Goal: Task Accomplishment & Management: Use online tool/utility

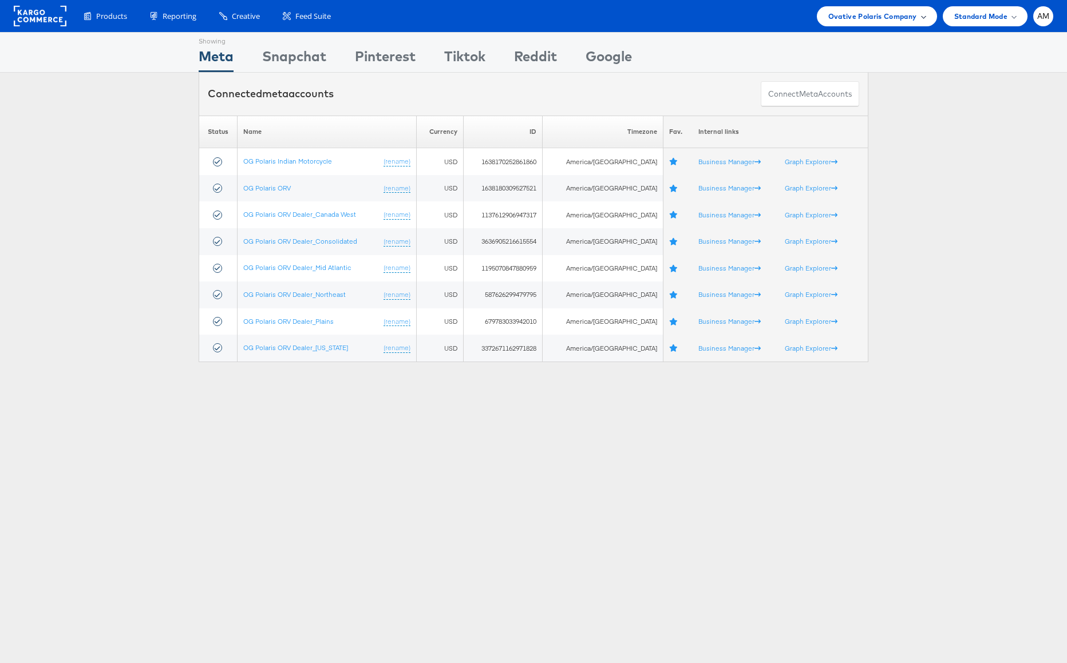
click at [849, 14] on span "Ovative Polaris Company" at bounding box center [872, 16] width 89 height 12
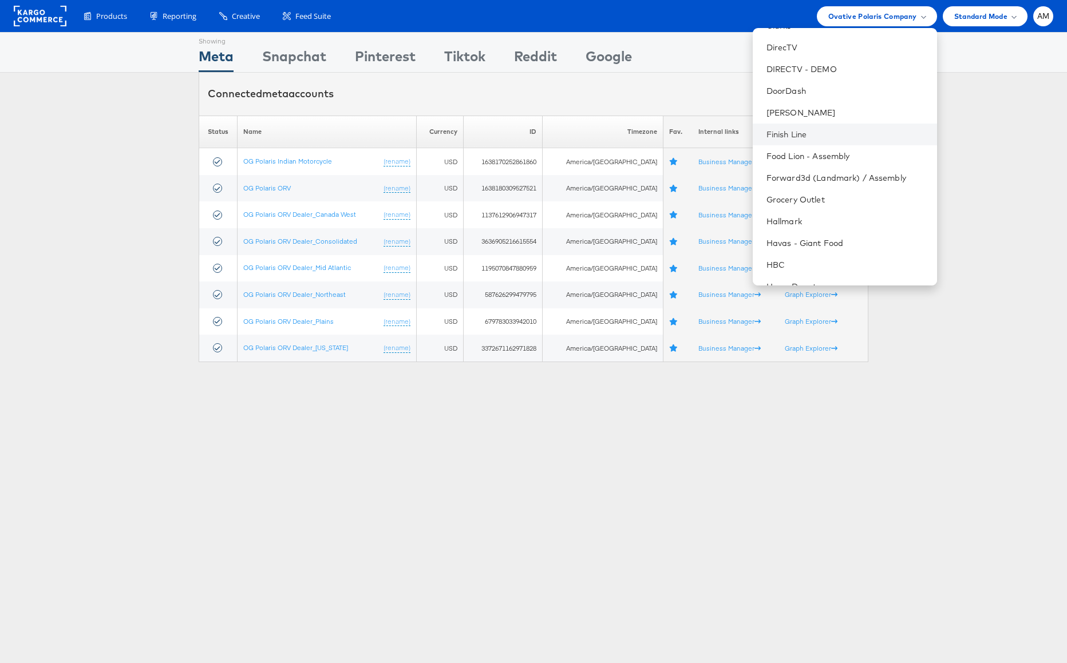
scroll to position [496, 0]
click at [800, 47] on link "DirecTV" at bounding box center [846, 46] width 161 height 11
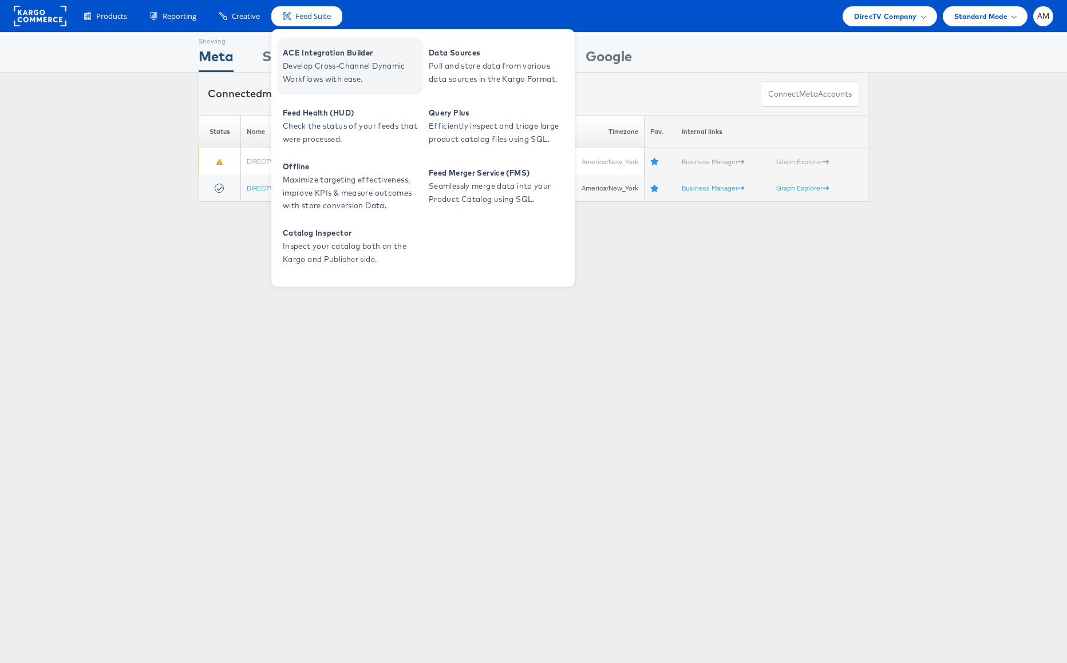
click at [322, 54] on span "ACE Integration Builder" at bounding box center [351, 52] width 137 height 13
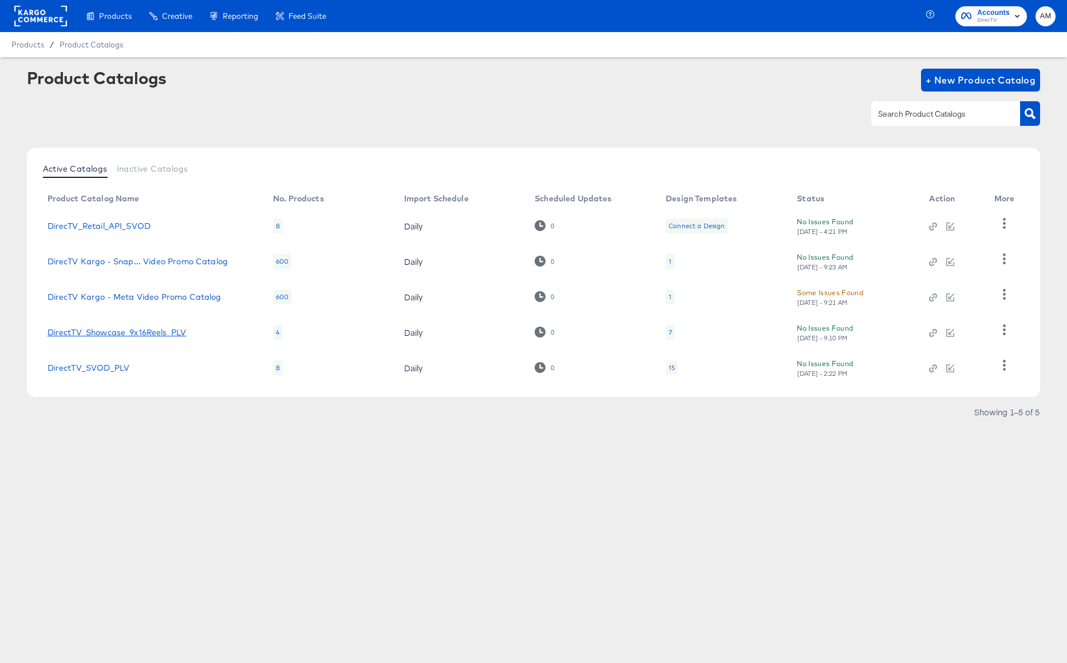
click at [160, 334] on link "DirectTV_Showcase_9x16Reels_PLV" at bounding box center [116, 332] width 139 height 9
click at [102, 366] on link "DirectTV_SVOD_PLV" at bounding box center [88, 367] width 82 height 9
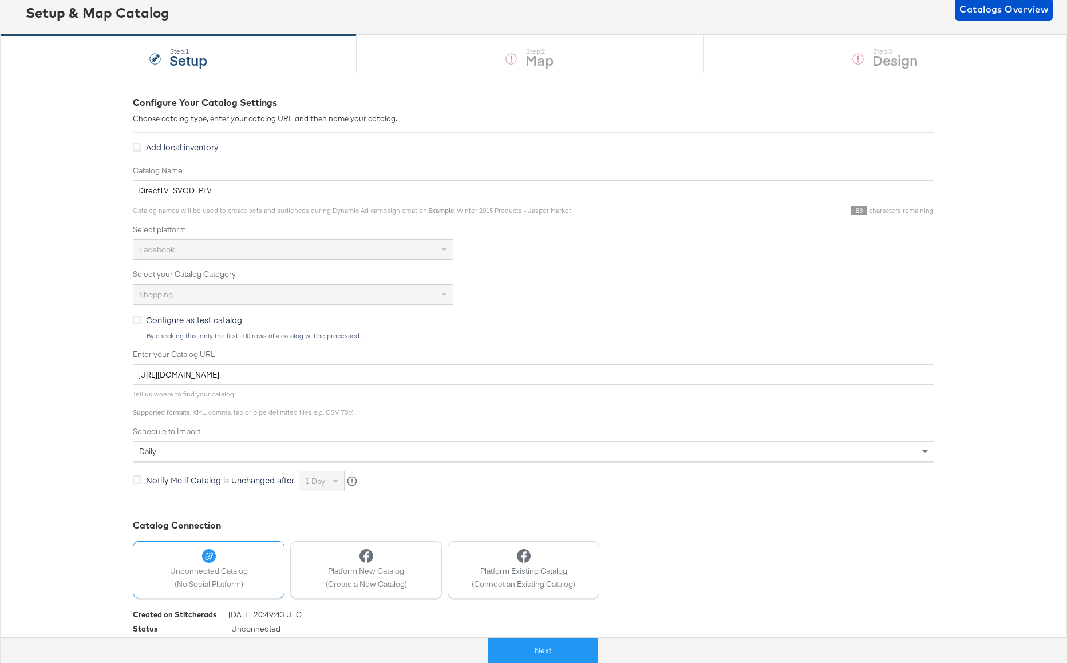
scroll to position [104, 0]
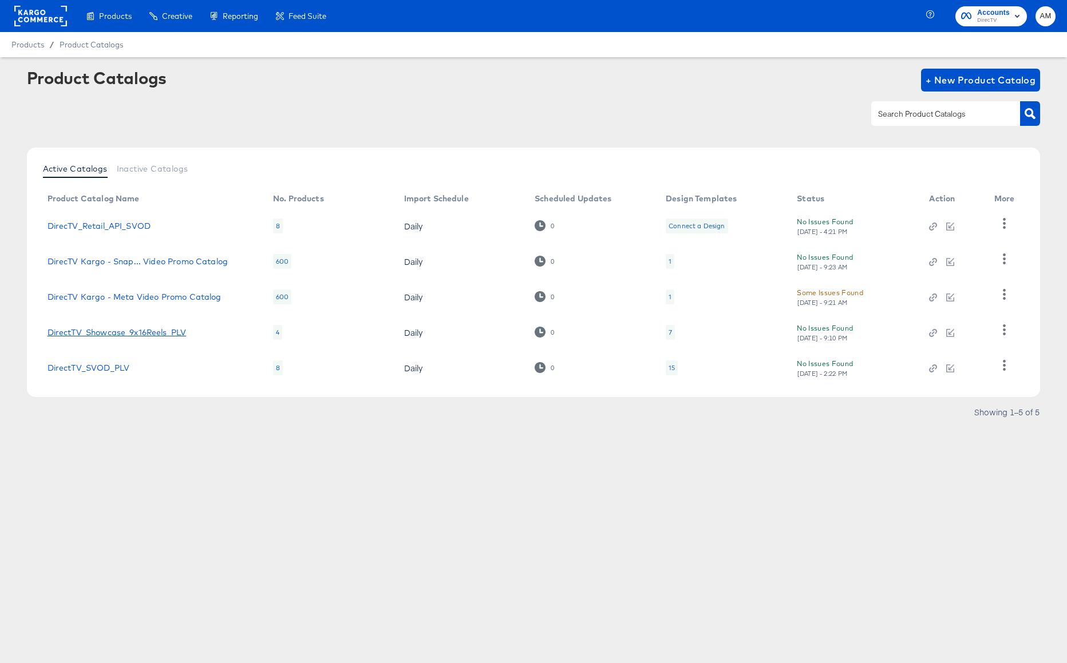
click at [129, 333] on link "DirectTV_Showcase_9x16Reels_PLV" at bounding box center [116, 332] width 139 height 9
click at [104, 367] on link "DirectTV_SVOD_PLV" at bounding box center [88, 367] width 82 height 9
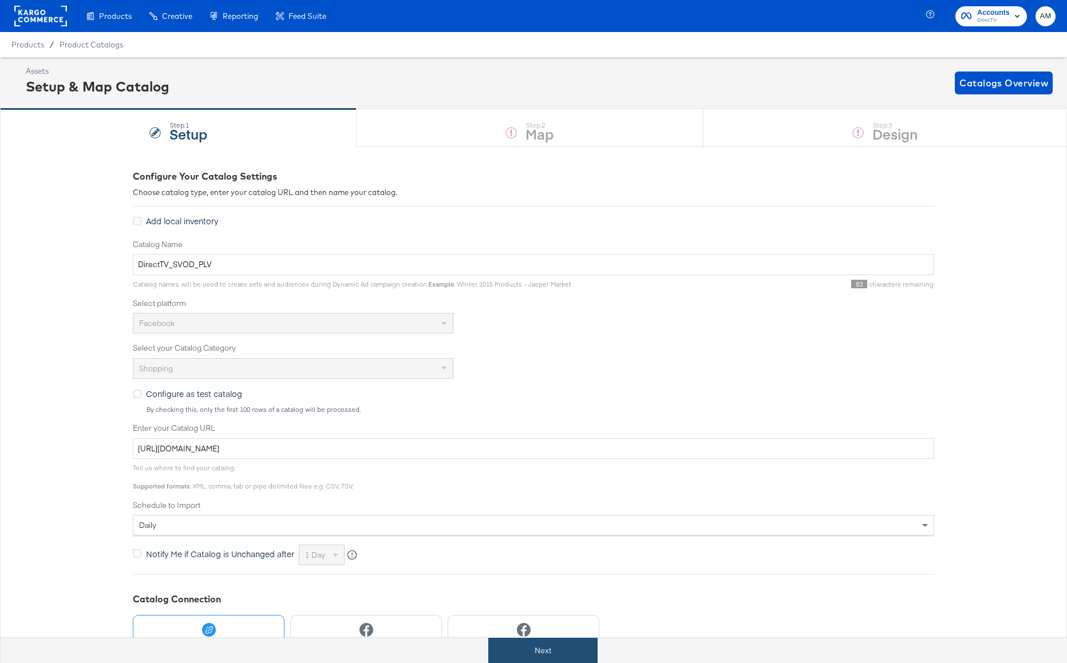
click at [544, 648] on button "Next" at bounding box center [542, 651] width 109 height 26
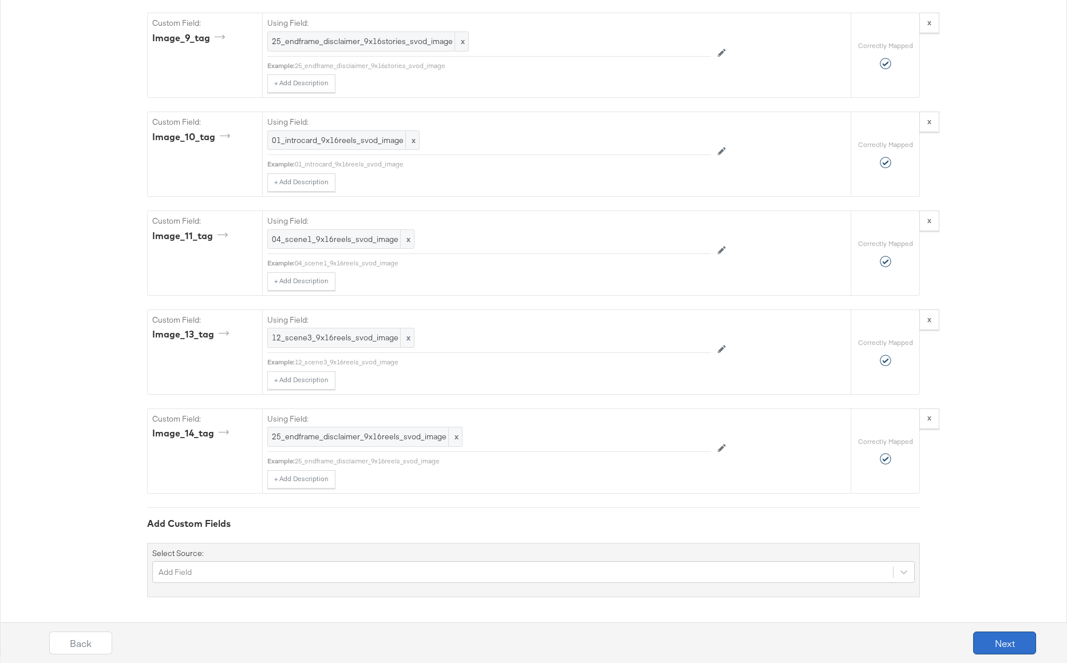
click at [1022, 648] on button "Next" at bounding box center [1004, 643] width 63 height 23
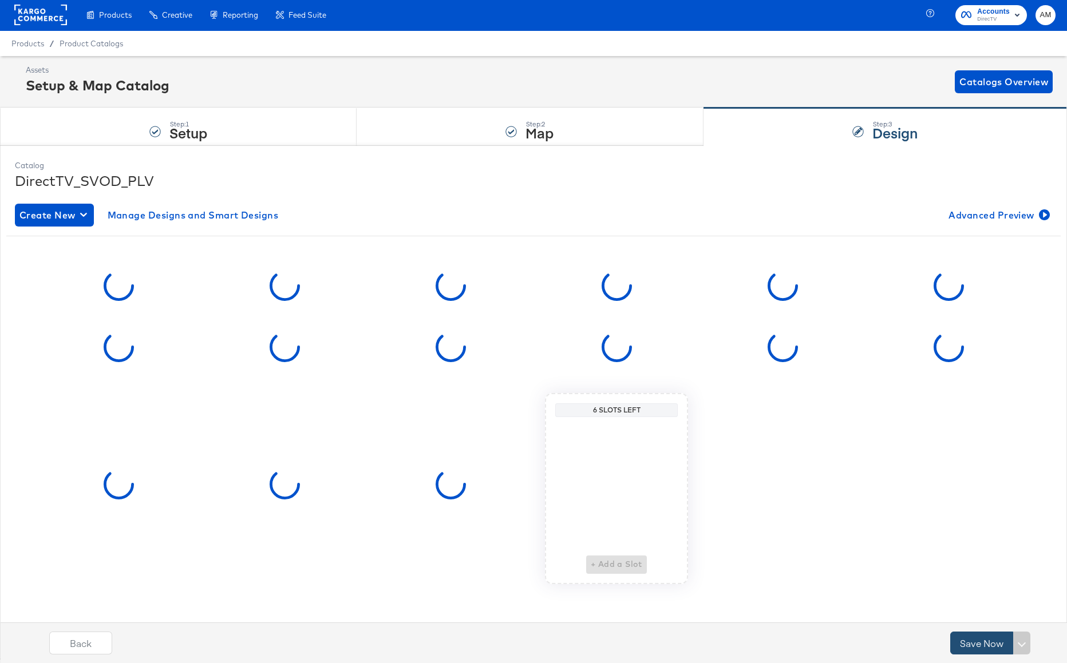
scroll to position [5, 0]
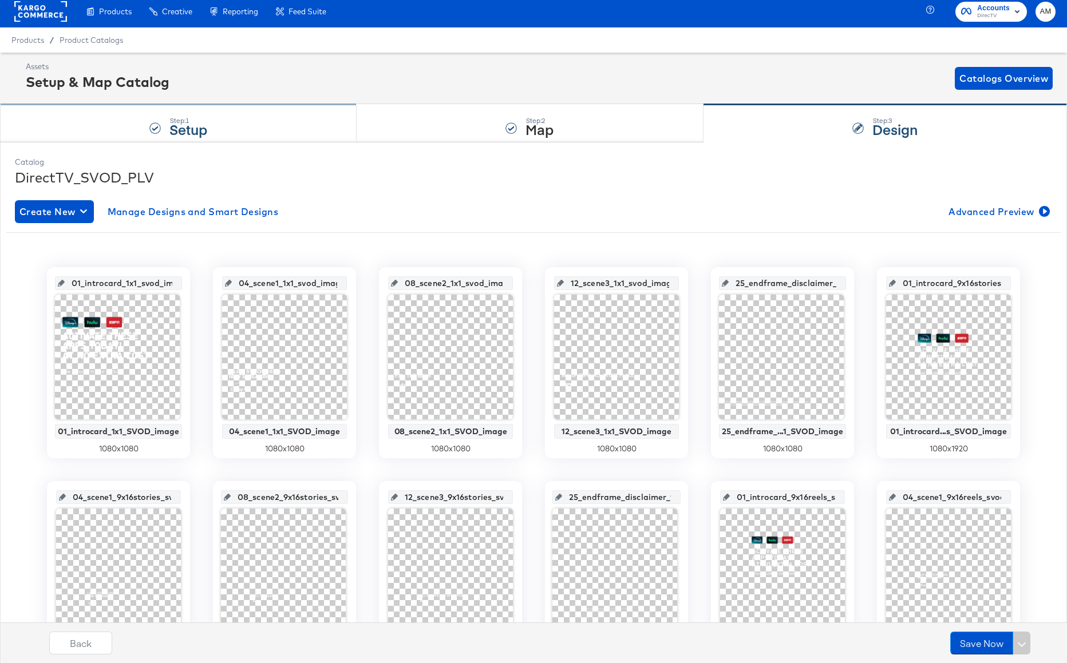
click at [233, 128] on div "Step: 1 Setup" at bounding box center [178, 124] width 356 height 38
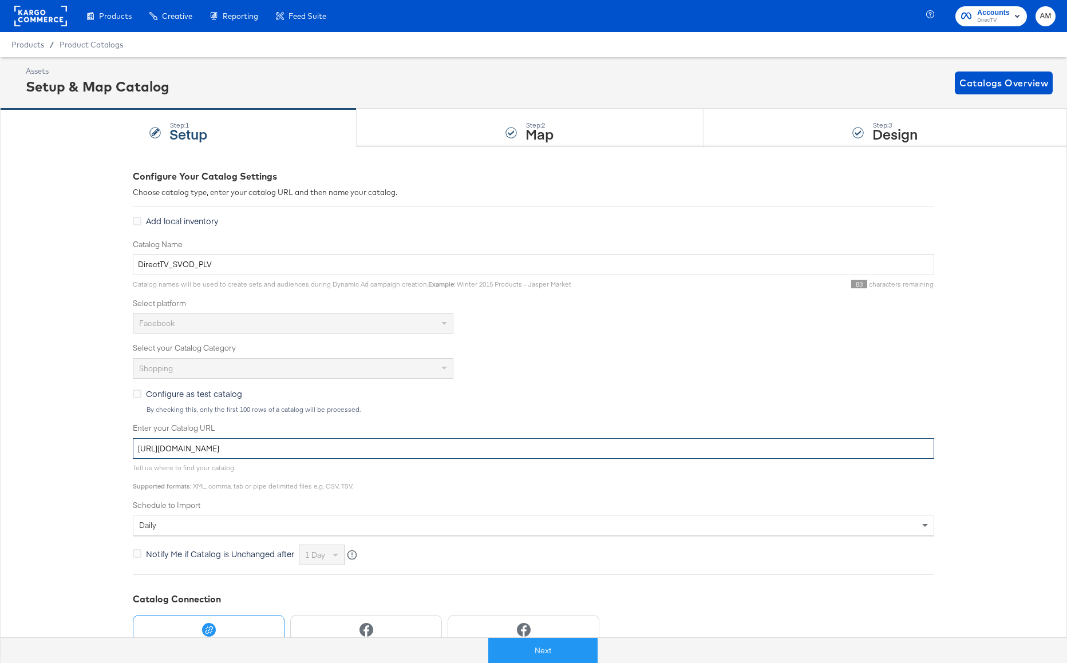
drag, startPoint x: 438, startPoint y: 446, endPoint x: 61, endPoint y: 429, distance: 378.0
click at [61, 429] on div "Configure Your Catalog Settings Choose catalog type, enter your catalog URL and…" at bounding box center [533, 452] width 1067 height 613
click at [527, 639] on button "Next" at bounding box center [542, 651] width 109 height 26
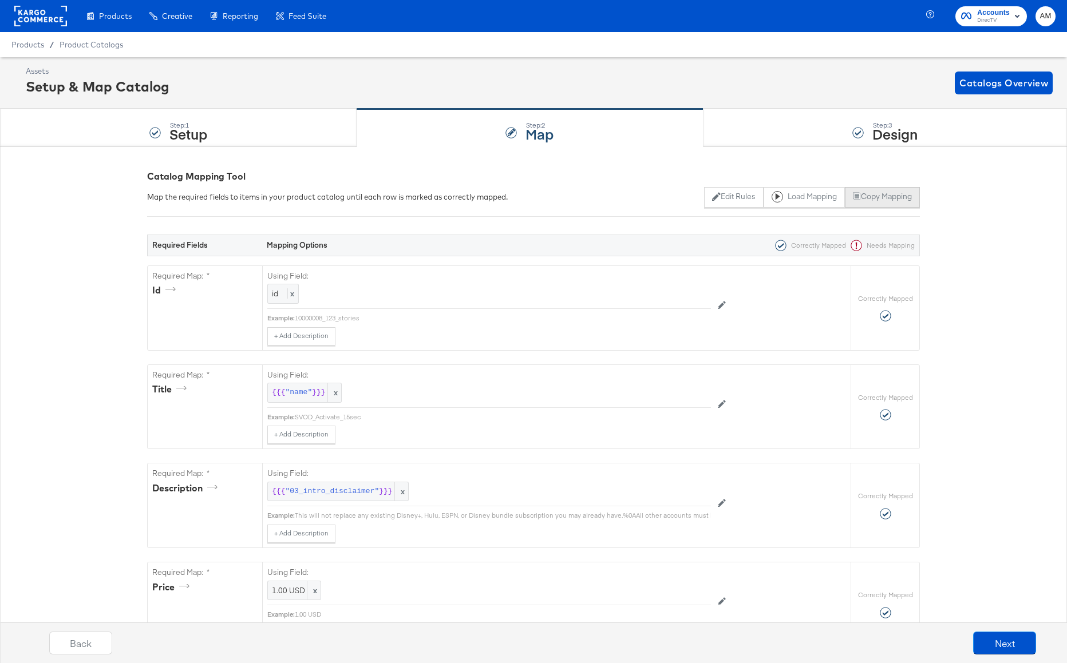
click at [889, 199] on button "Copy Mapping" at bounding box center [882, 197] width 75 height 21
click at [76, 46] on span "Product Catalogs" at bounding box center [92, 44] width 64 height 9
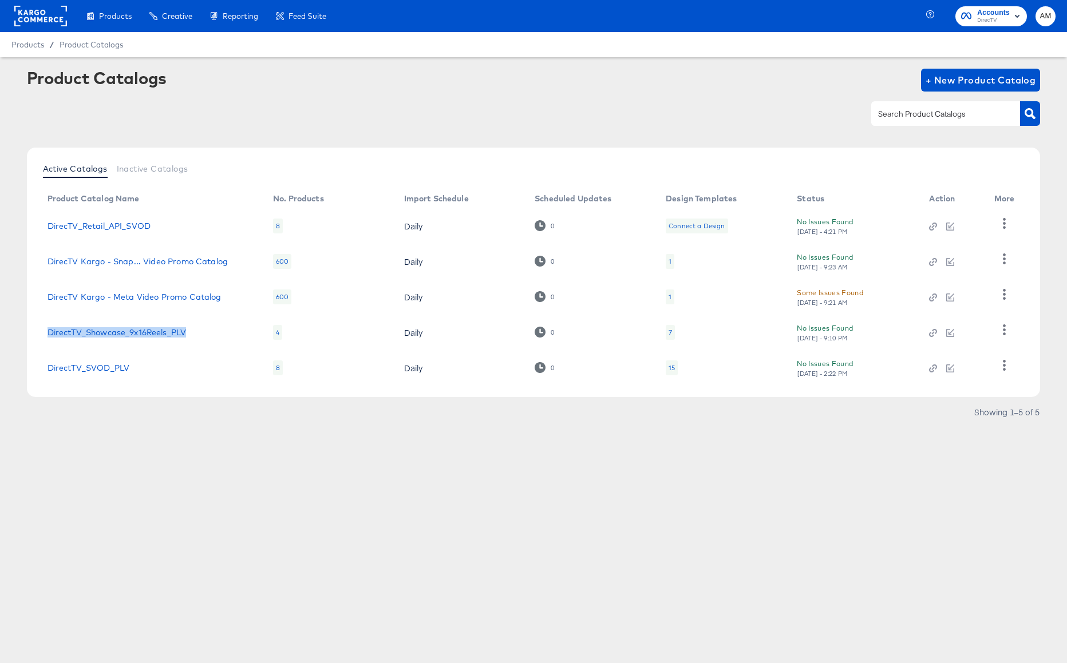
drag, startPoint x: 204, startPoint y: 332, endPoint x: 45, endPoint y: 332, distance: 158.5
click at [45, 332] on td "DirectTV_Showcase_9x16Reels_PLV" at bounding box center [150, 332] width 225 height 35
copy link "DirectTV_Showcase_9x16Reels_PLV"
click at [946, 84] on span "+ New Product Catalog" at bounding box center [980, 80] width 110 height 16
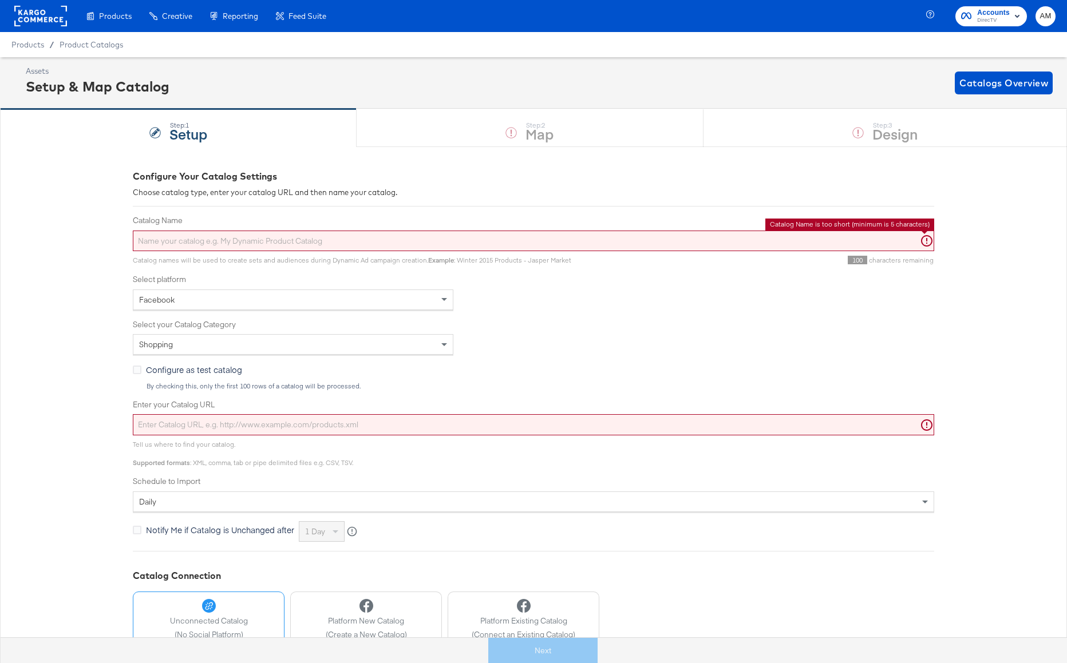
click at [229, 238] on input "Catalog Name" at bounding box center [533, 241] width 801 height 21
paste input "DirectTV_Showcase_9x16Reels_PLV"
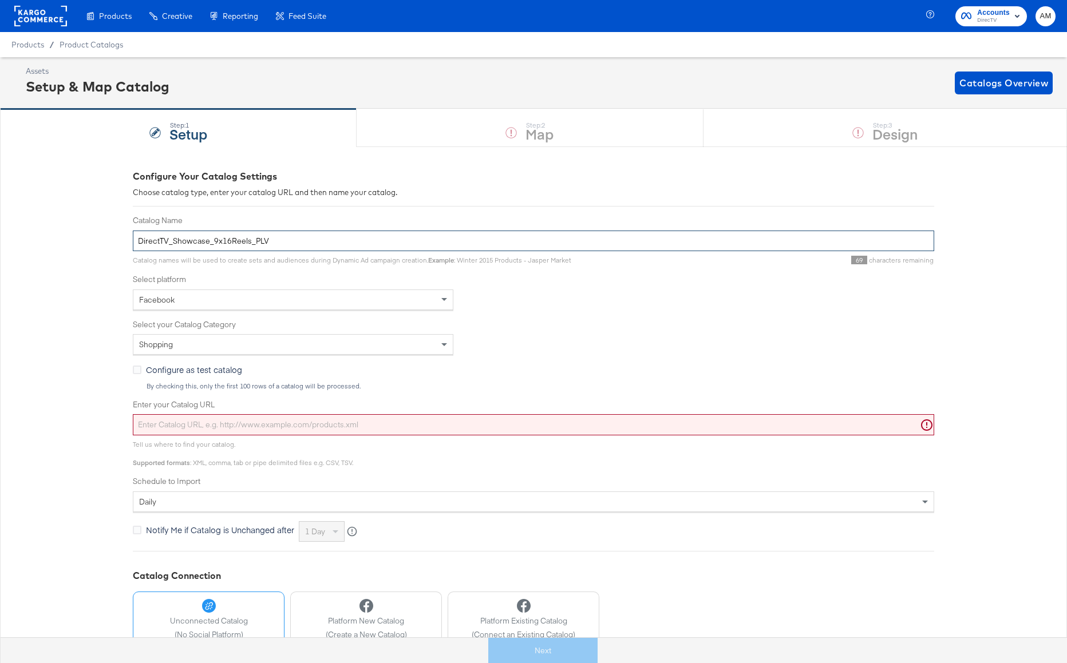
drag, startPoint x: 230, startPoint y: 241, endPoint x: 248, endPoint y: 242, distance: 17.8
click at [248, 242] on input "DirectTV_Showcase_9x16Reels_PLV" at bounding box center [533, 241] width 801 height 21
click at [212, 243] on input "DirectTV_Showcase_9x16Stories_PLV" at bounding box center [533, 241] width 801 height 21
type input "DirectTV_Showcase_Meta1x1_9x16Stories_PLV"
click at [224, 419] on input "Enter your Catalog URL" at bounding box center [533, 424] width 801 height 21
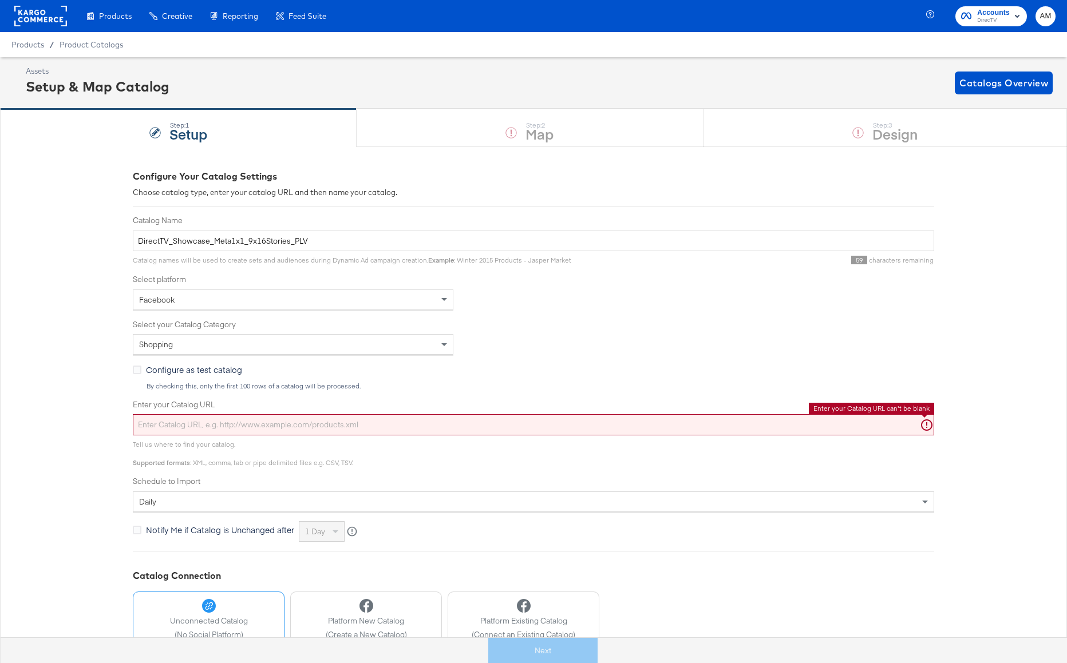
paste input "[URL][DOMAIN_NAME]"
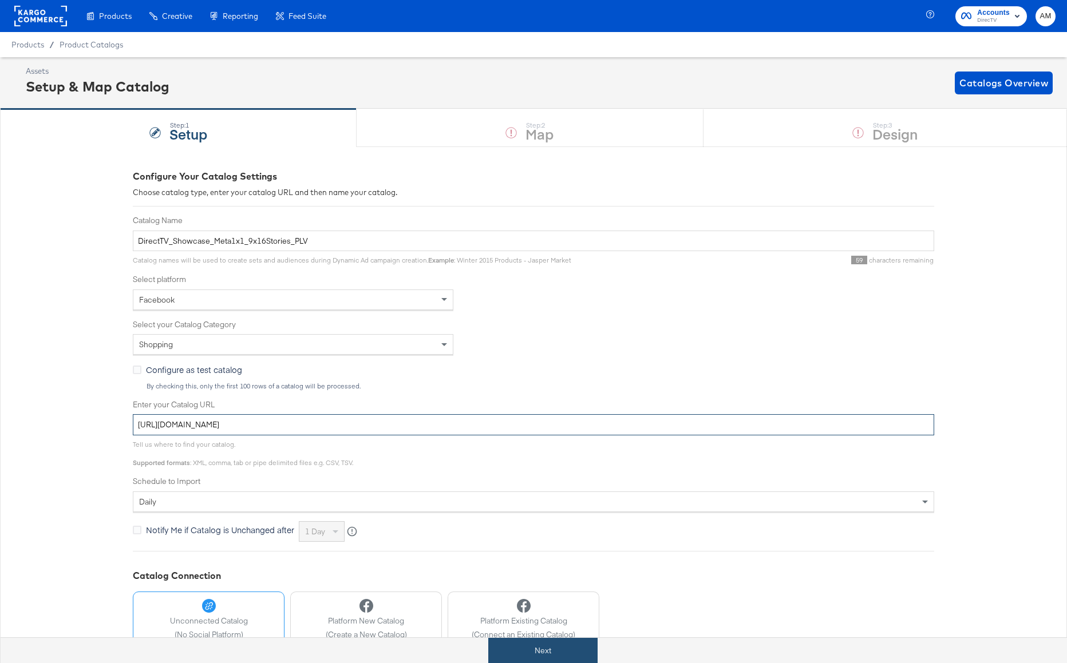
type input "[URL][DOMAIN_NAME]"
click at [562, 649] on button "Next" at bounding box center [542, 651] width 109 height 26
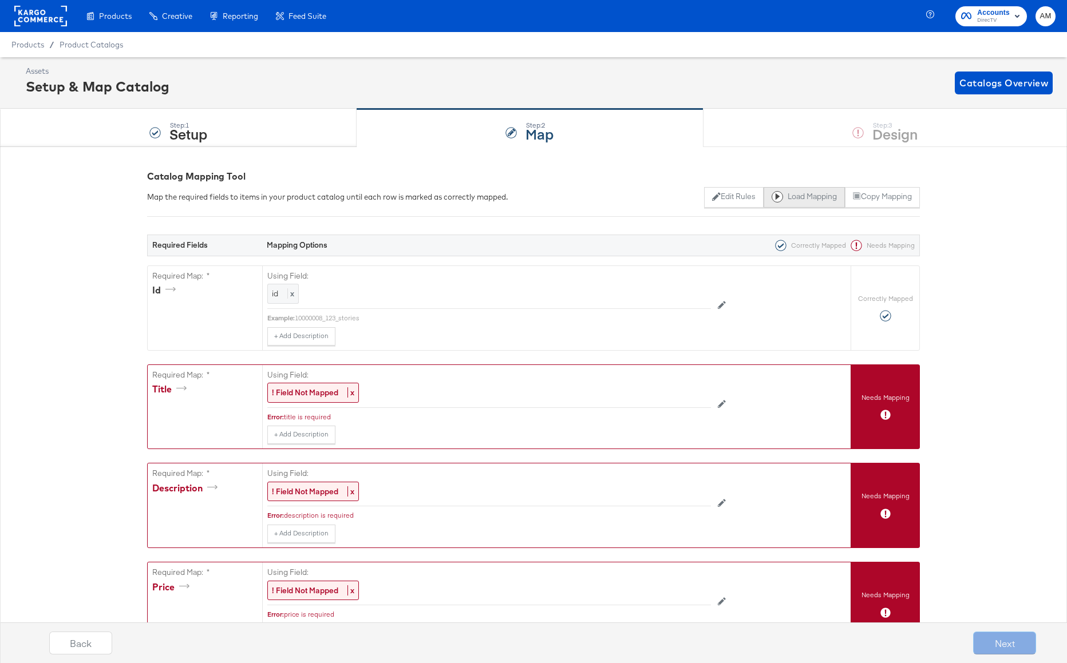
click at [816, 194] on button "Load Mapping" at bounding box center [803, 197] width 81 height 21
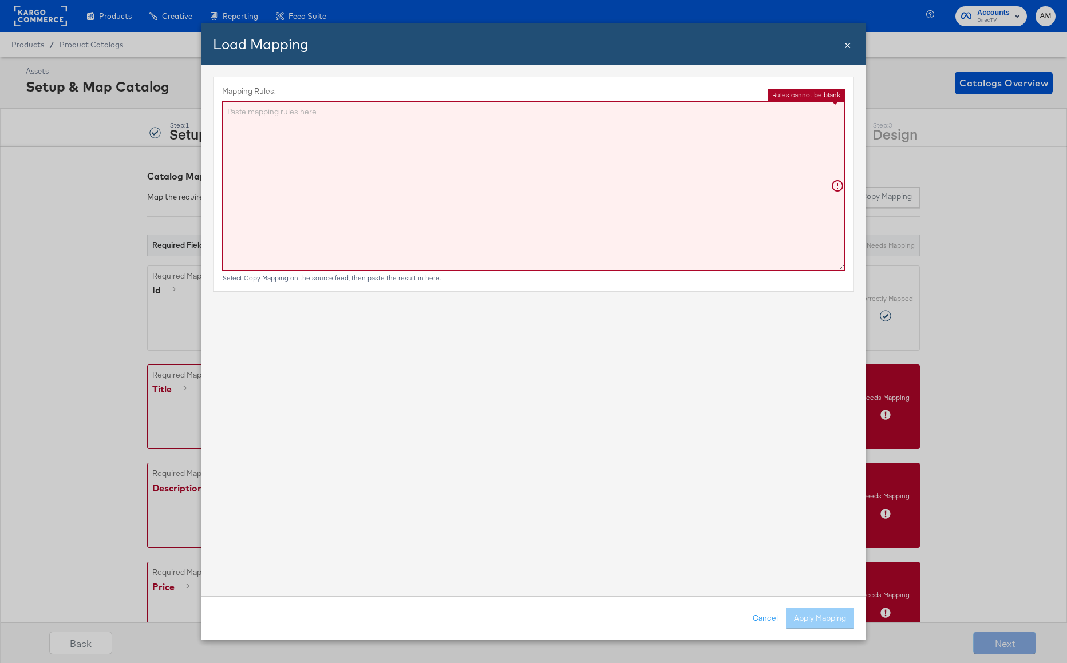
click at [518, 96] on label "Mapping Rules:" at bounding box center [533, 91] width 623 height 11
click at [518, 101] on textarea "Mapping Rules:" at bounding box center [533, 185] width 623 height 169
paste textarea "{"id":"{{{\"id\"}}}","title":"{{{\"name\"}}}","description":"{{{\"03_intro_disc…"
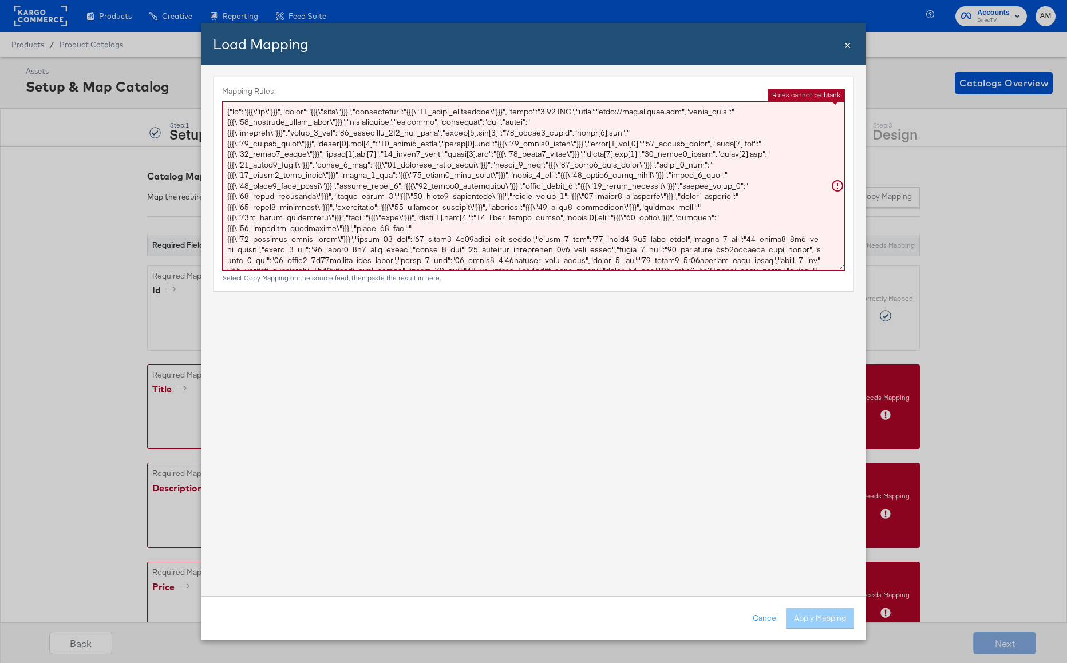
scroll to position [16, 0]
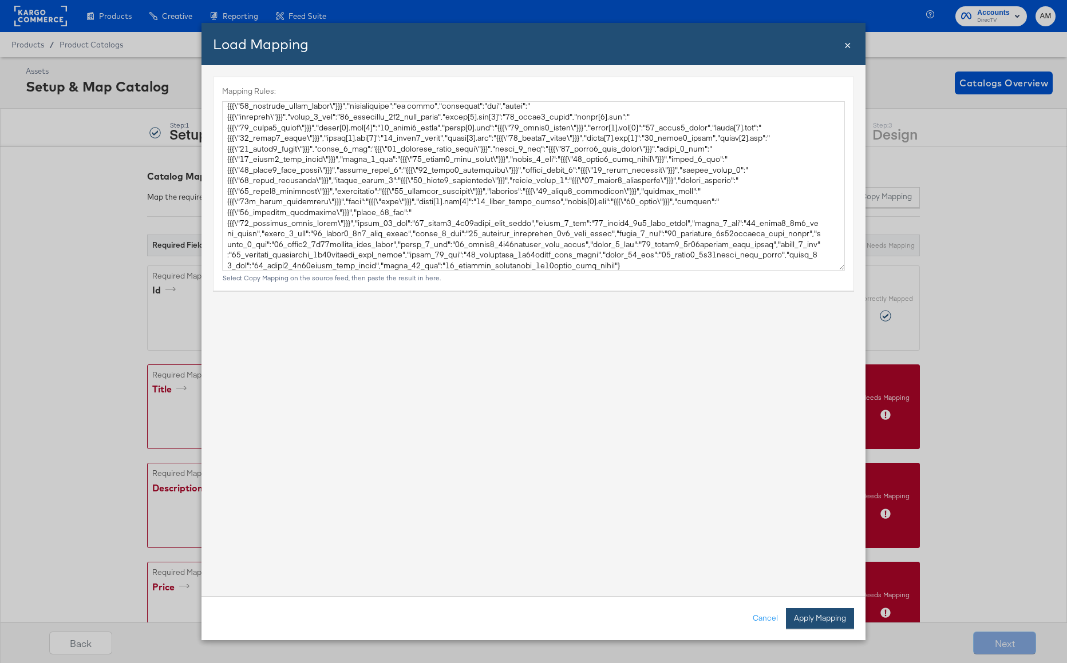
type textarea "{ "id": "{{{\"id\"}}}", "title": "{{{\"name\"}}}", "description": "{{{\"03_intr…"
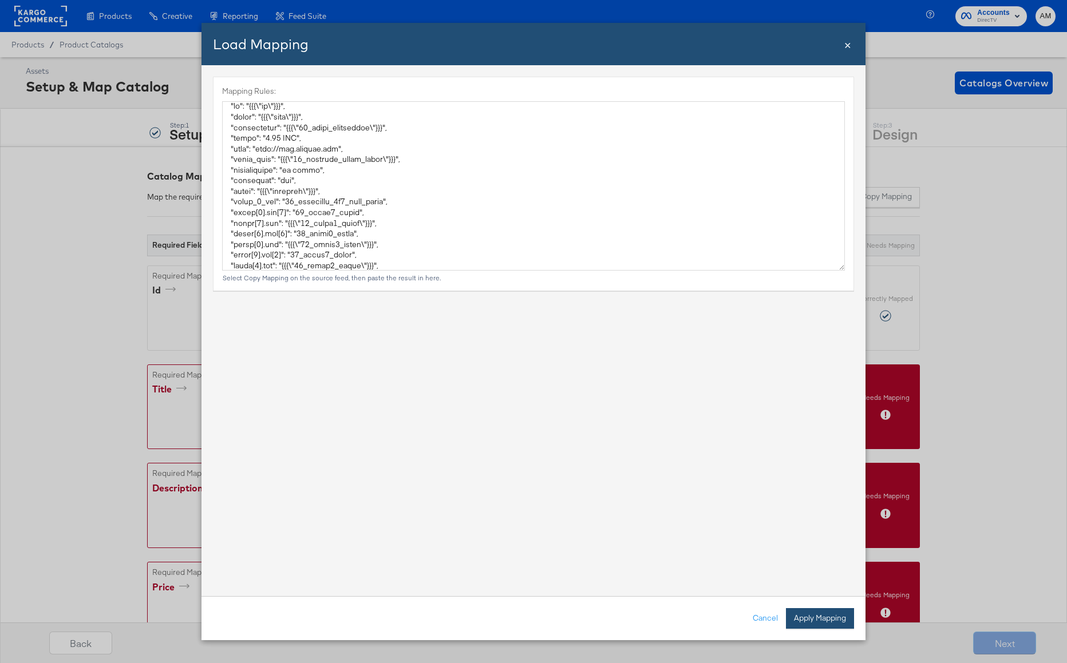
click at [814, 617] on button "Apply Mapping" at bounding box center [820, 618] width 68 height 21
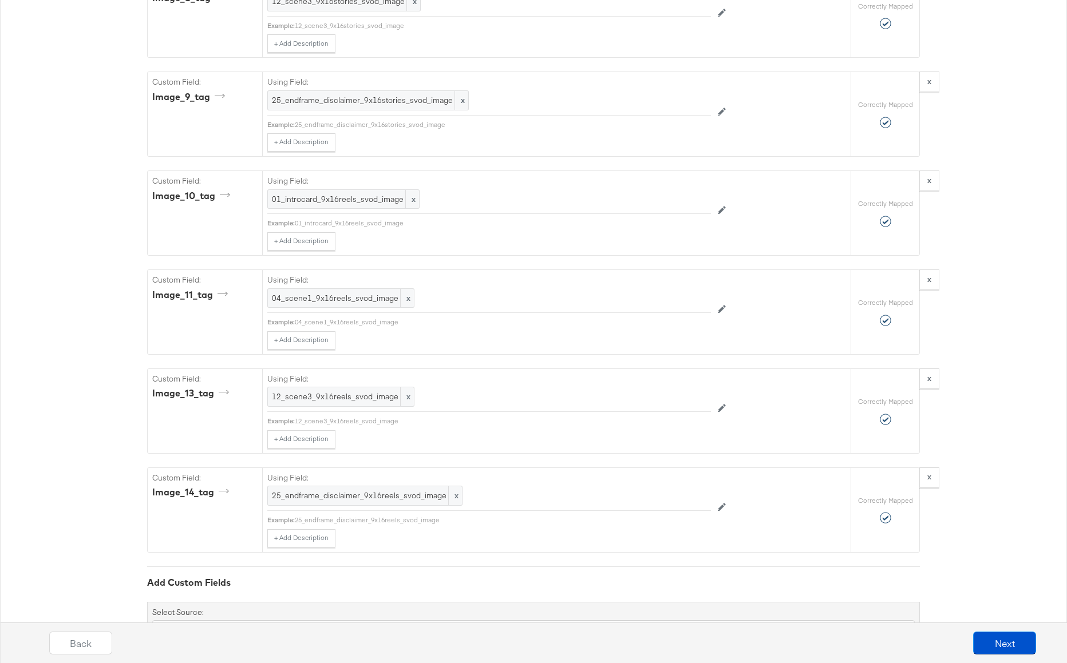
scroll to position [5153, 0]
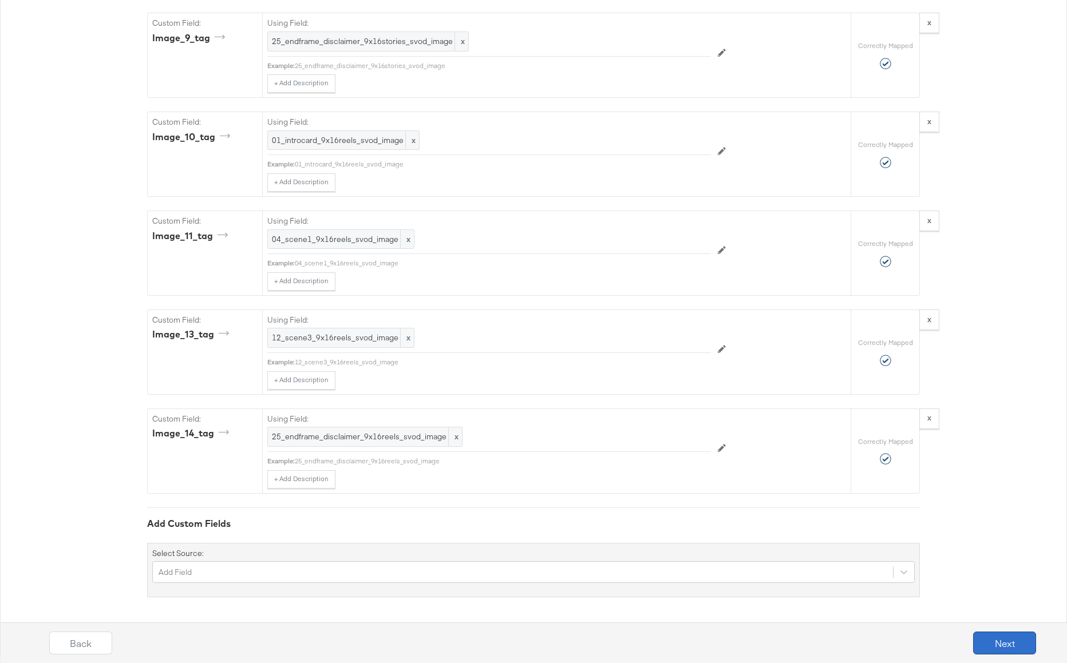
click at [1010, 643] on button "Next" at bounding box center [1004, 643] width 63 height 23
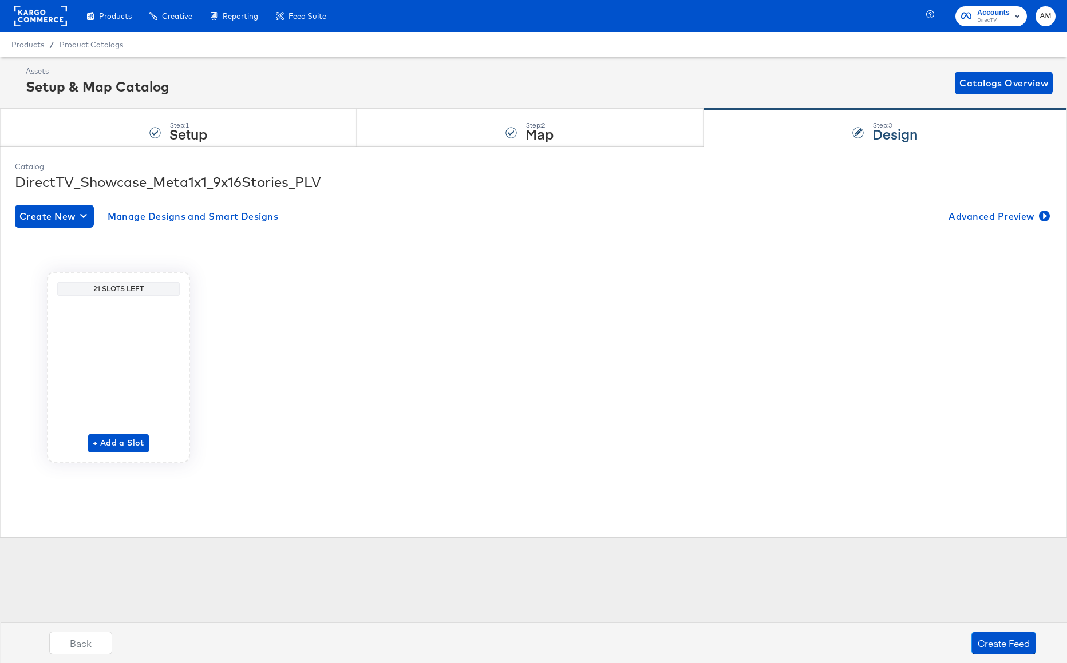
scroll to position [0, 0]
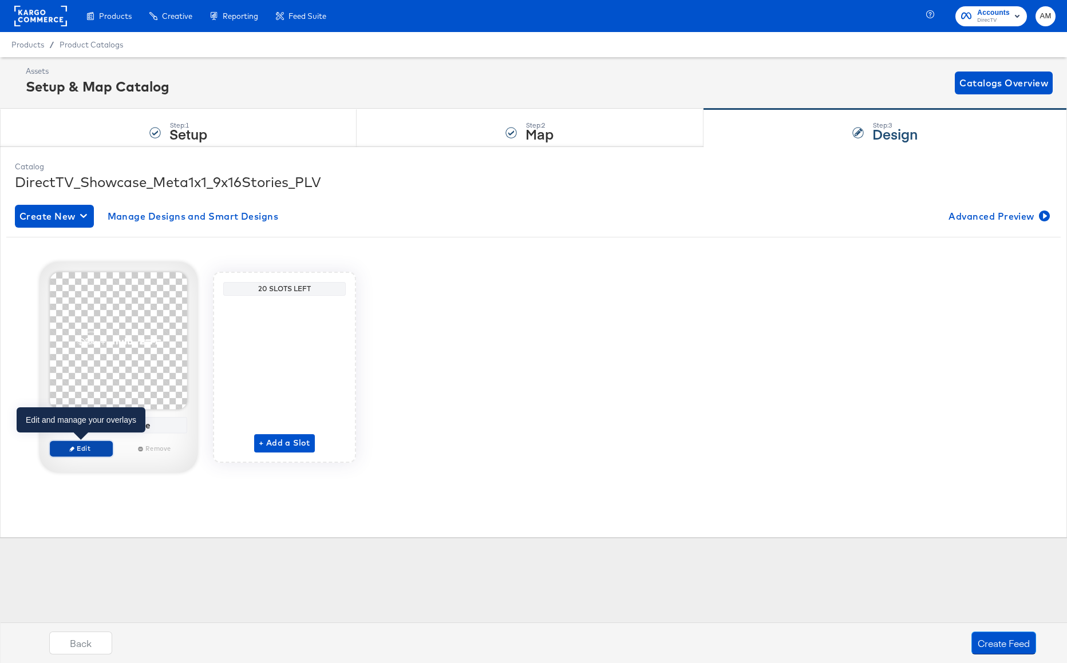
click at [75, 449] on span "Edit" at bounding box center [81, 448] width 53 height 9
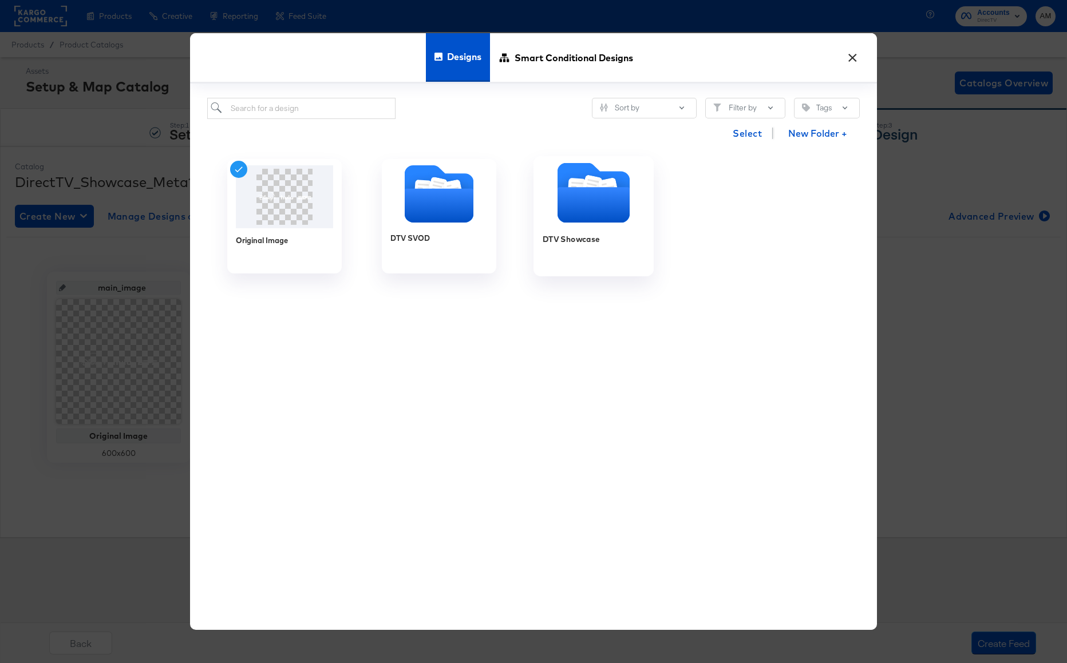
click at [571, 207] on icon "Folder" at bounding box center [593, 205] width 72 height 35
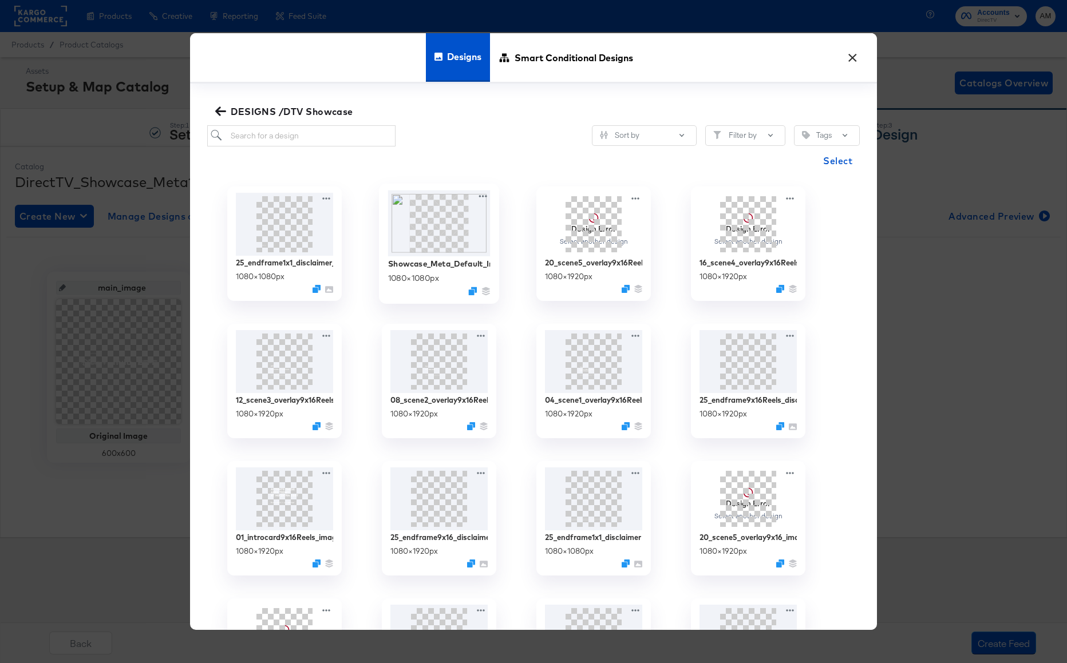
click at [445, 228] on img at bounding box center [439, 223] width 102 height 66
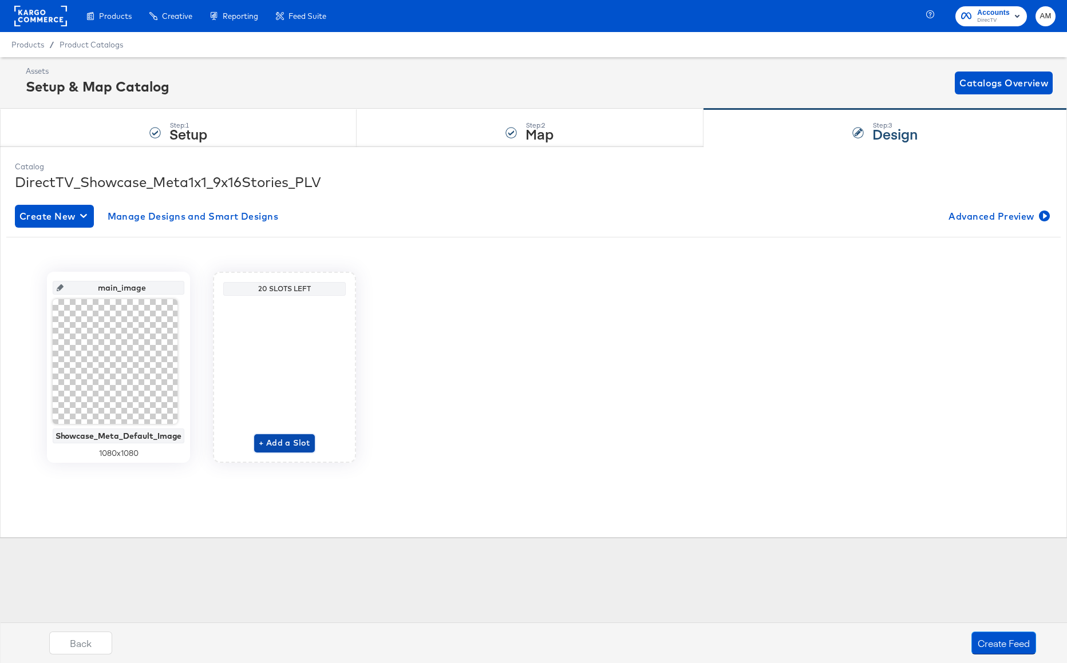
click at [282, 441] on span "+ Add a Slot" at bounding box center [284, 443] width 51 height 14
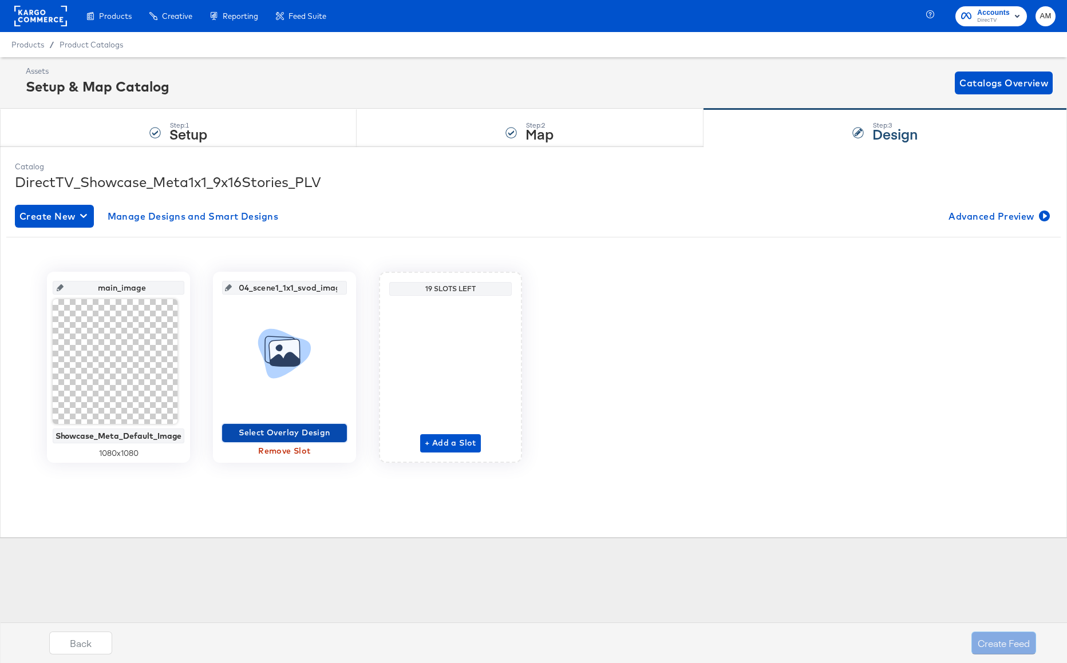
click at [280, 432] on span "Select Overlay Design" at bounding box center [285, 433] width 116 height 14
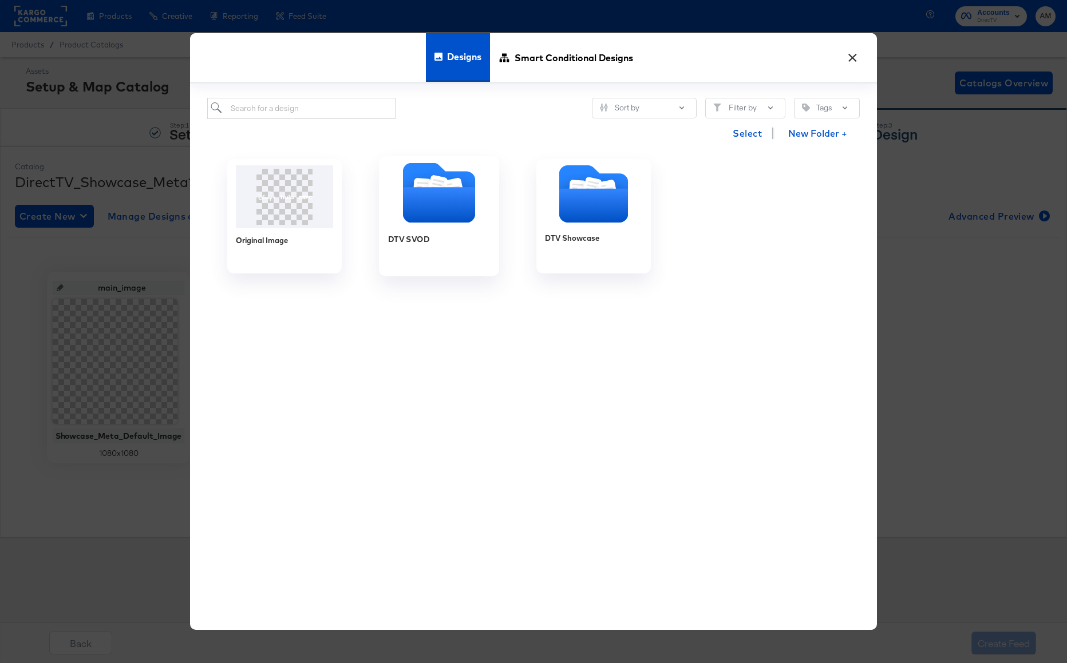
click at [450, 207] on icon "Folder" at bounding box center [439, 205] width 72 height 35
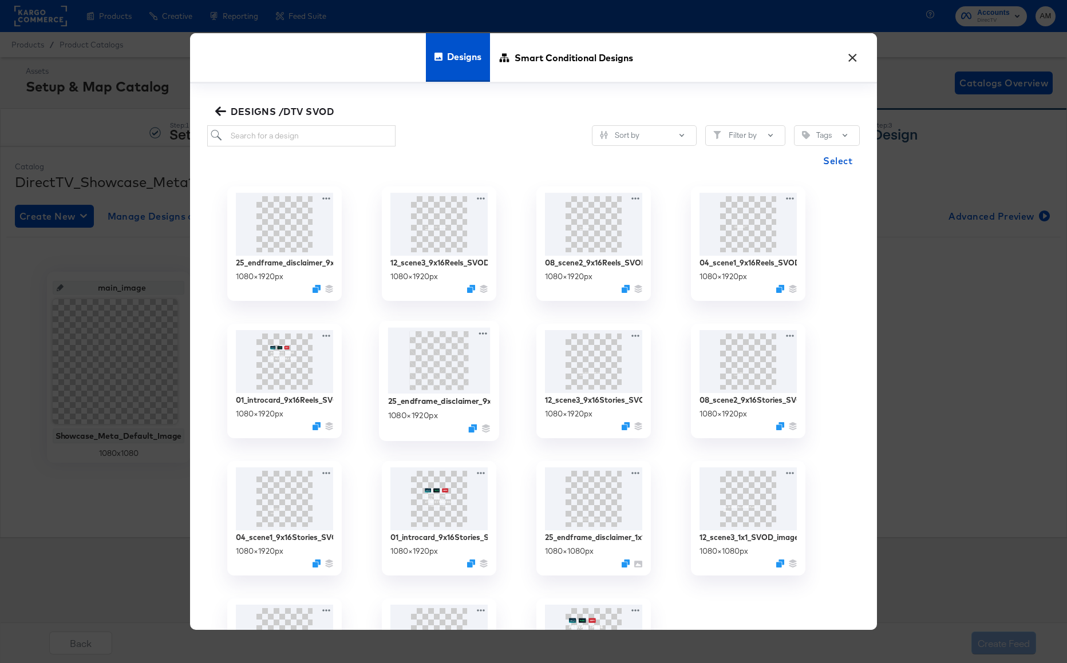
scroll to position [95, 0]
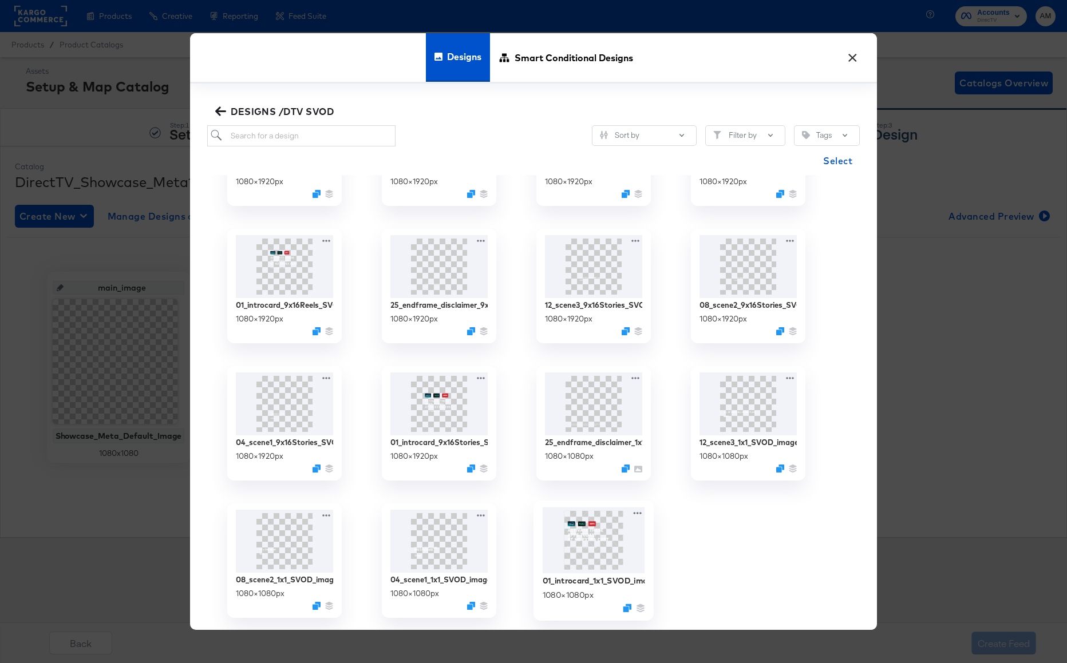
click at [602, 554] on img at bounding box center [593, 540] width 102 height 66
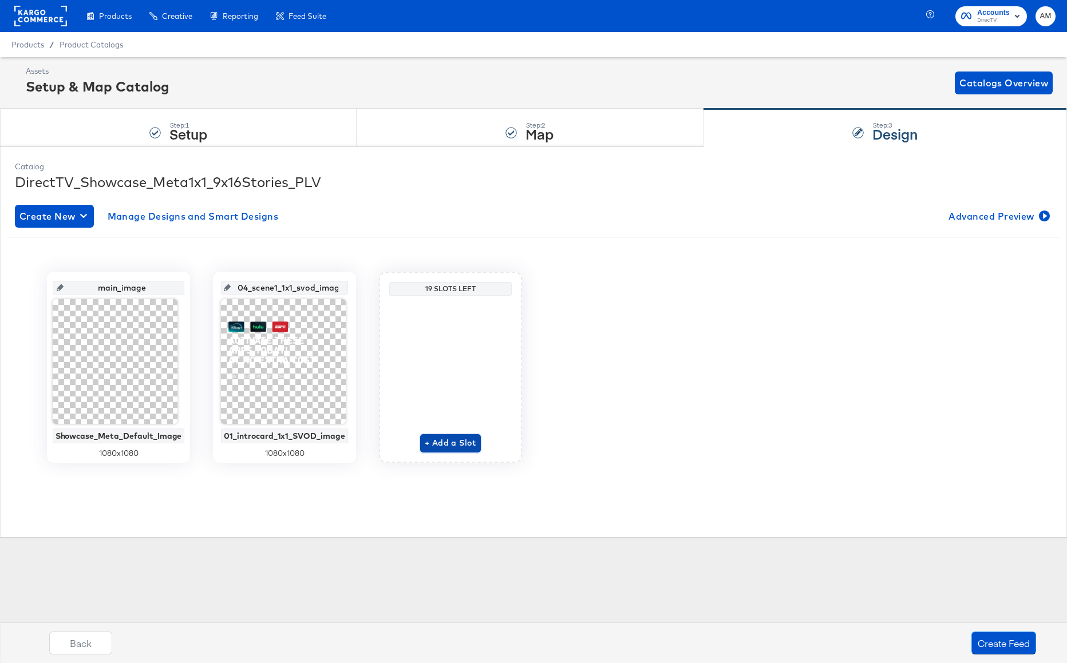
click at [457, 443] on span "+ Add a Slot" at bounding box center [450, 443] width 51 height 14
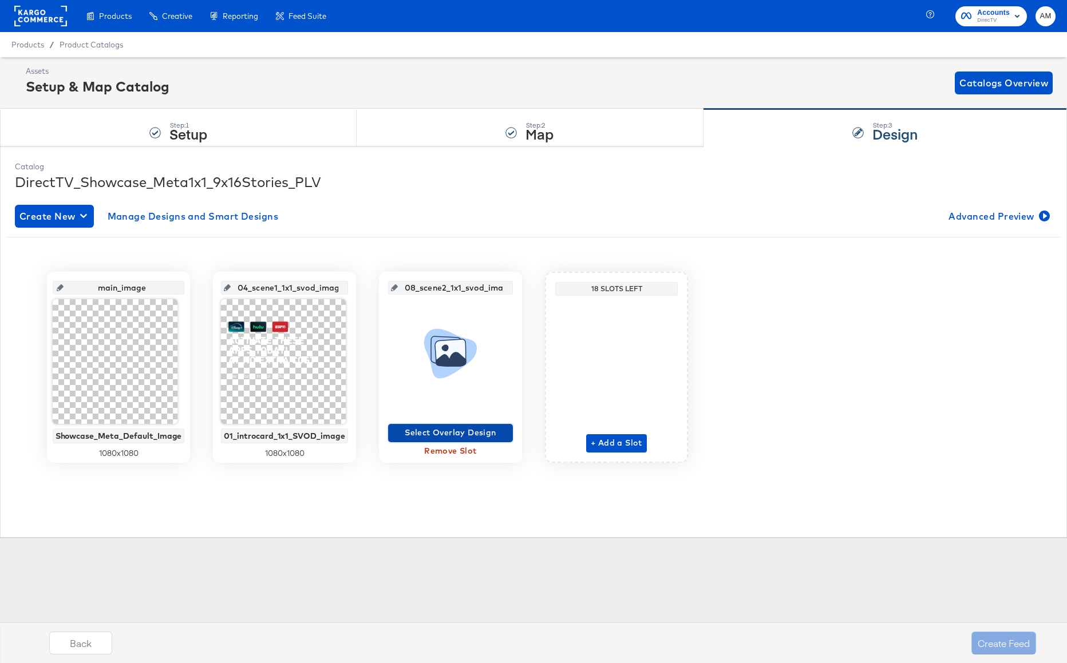
click at [451, 432] on span "Select Overlay Design" at bounding box center [451, 433] width 116 height 14
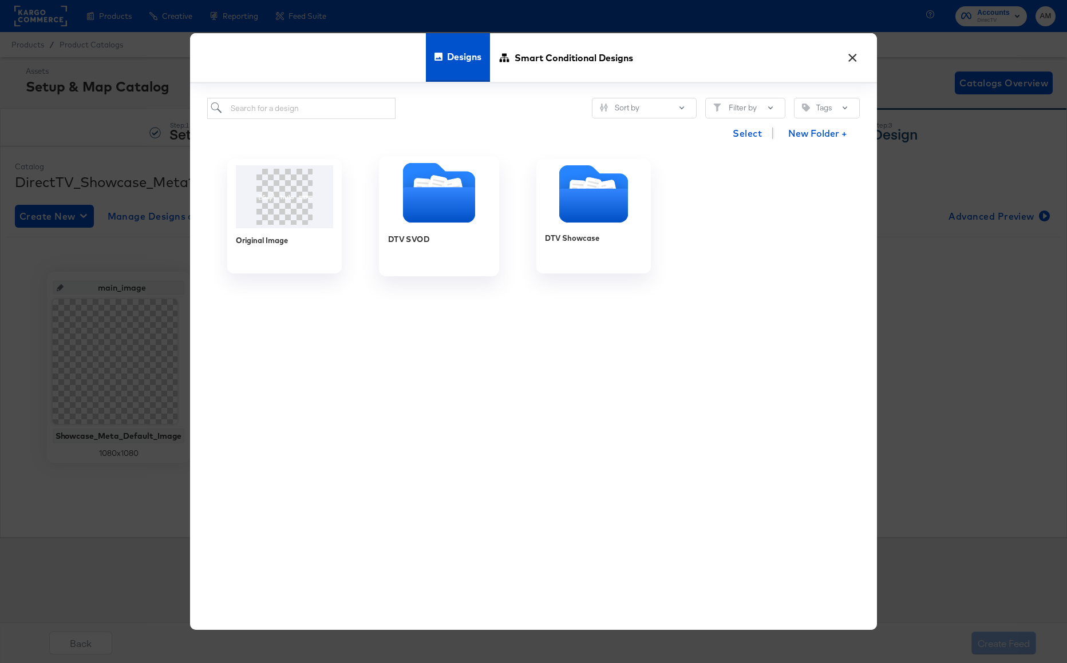
click at [436, 215] on icon "Folder" at bounding box center [439, 205] width 72 height 35
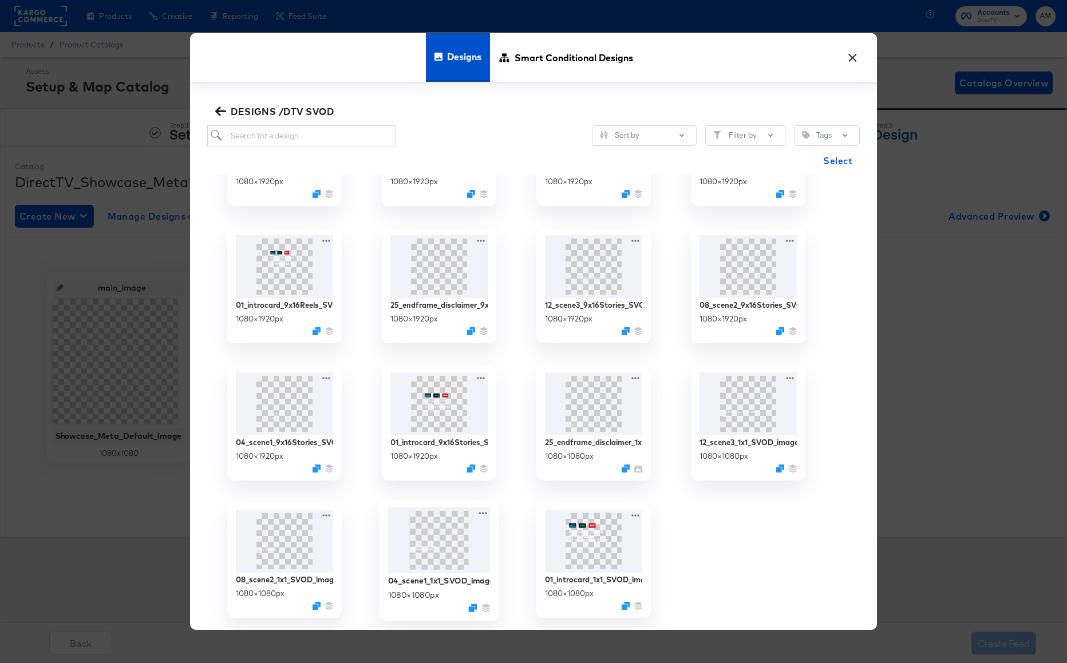
click at [465, 541] on img at bounding box center [439, 540] width 102 height 66
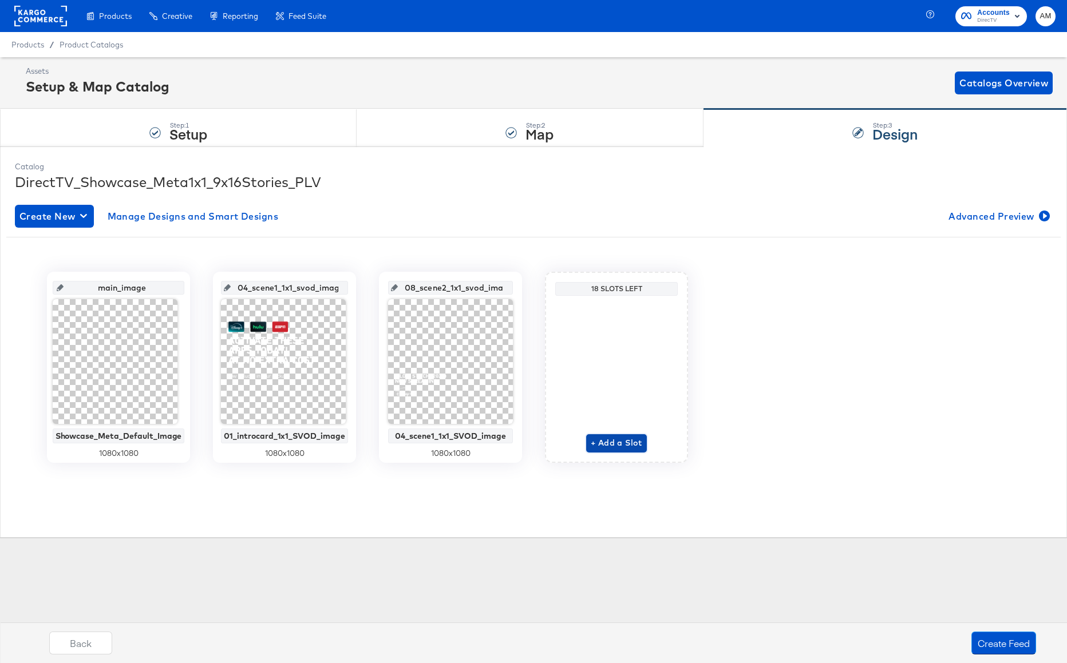
click at [611, 442] on span "+ Add a Slot" at bounding box center [615, 443] width 51 height 14
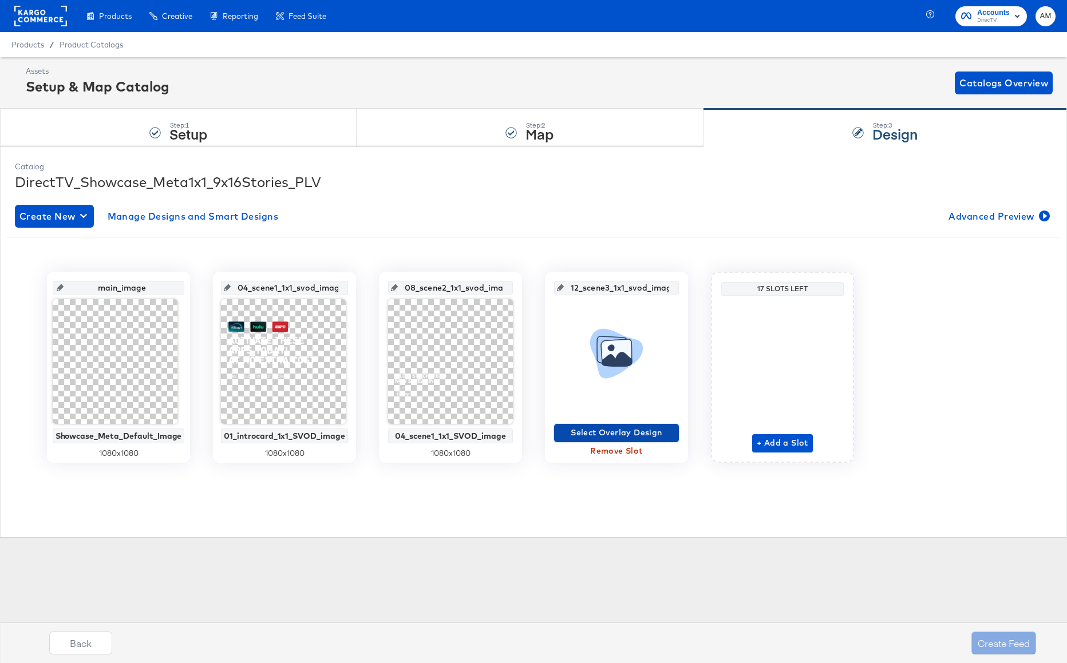
click at [597, 431] on span "Select Overlay Design" at bounding box center [616, 433] width 116 height 14
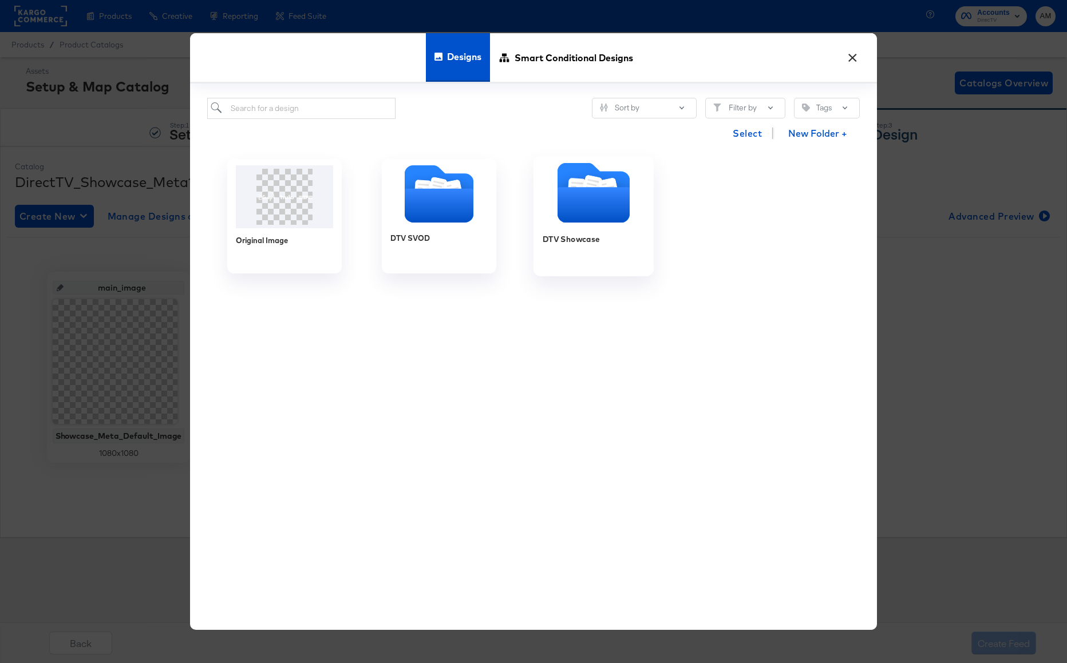
click at [587, 203] on icon "Folder" at bounding box center [593, 205] width 72 height 35
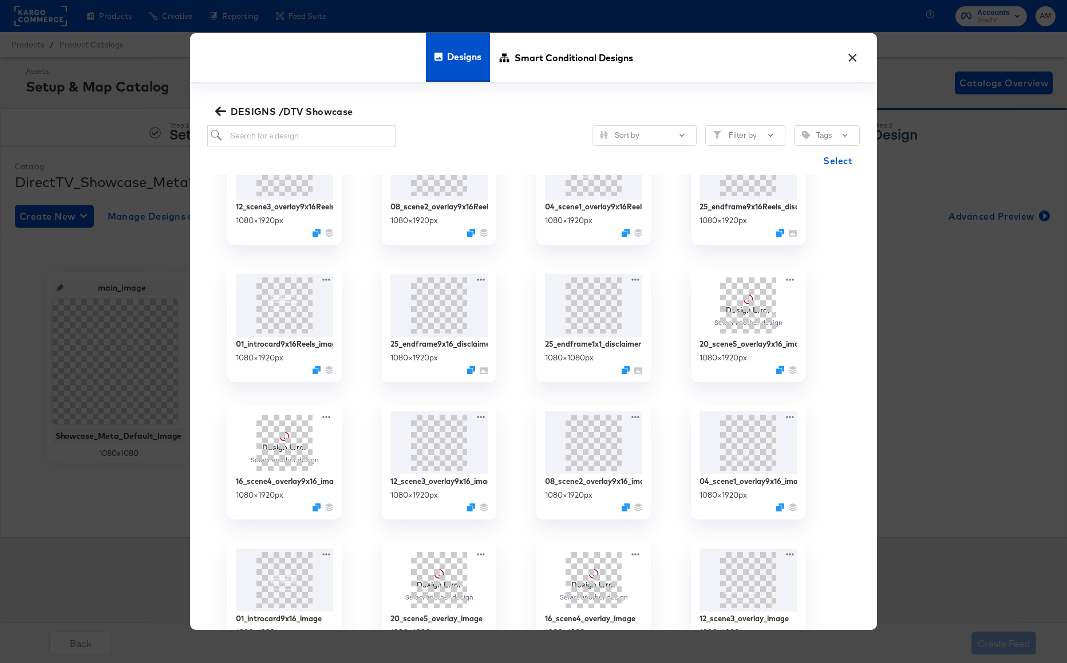
scroll to position [370, 0]
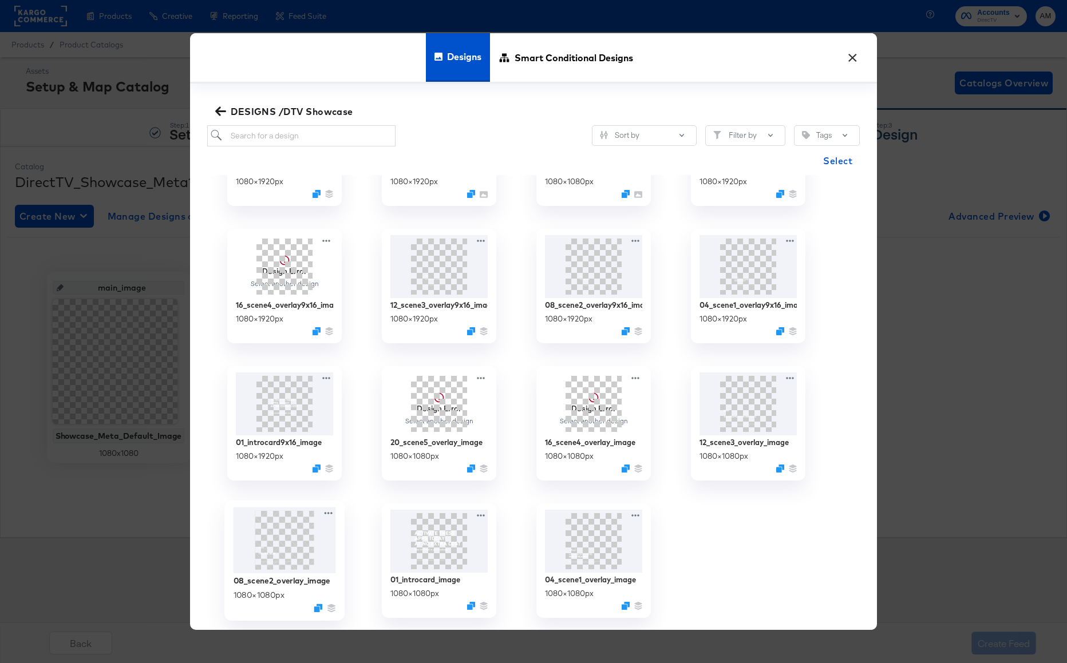
click at [268, 539] on img at bounding box center [284, 540] width 102 height 66
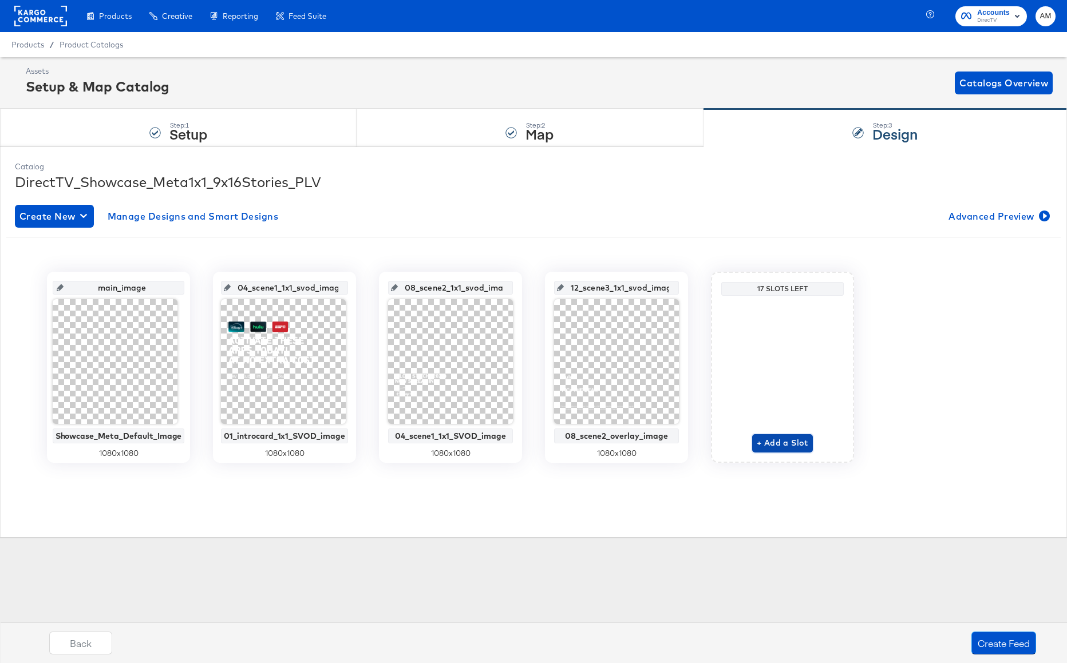
click at [785, 438] on span "+ Add a Slot" at bounding box center [781, 443] width 51 height 14
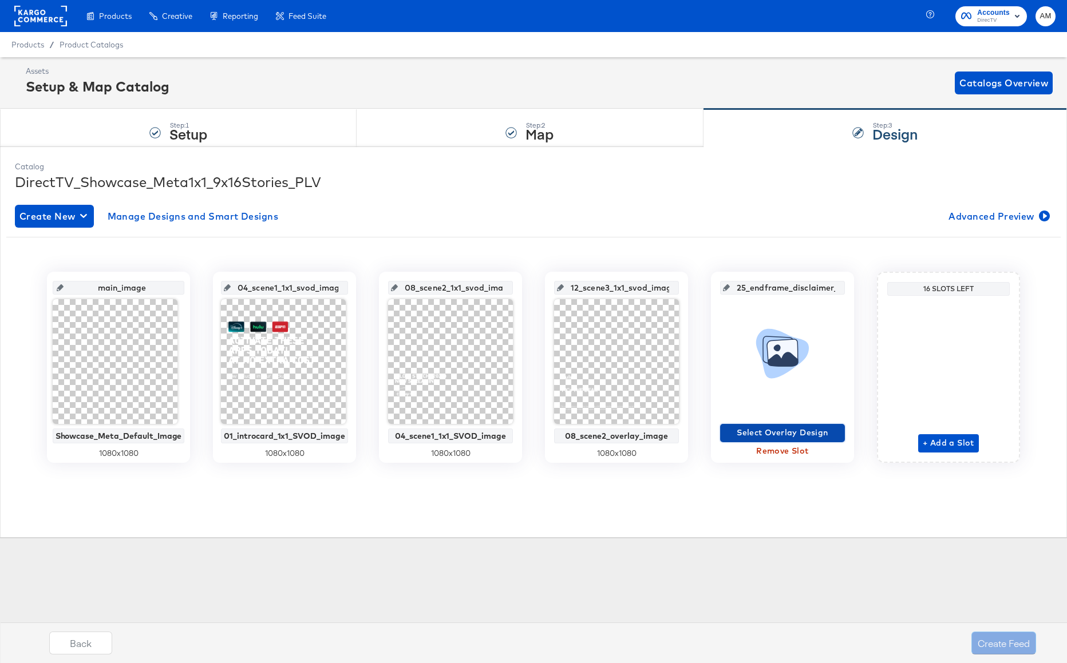
click at [756, 431] on span "Select Overlay Design" at bounding box center [782, 433] width 116 height 14
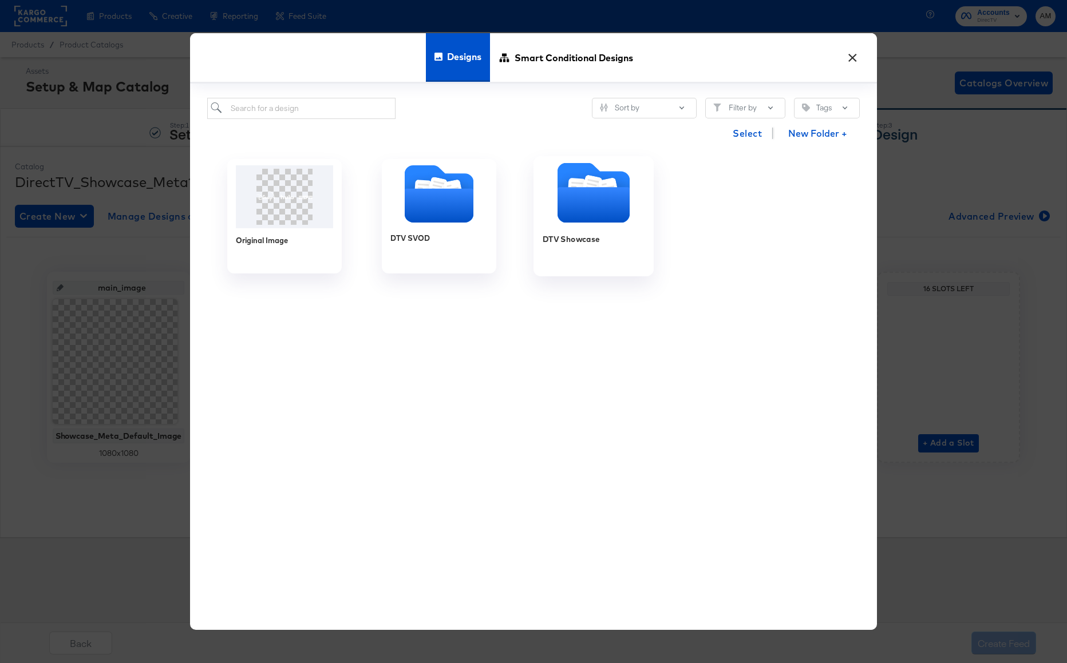
click at [607, 221] on icon "Folder" at bounding box center [593, 205] width 72 height 35
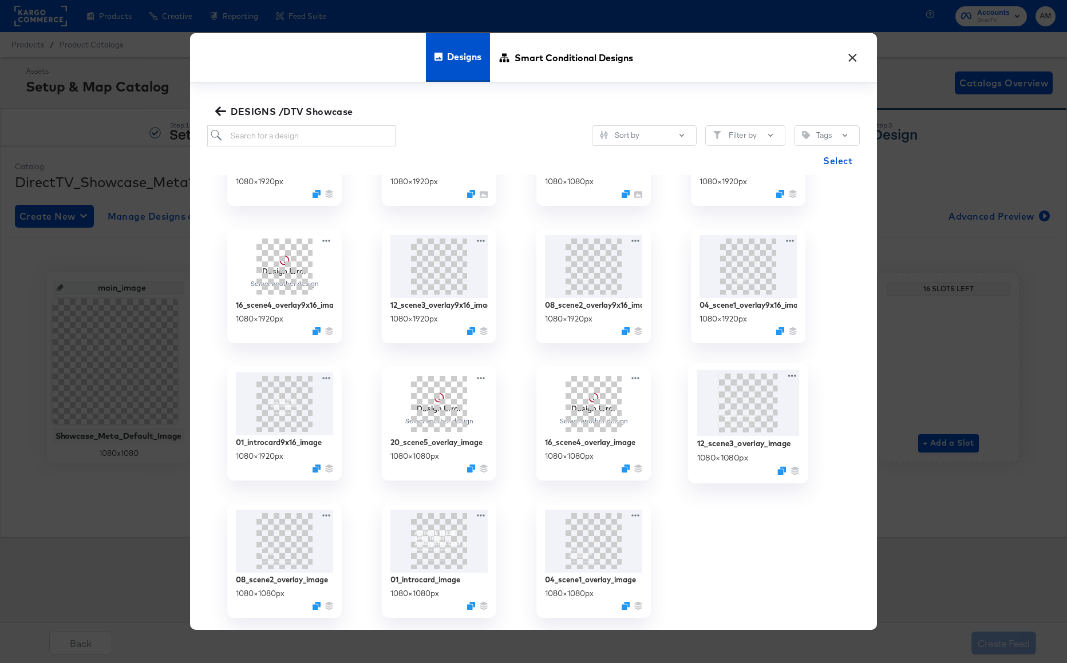
click at [750, 403] on img at bounding box center [748, 403] width 102 height 66
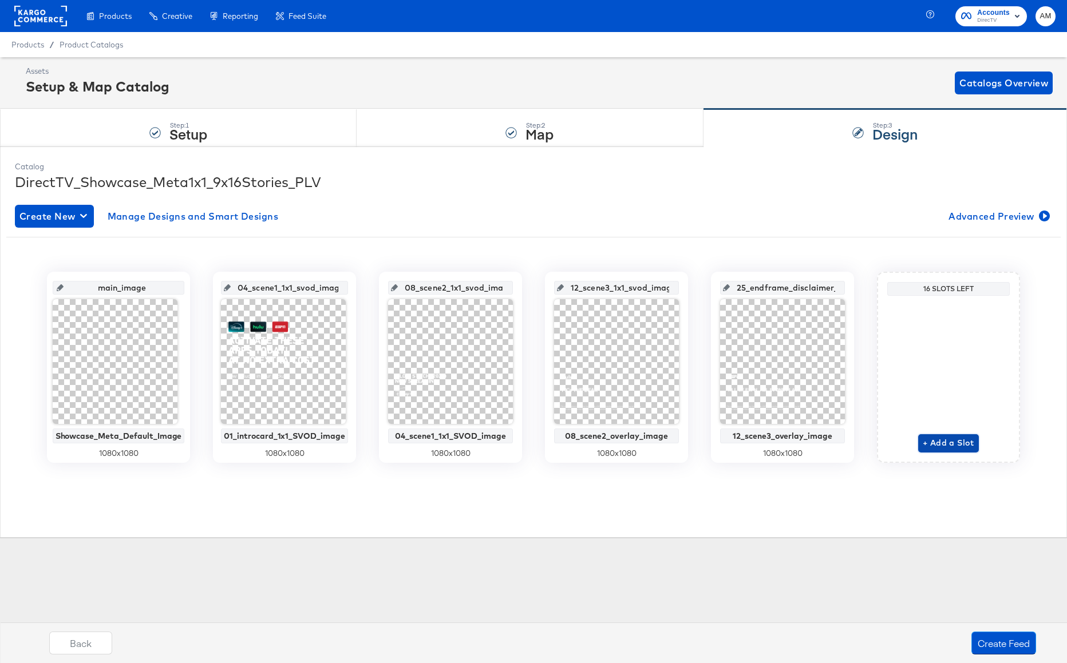
click at [947, 441] on span "+ Add a Slot" at bounding box center [947, 443] width 51 height 14
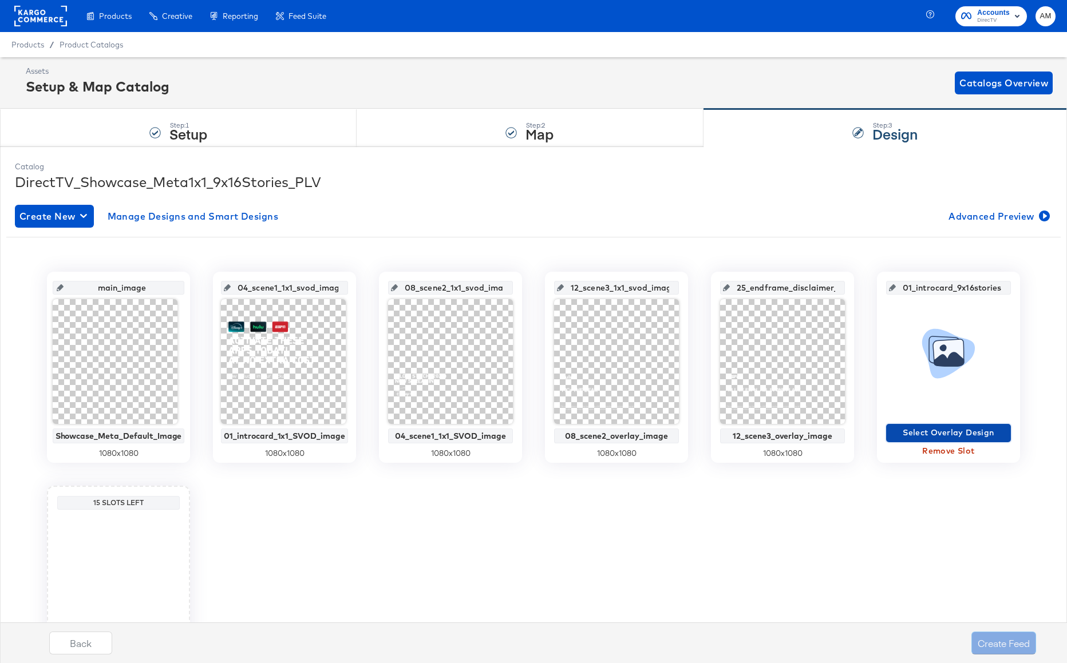
click at [913, 435] on span "Select Overlay Design" at bounding box center [948, 433] width 116 height 14
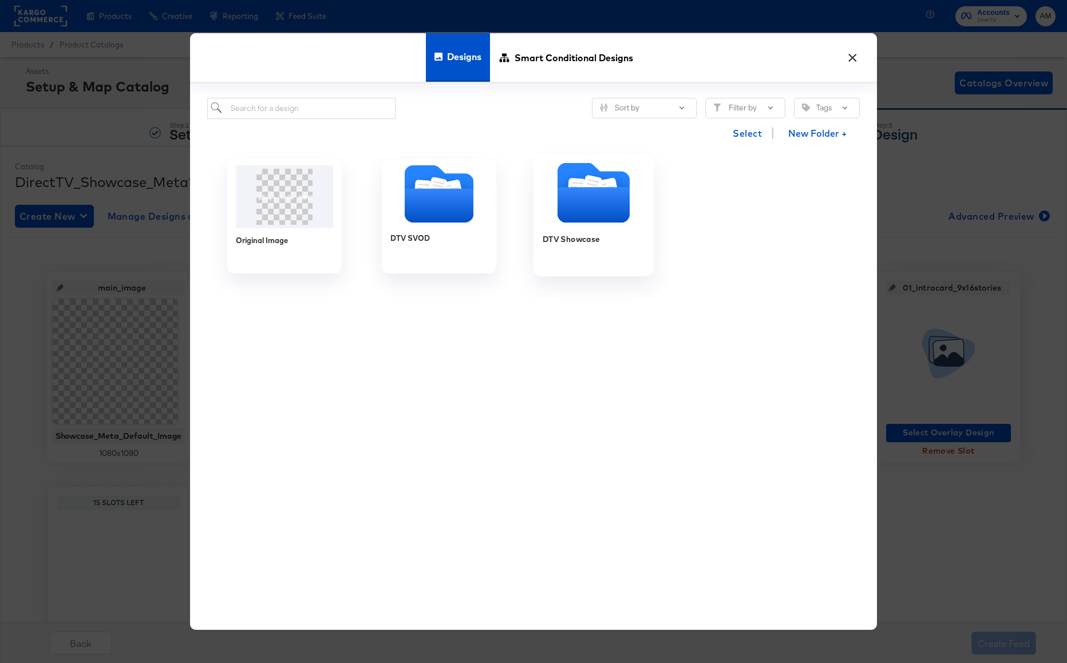
click at [584, 204] on icon "Folder" at bounding box center [593, 205] width 72 height 35
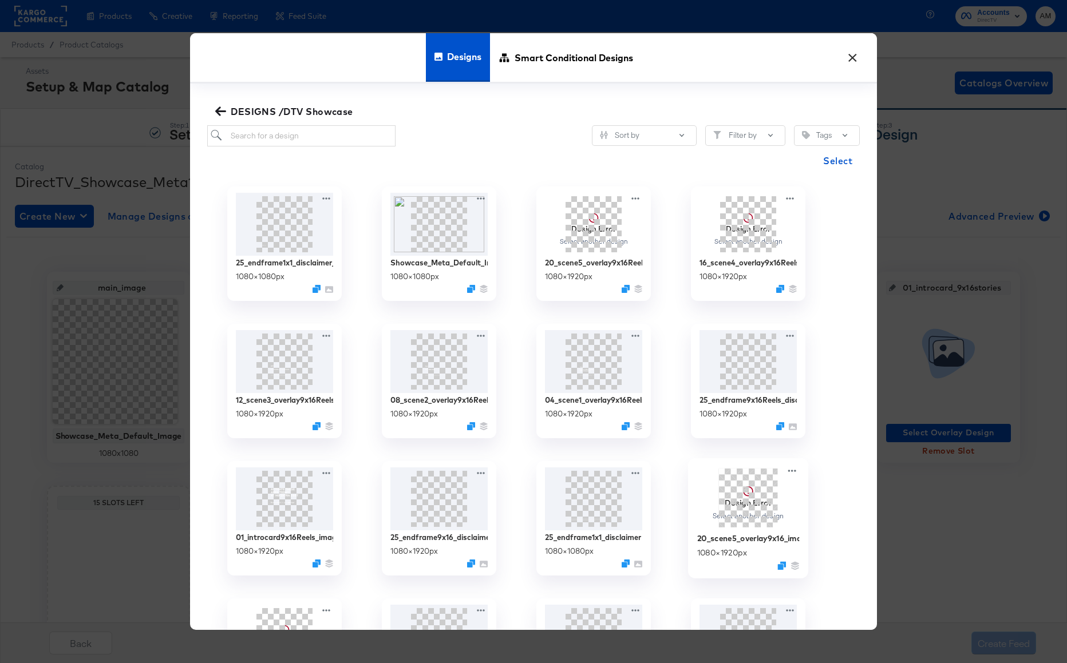
scroll to position [235, 0]
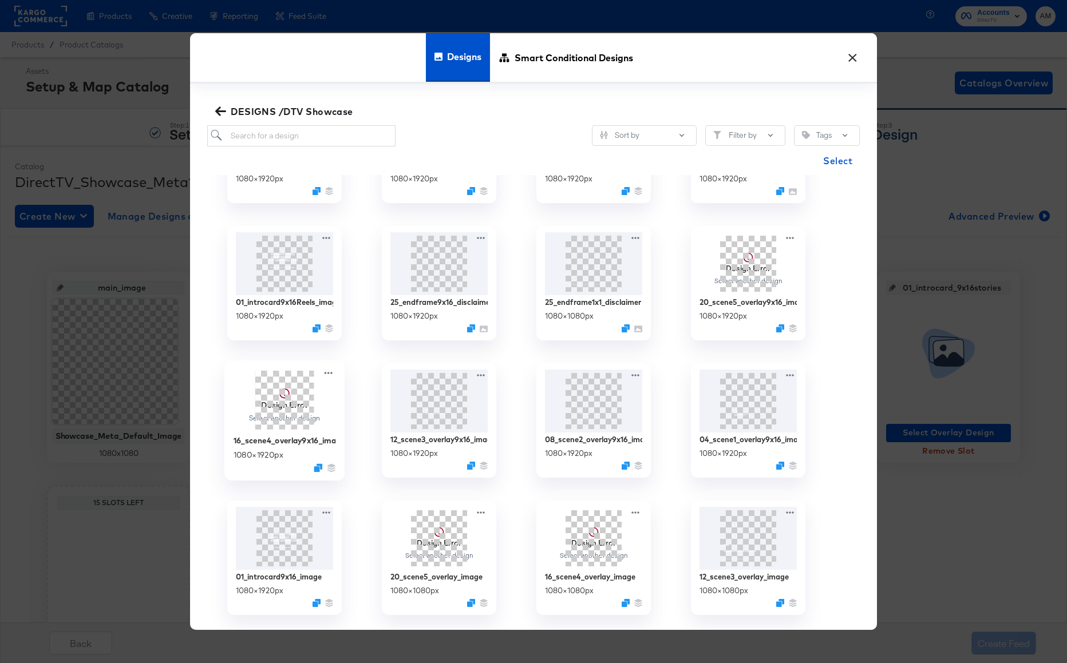
click at [279, 407] on span at bounding box center [284, 399] width 59 height 59
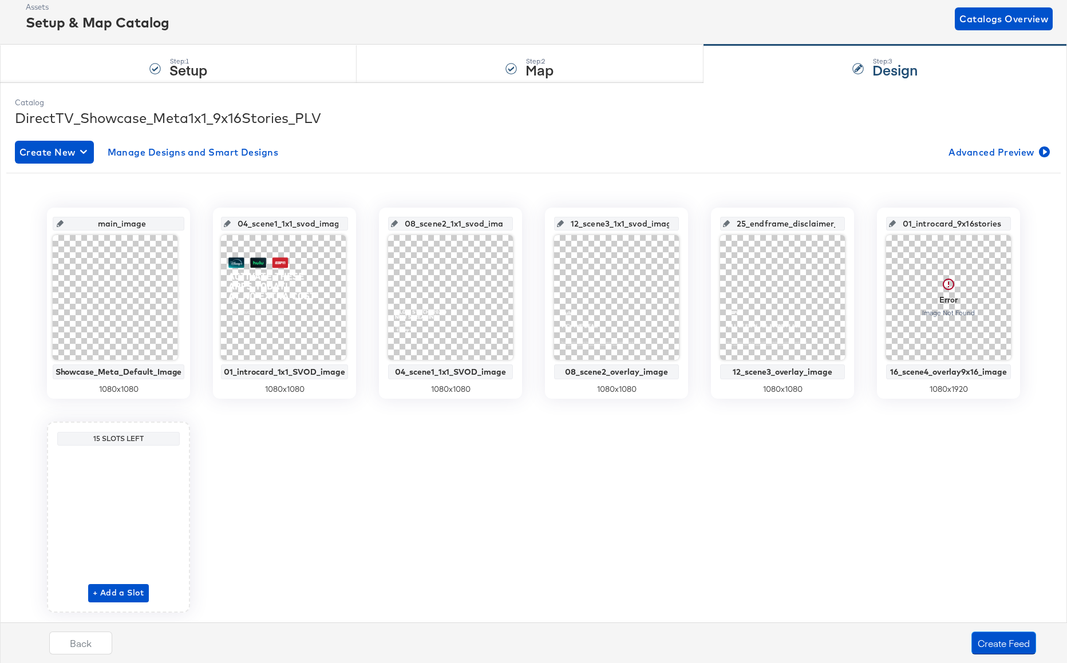
scroll to position [96, 0]
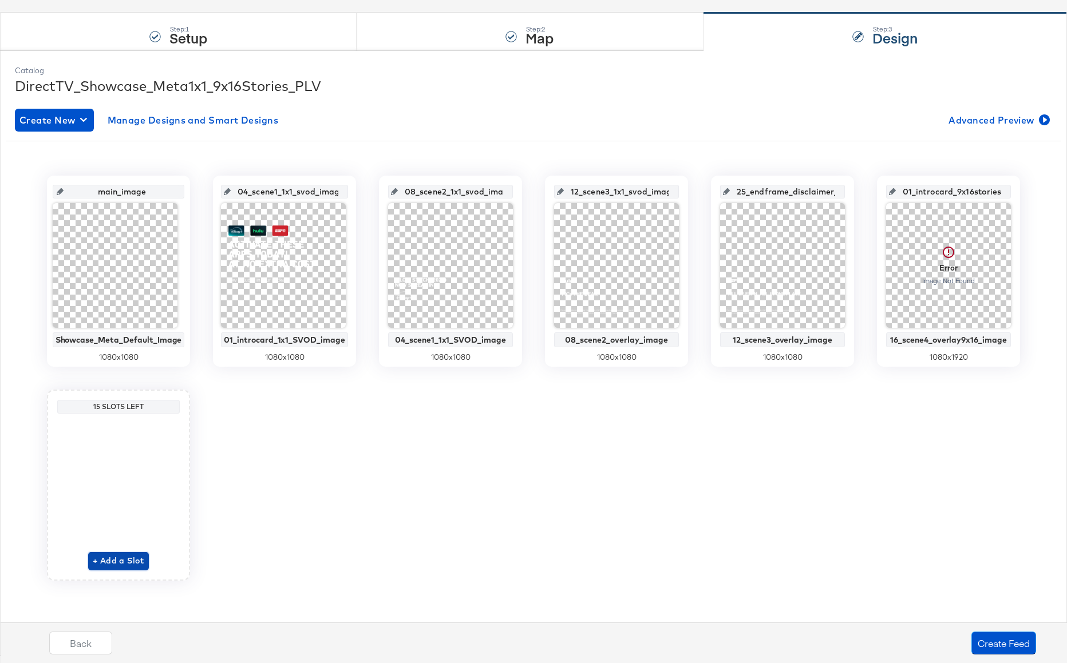
click at [108, 560] on span "+ Add a Slot" at bounding box center [118, 561] width 51 height 14
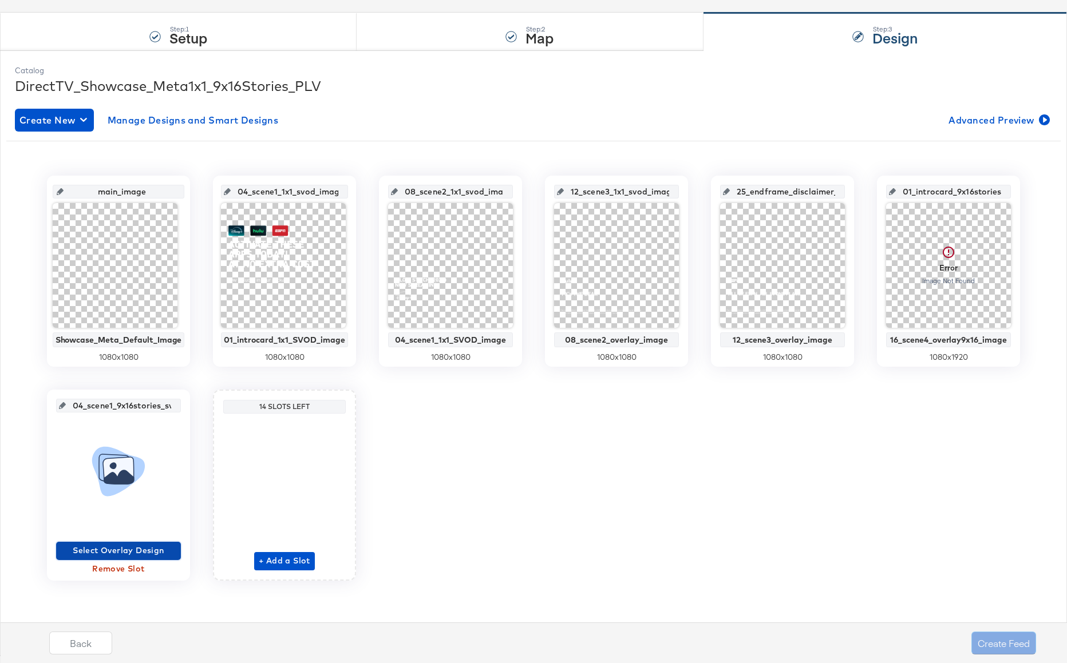
click at [140, 552] on span "Select Overlay Design" at bounding box center [119, 551] width 116 height 14
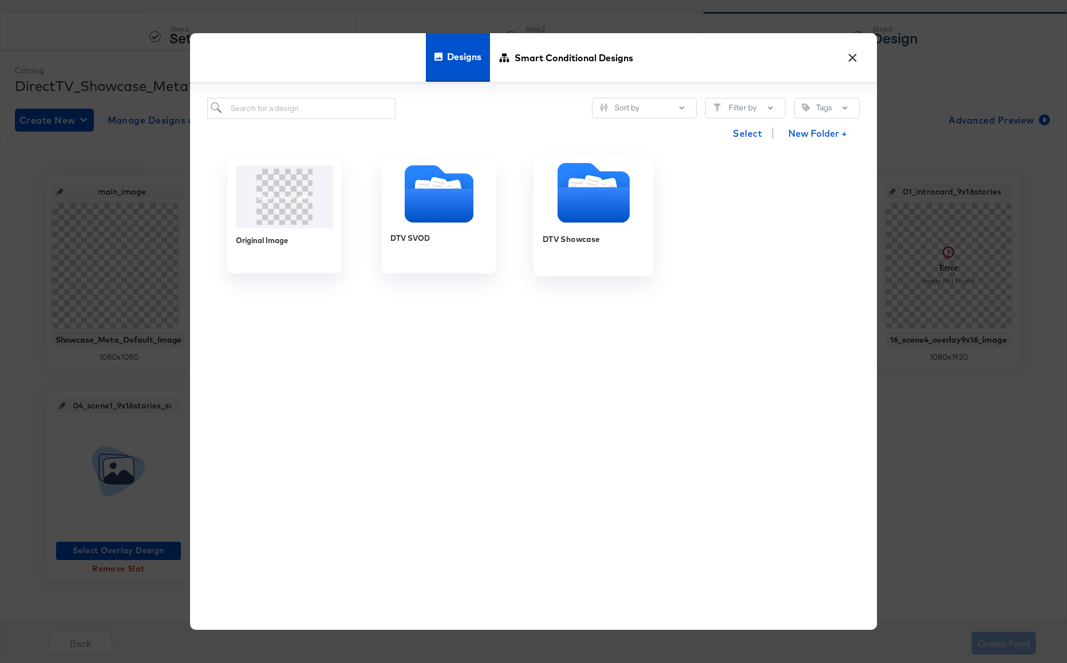
click at [565, 211] on icon "Folder" at bounding box center [593, 205] width 72 height 35
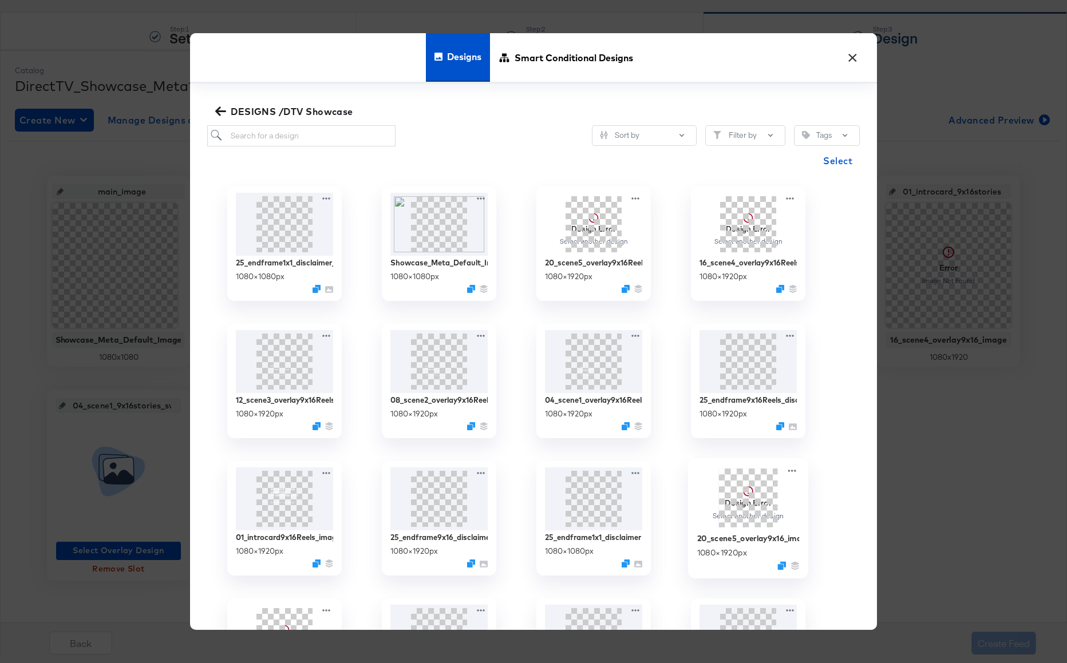
click at [740, 506] on span at bounding box center [748, 497] width 59 height 59
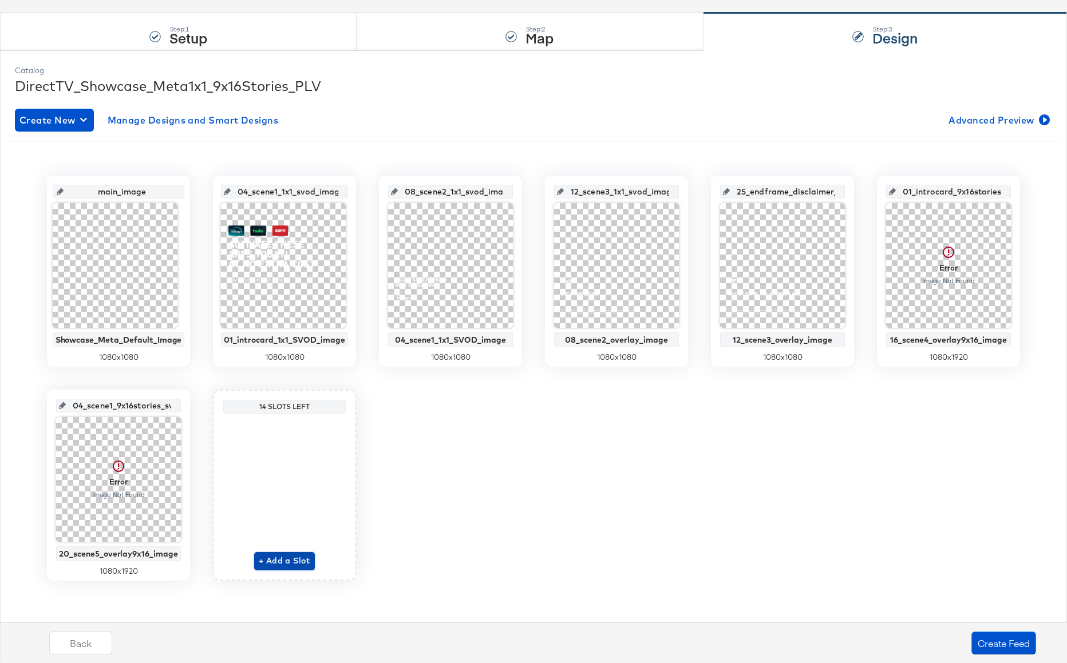
click at [294, 558] on span "+ Add a Slot" at bounding box center [284, 561] width 51 height 14
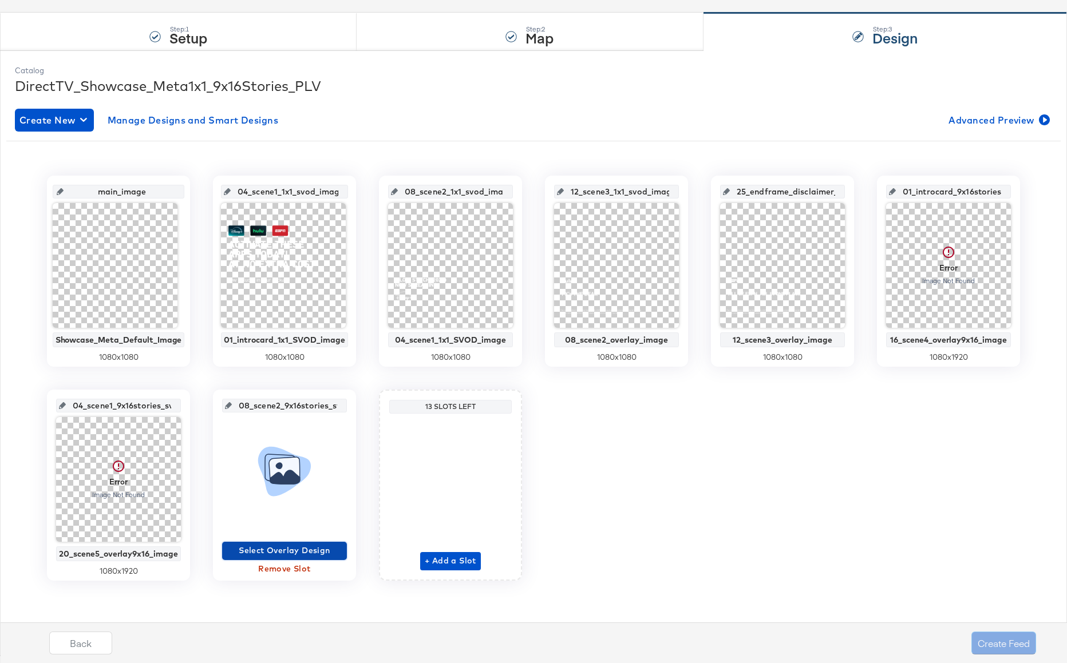
click at [289, 552] on span "Select Overlay Design" at bounding box center [285, 551] width 116 height 14
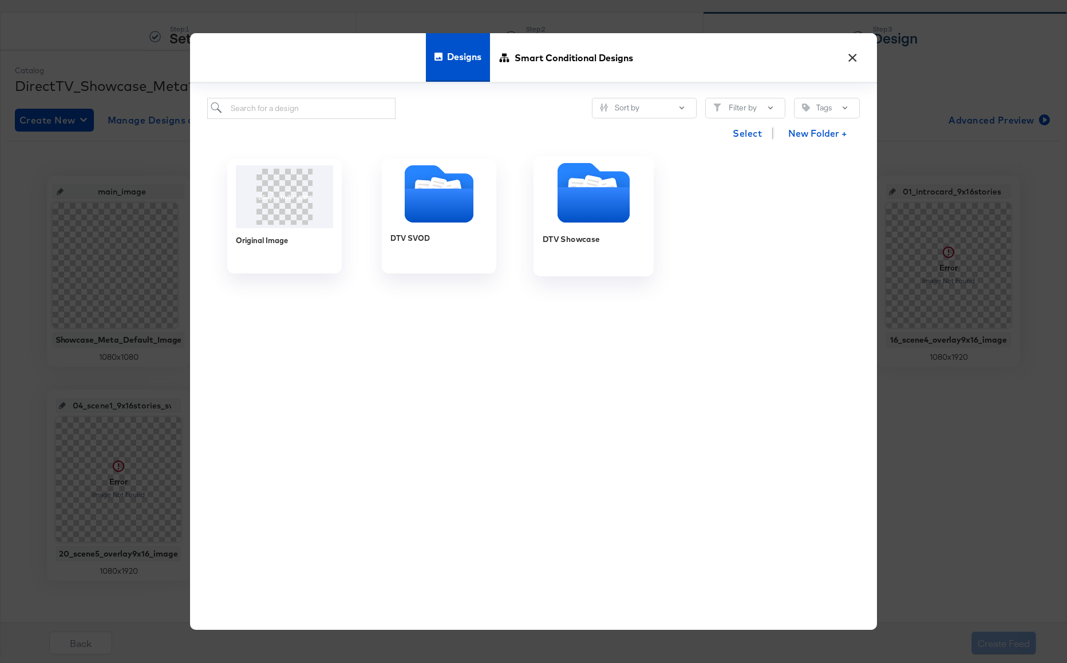
click at [572, 193] on icon "Folder" at bounding box center [593, 205] width 72 height 35
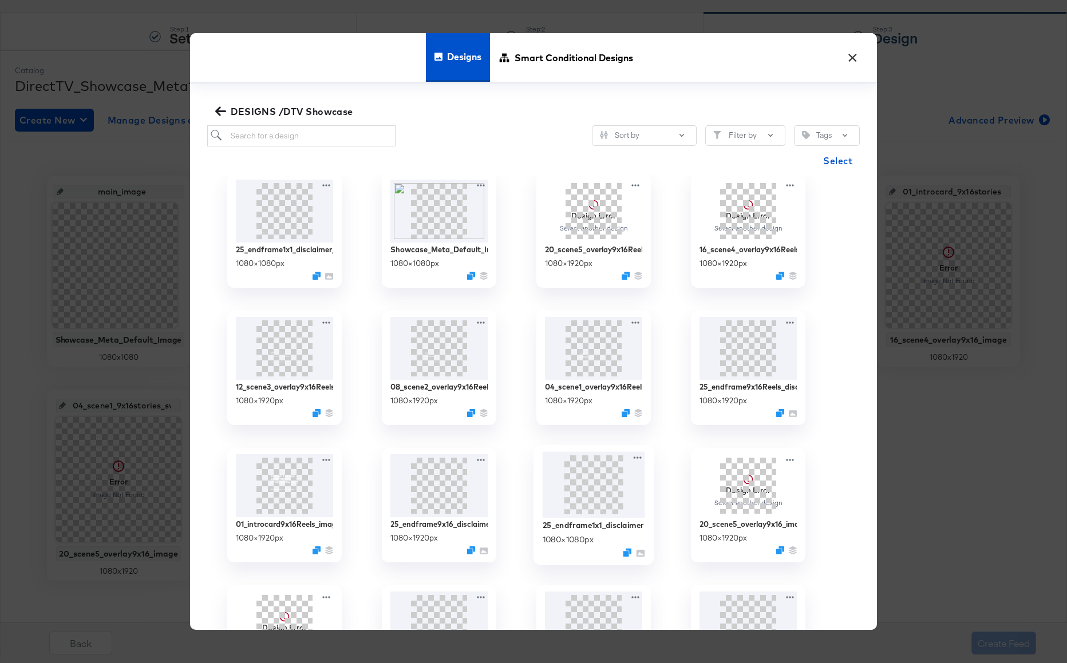
scroll to position [27, 0]
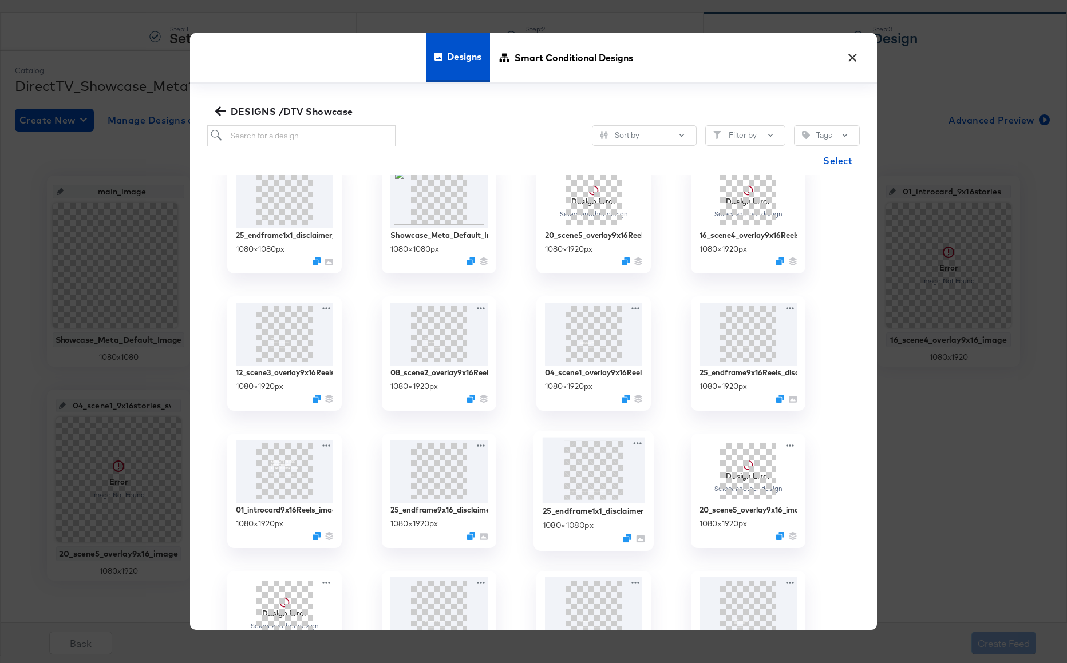
click at [603, 475] on img at bounding box center [593, 470] width 102 height 66
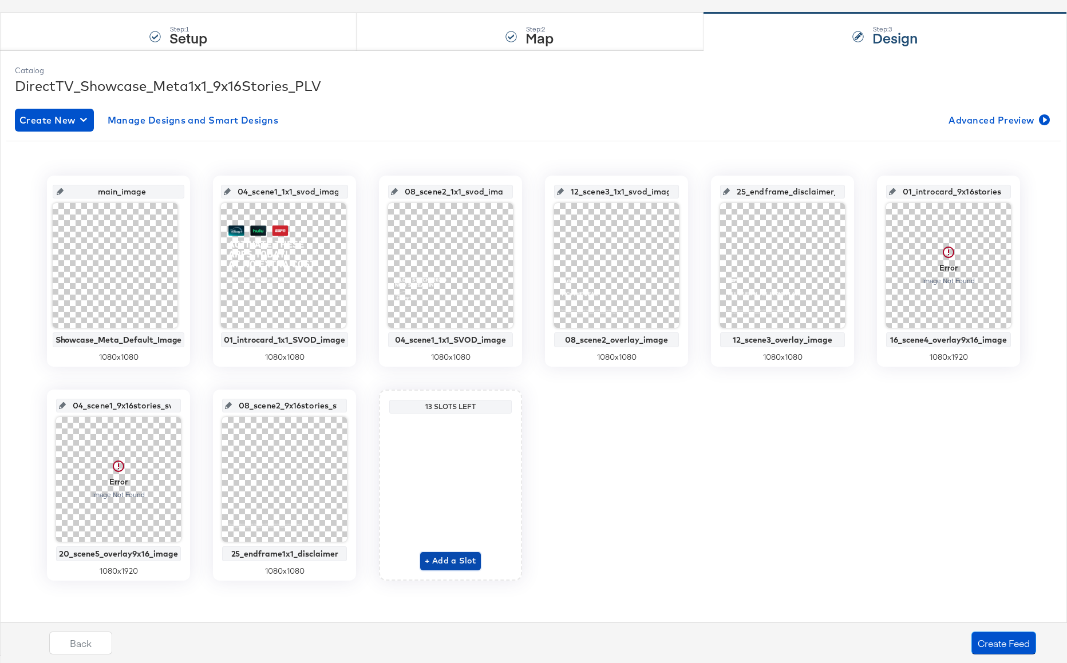
click at [455, 565] on span "+ Add a Slot" at bounding box center [450, 561] width 51 height 14
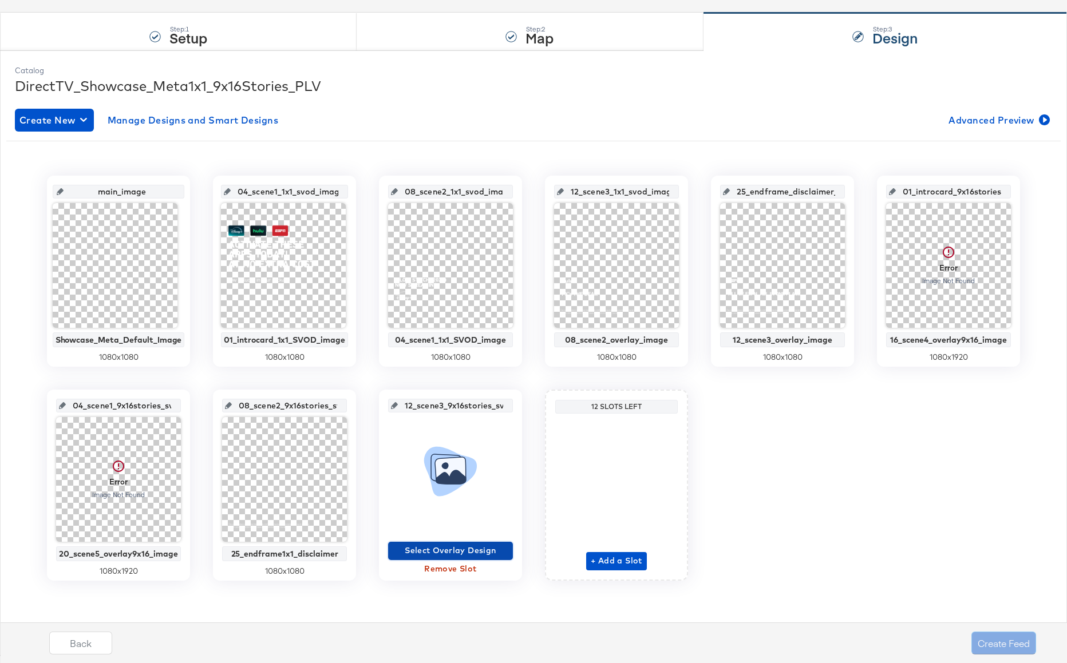
click at [471, 554] on span "Select Overlay Design" at bounding box center [451, 551] width 116 height 14
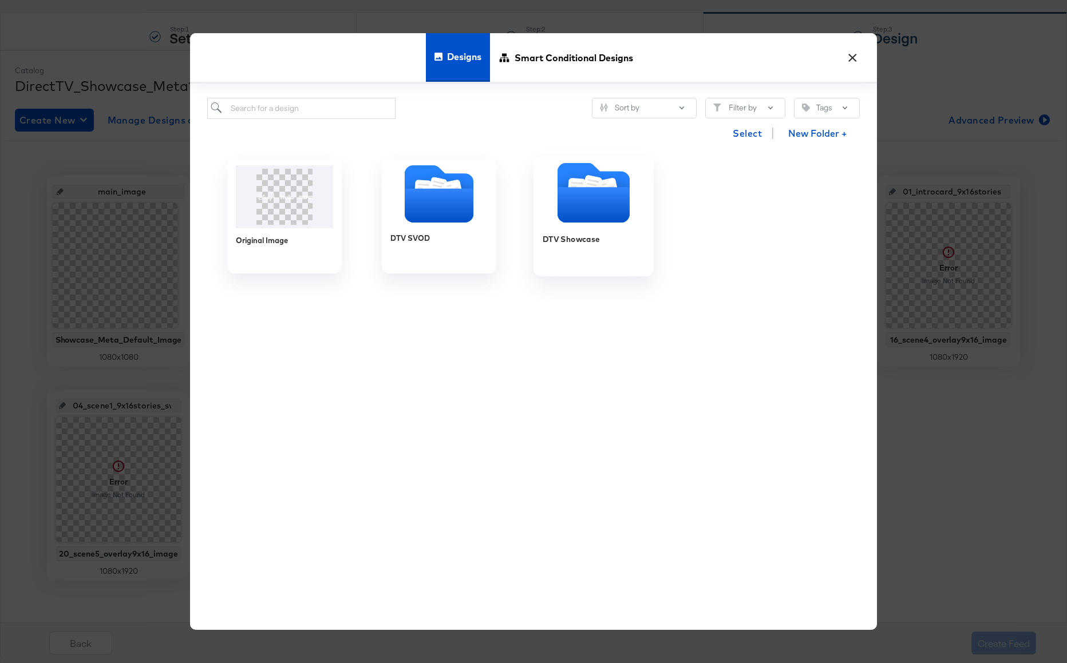
click at [591, 207] on icon "Folder" at bounding box center [593, 205] width 72 height 35
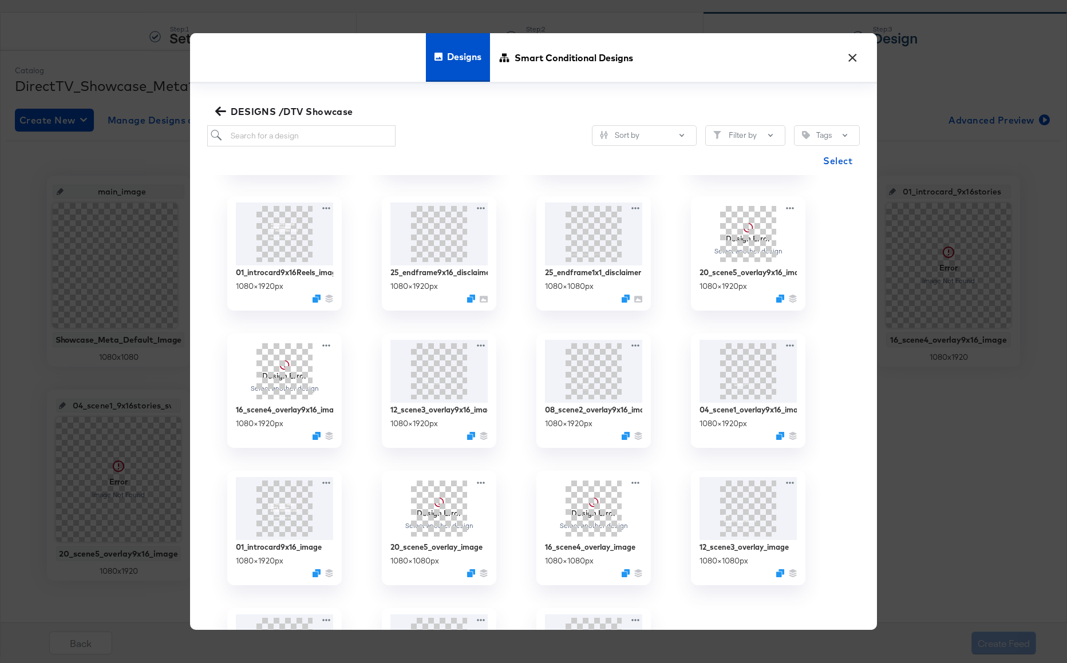
scroll to position [299, 0]
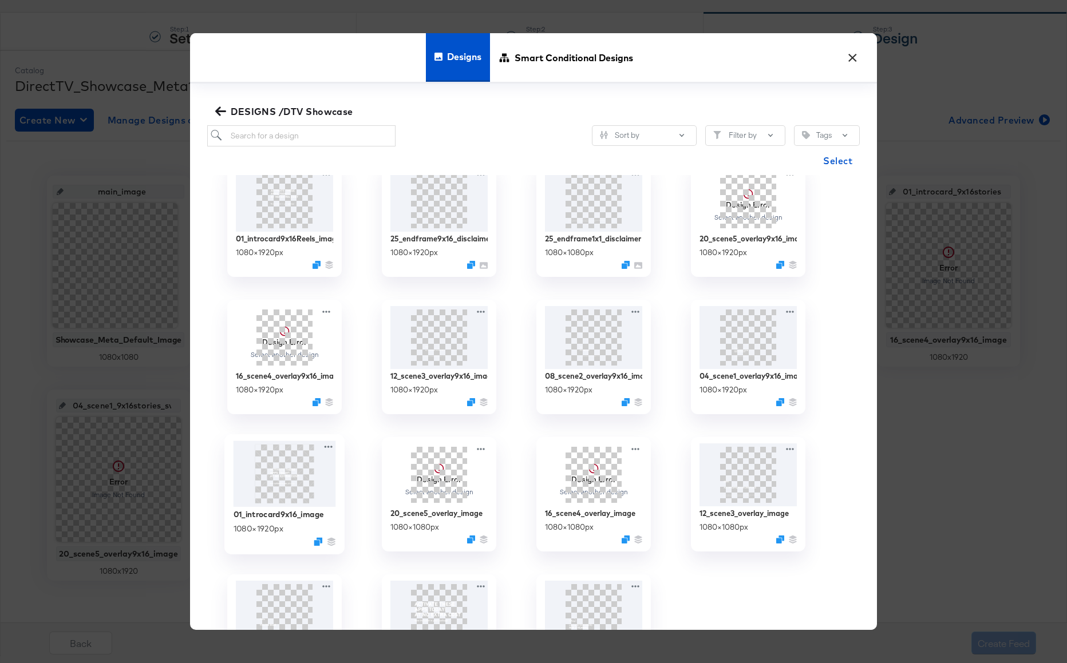
click at [284, 487] on img at bounding box center [284, 474] width 102 height 66
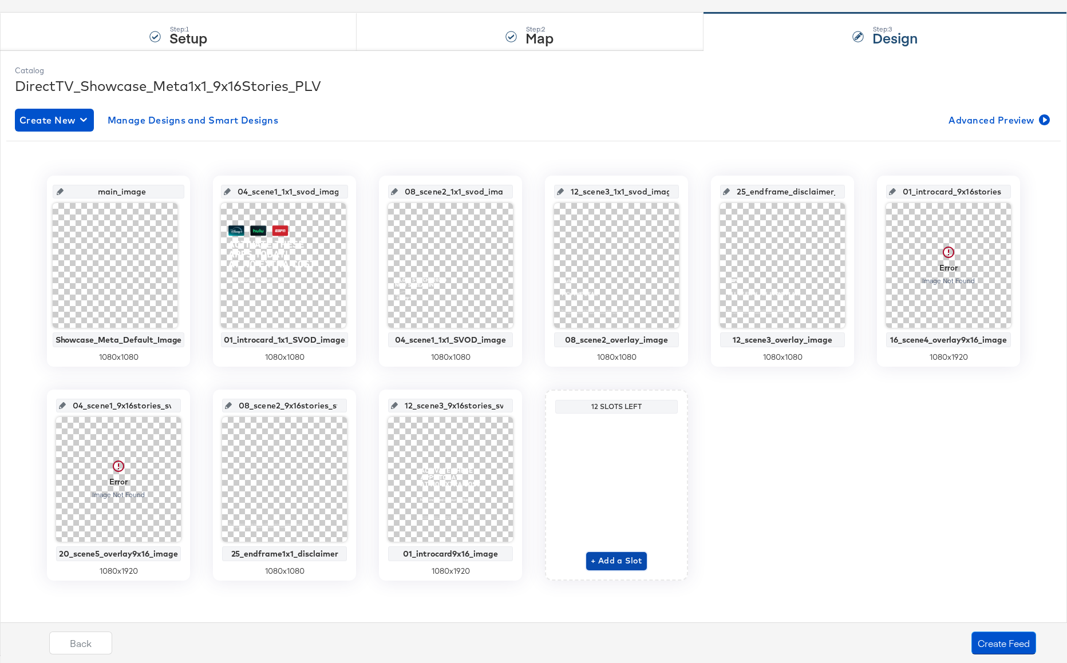
click at [615, 560] on span "+ Add a Slot" at bounding box center [615, 561] width 51 height 14
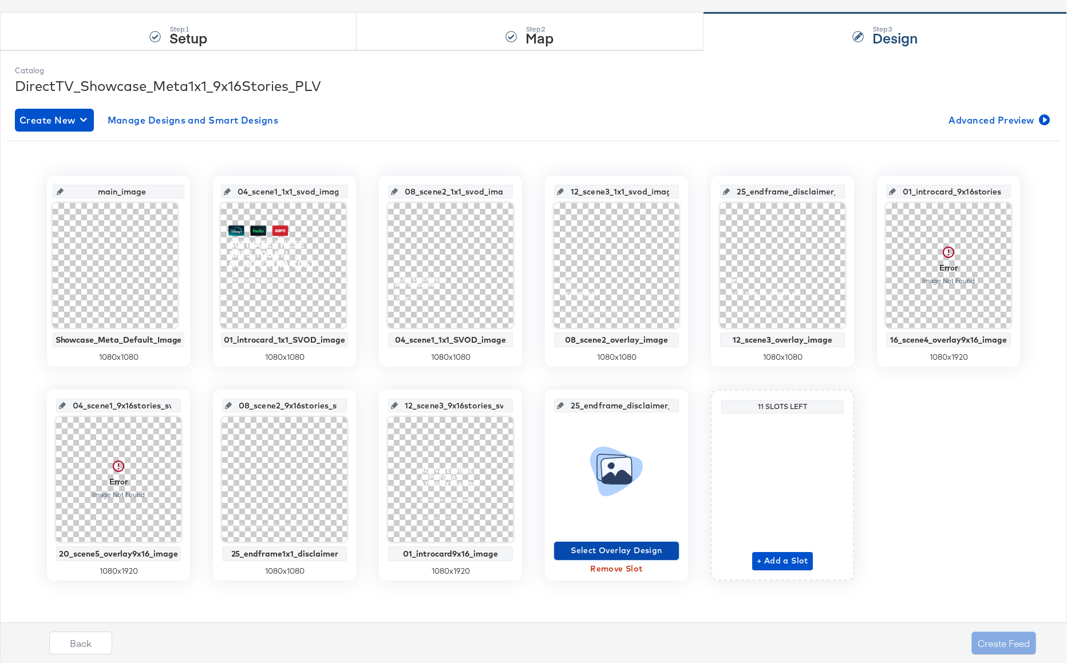
click at [620, 551] on span "Select Overlay Design" at bounding box center [616, 551] width 116 height 14
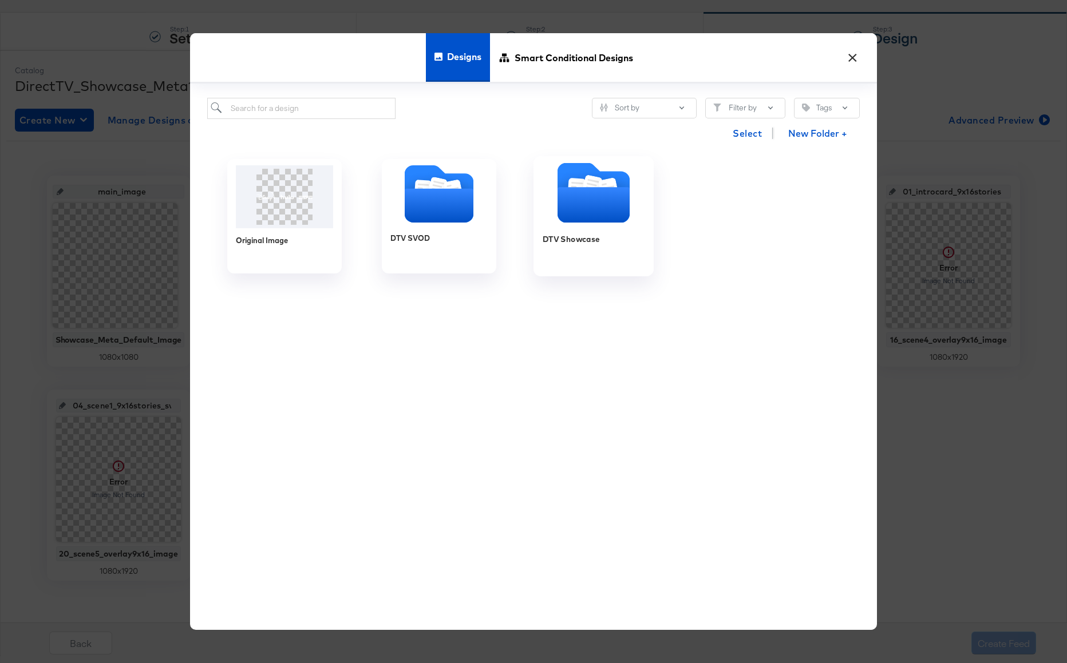
click at [623, 200] on icon "Folder" at bounding box center [593, 205] width 72 height 35
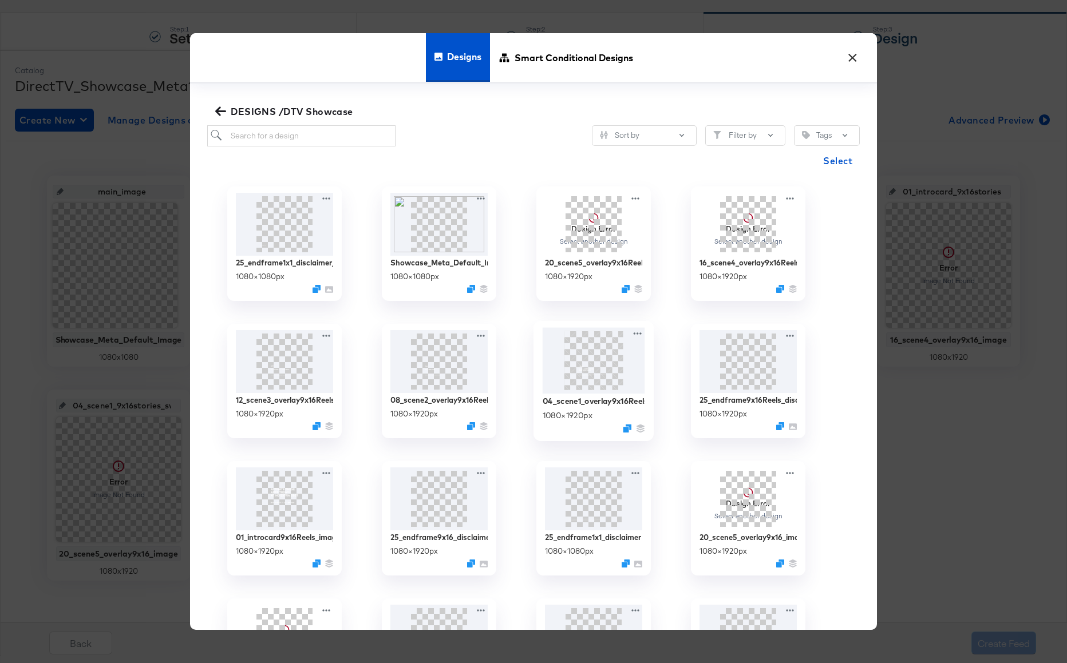
click at [584, 387] on img at bounding box center [593, 360] width 102 height 66
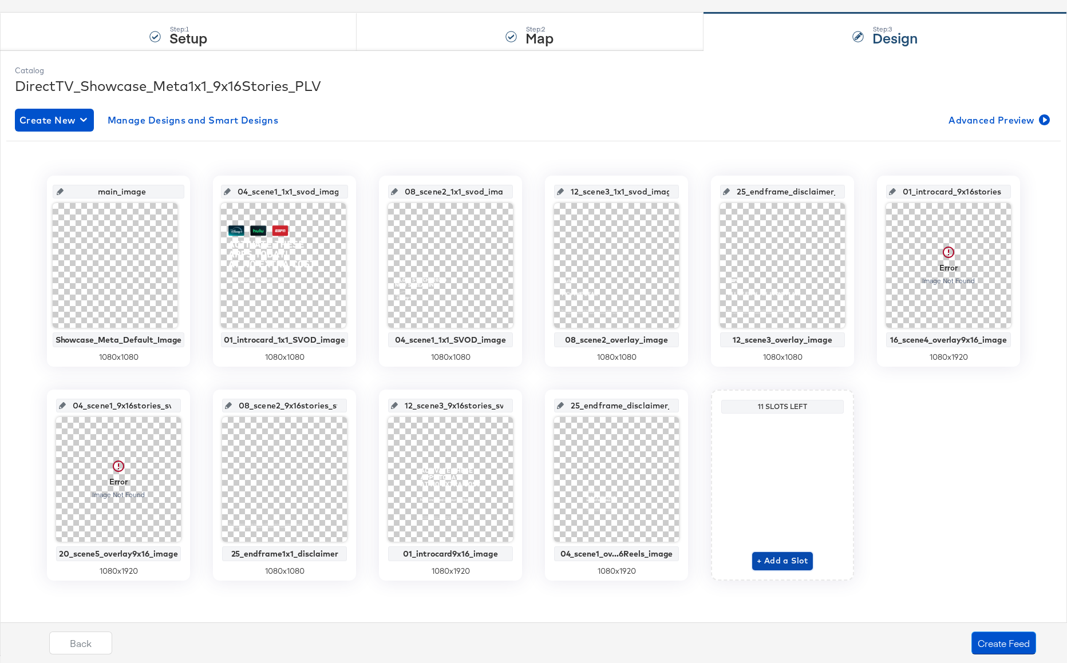
click at [791, 564] on span "+ Add a Slot" at bounding box center [781, 561] width 51 height 14
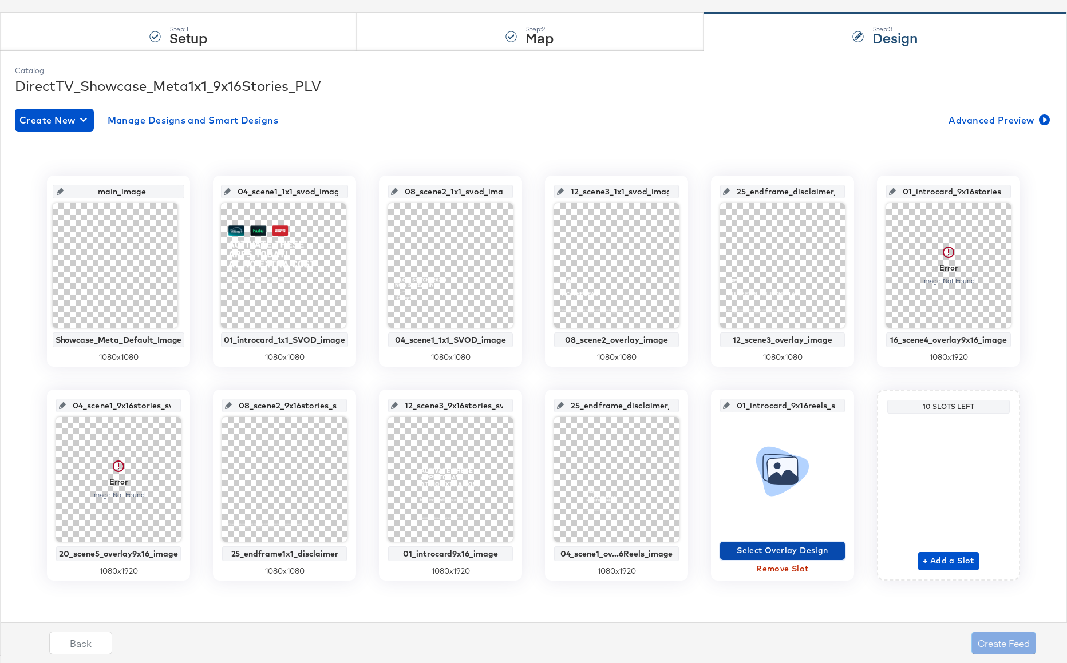
click at [766, 556] on span "Select Overlay Design" at bounding box center [782, 551] width 116 height 14
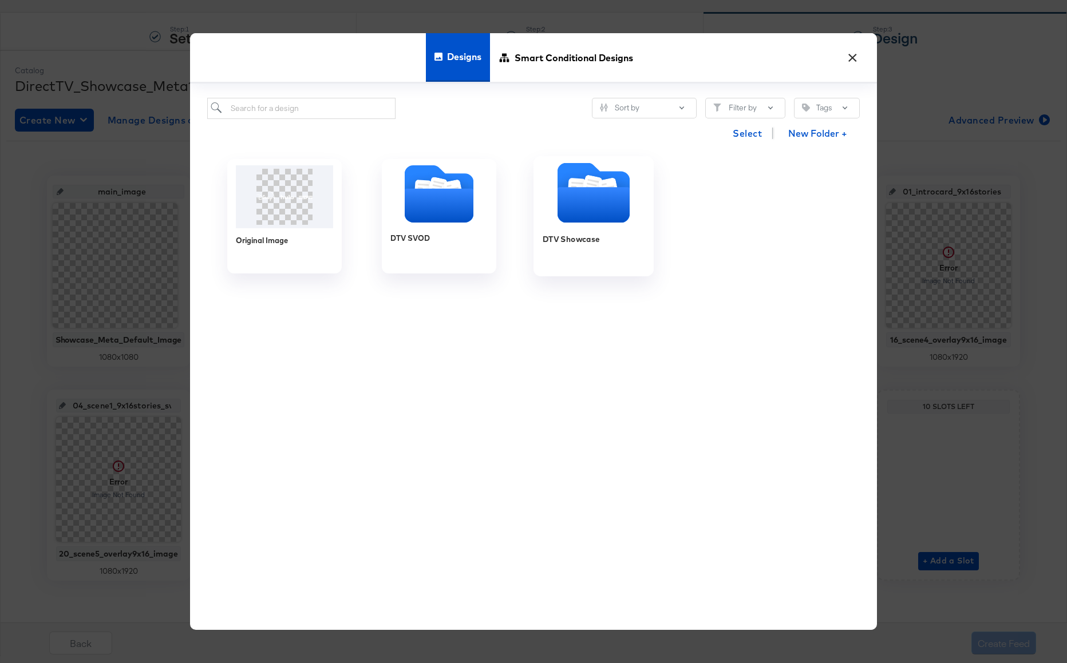
click at [591, 201] on icon "Folder" at bounding box center [593, 205] width 72 height 35
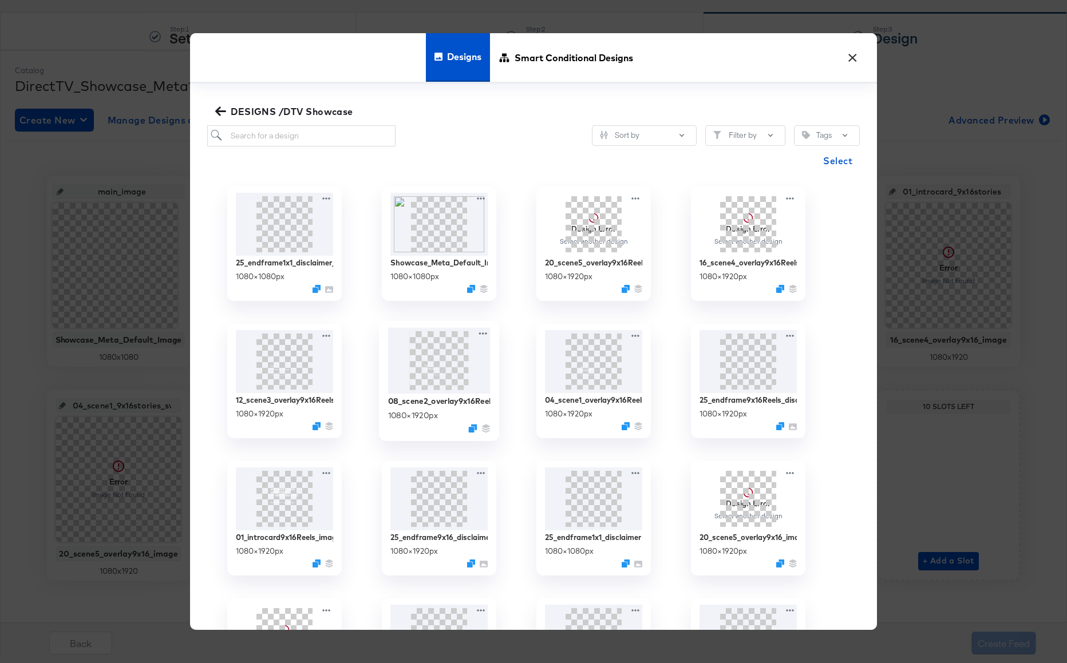
click at [457, 372] on img at bounding box center [439, 360] width 102 height 66
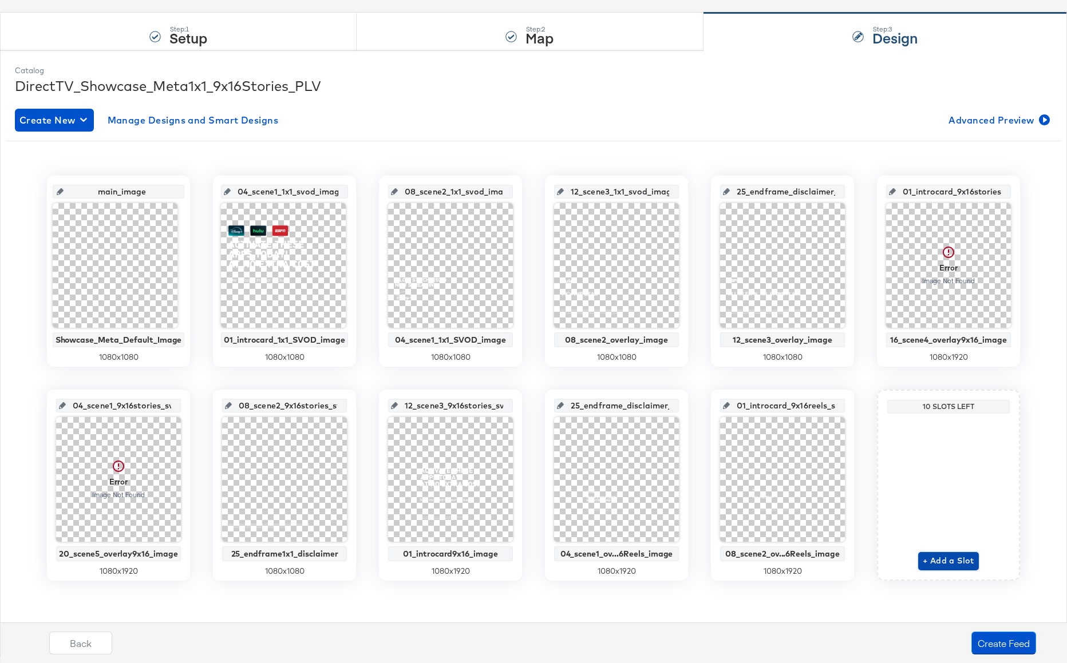
click at [954, 559] on span "+ Add a Slot" at bounding box center [947, 561] width 51 height 14
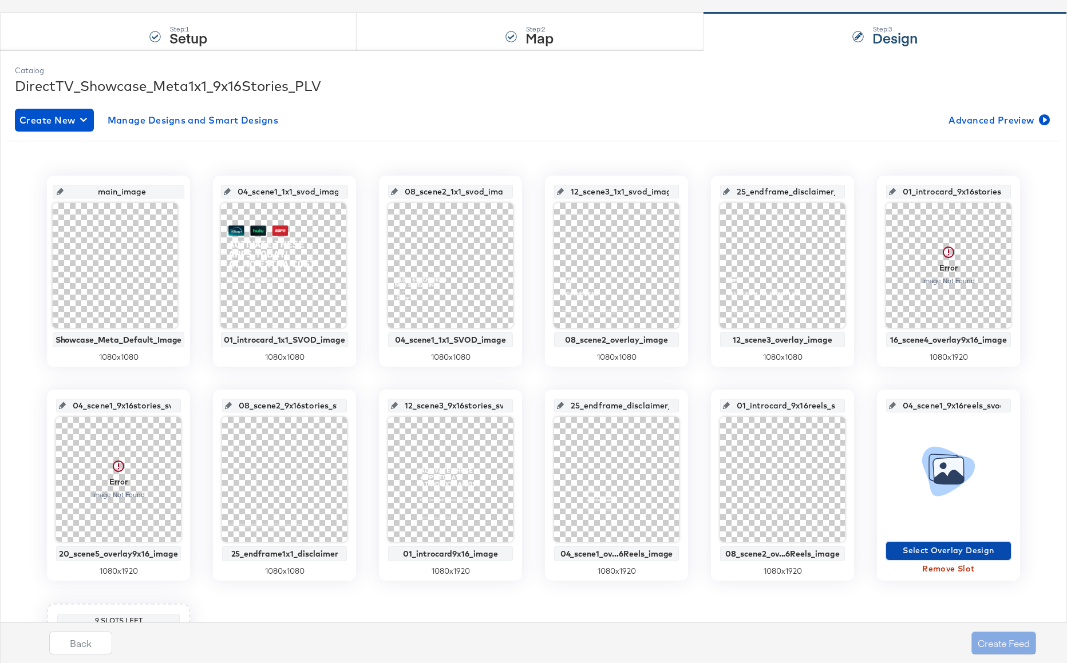
click at [919, 550] on span "Select Overlay Design" at bounding box center [948, 551] width 116 height 14
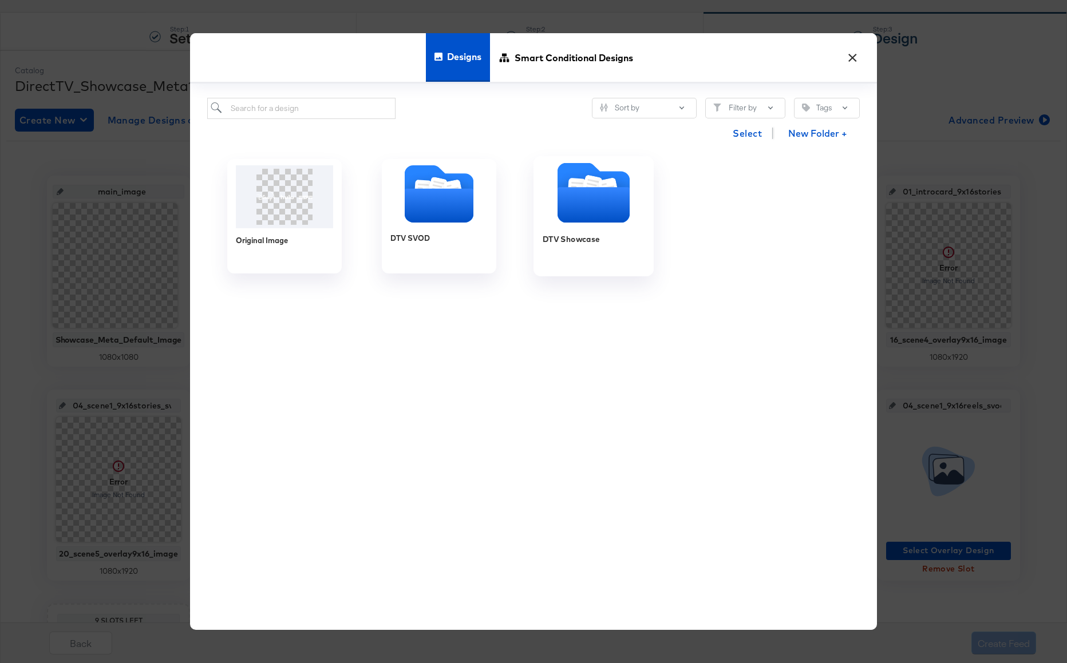
click at [588, 204] on icon "Folder" at bounding box center [593, 205] width 72 height 35
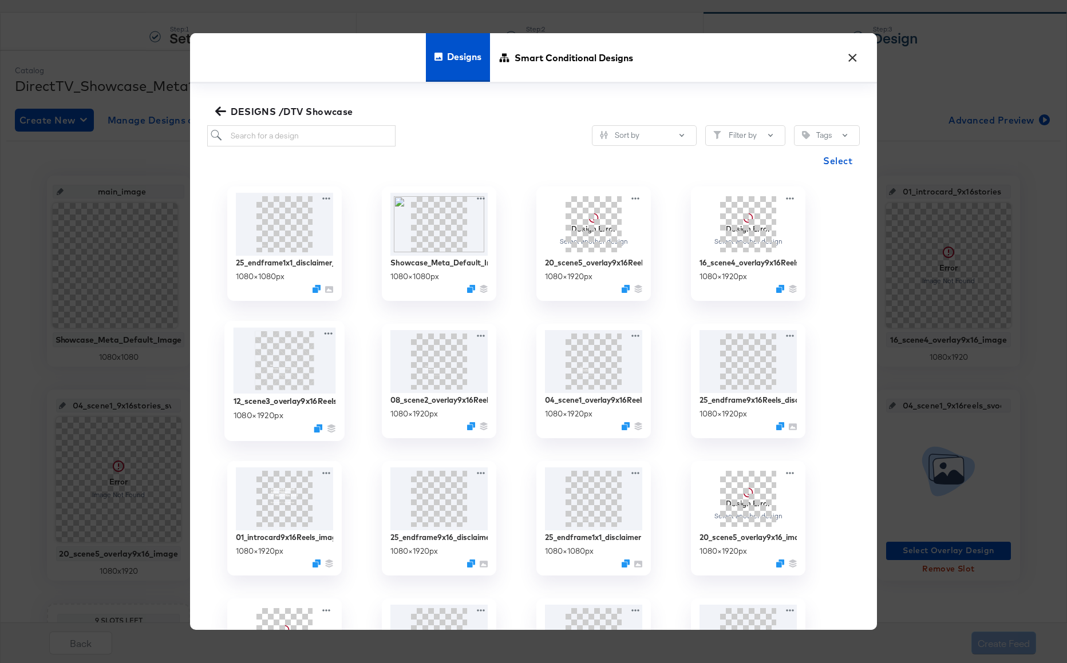
click at [280, 379] on img at bounding box center [284, 360] width 102 height 66
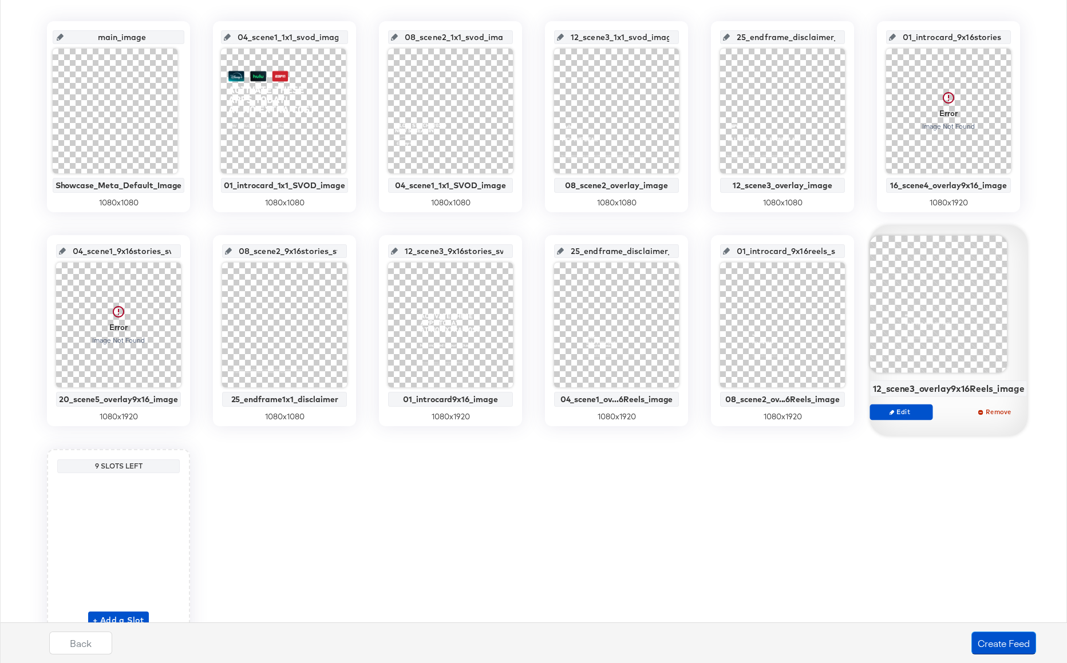
scroll to position [310, 0]
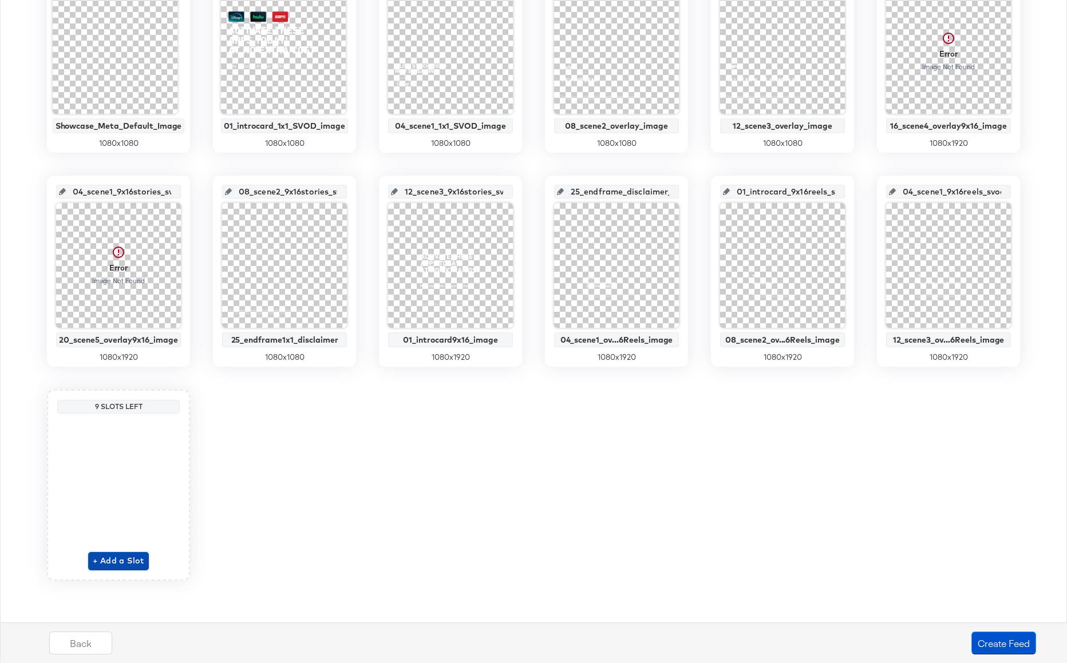
click at [129, 560] on span "+ Add a Slot" at bounding box center [118, 561] width 51 height 14
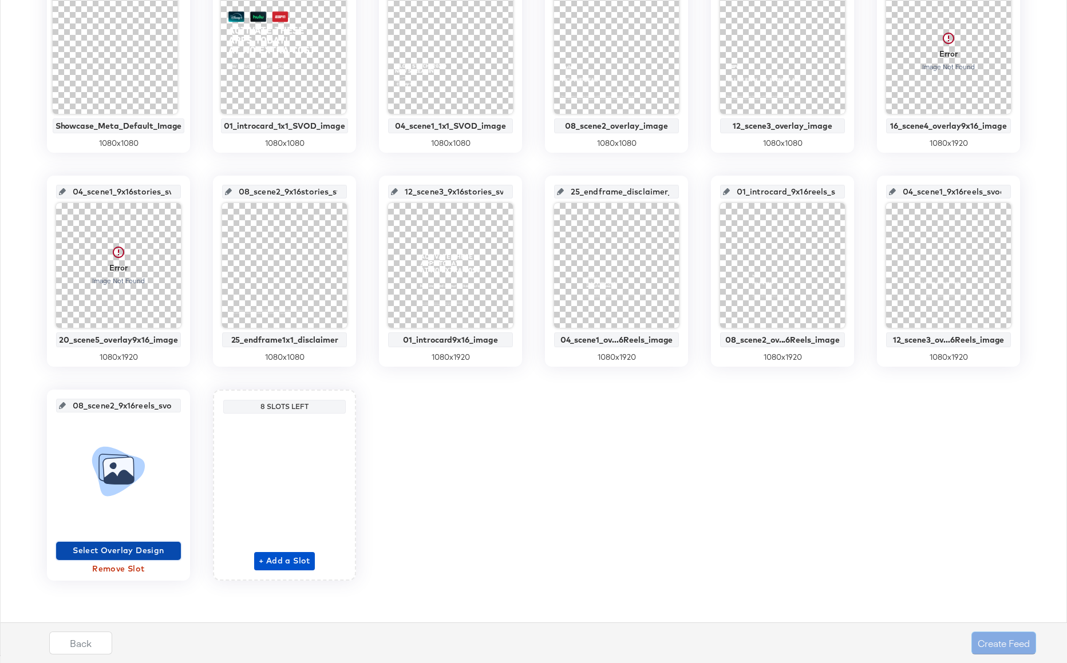
click at [133, 548] on span "Select Overlay Design" at bounding box center [119, 551] width 116 height 14
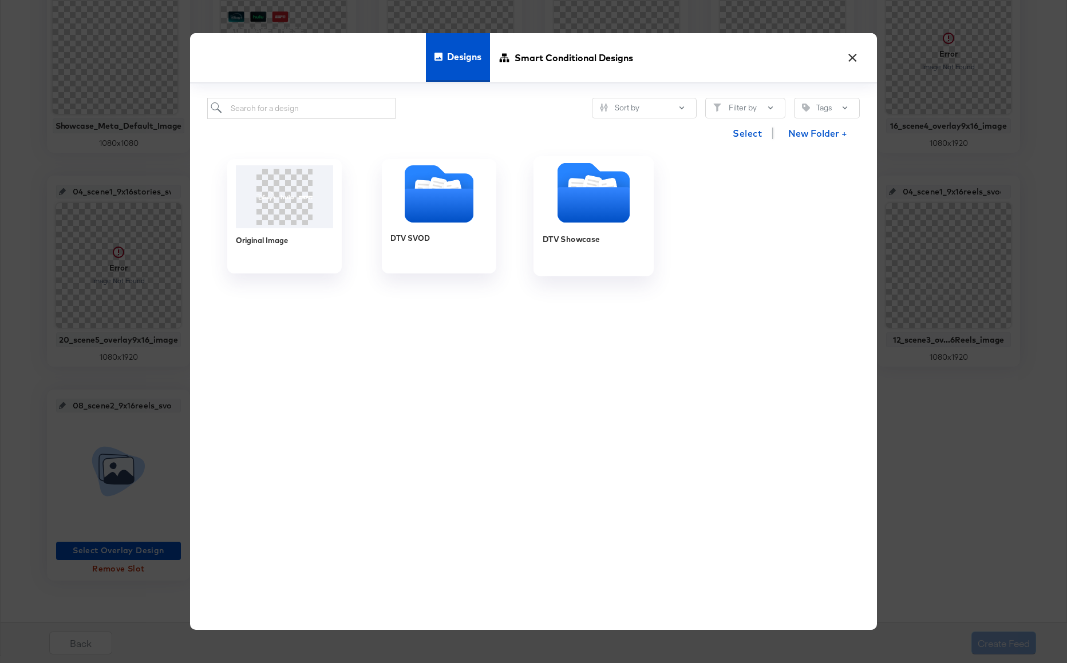
click at [579, 211] on icon "Folder" at bounding box center [593, 205] width 72 height 35
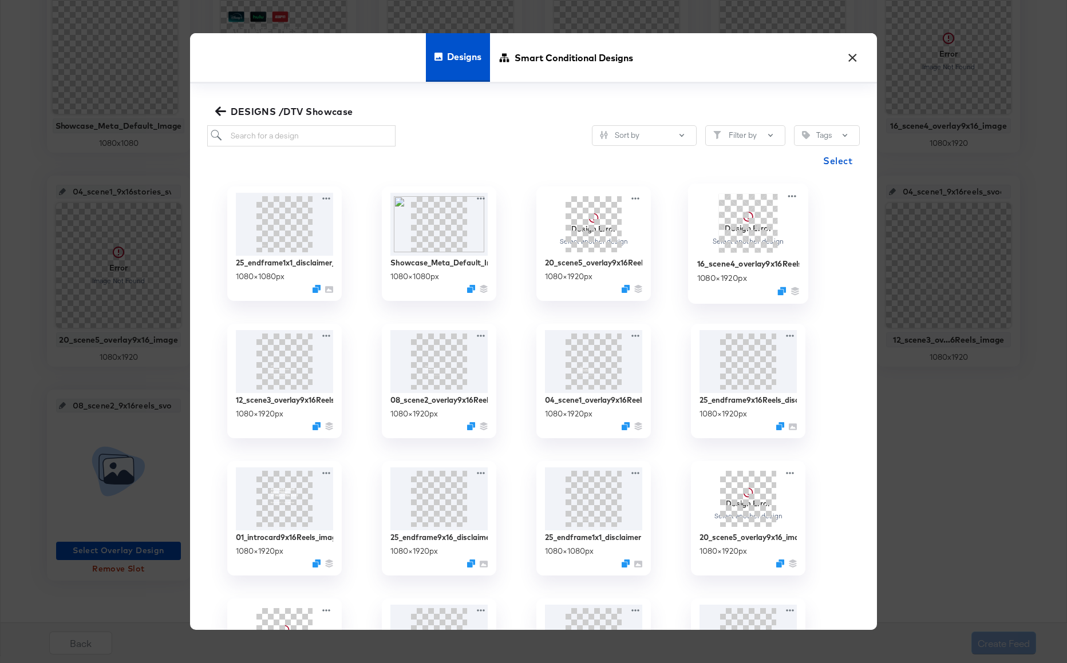
click at [754, 236] on span at bounding box center [748, 222] width 59 height 59
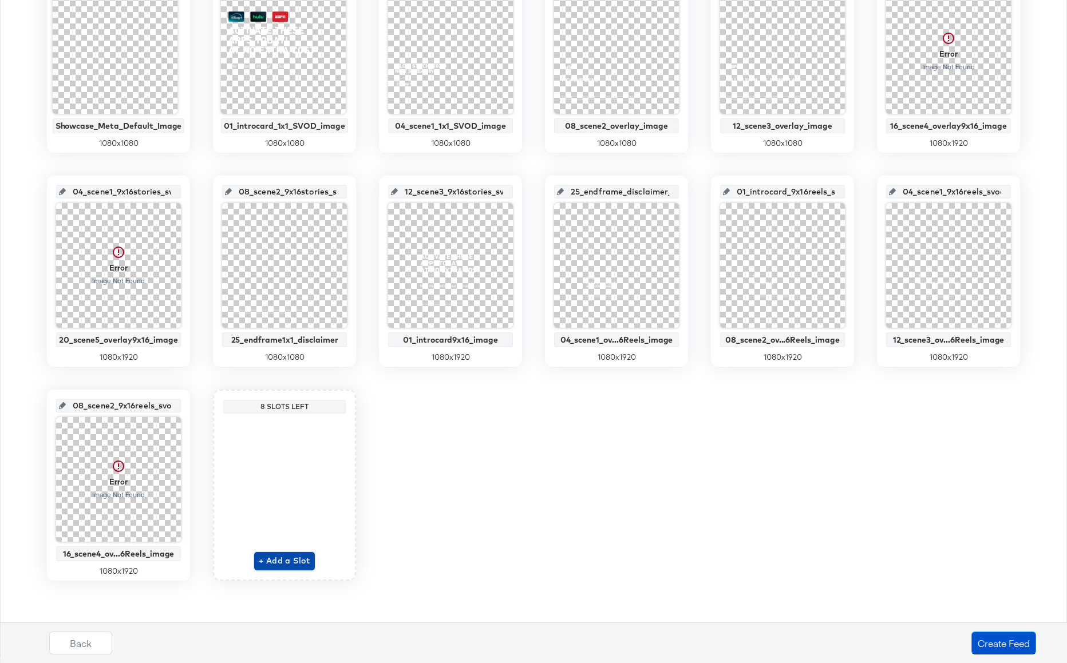
click at [287, 559] on span "+ Add a Slot" at bounding box center [284, 561] width 51 height 14
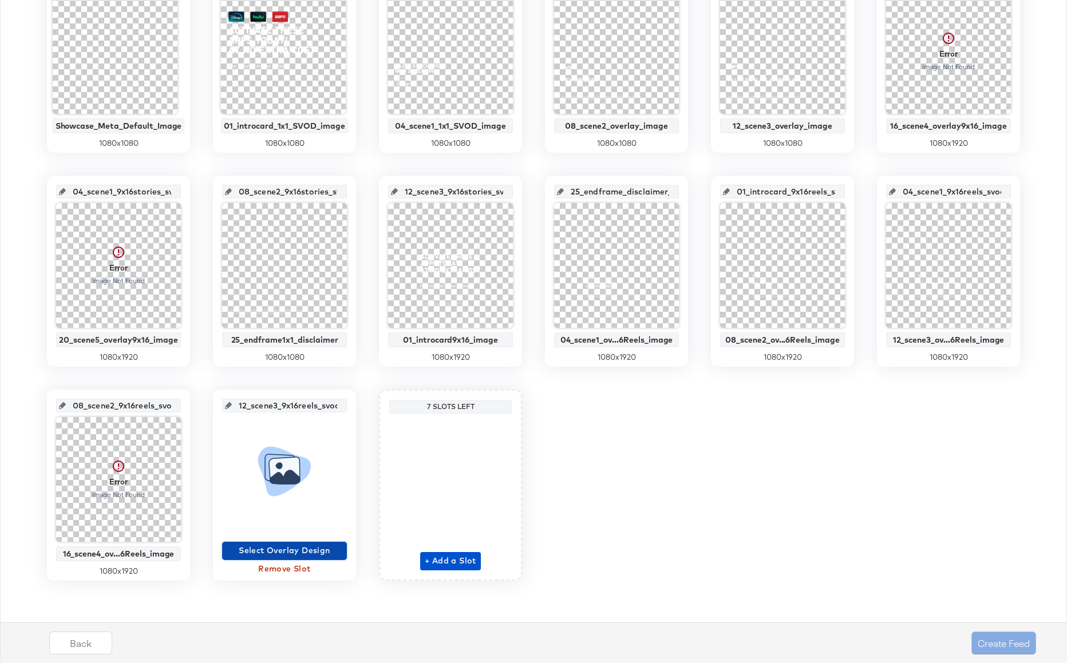
click at [245, 553] on span "Select Overlay Design" at bounding box center [285, 551] width 116 height 14
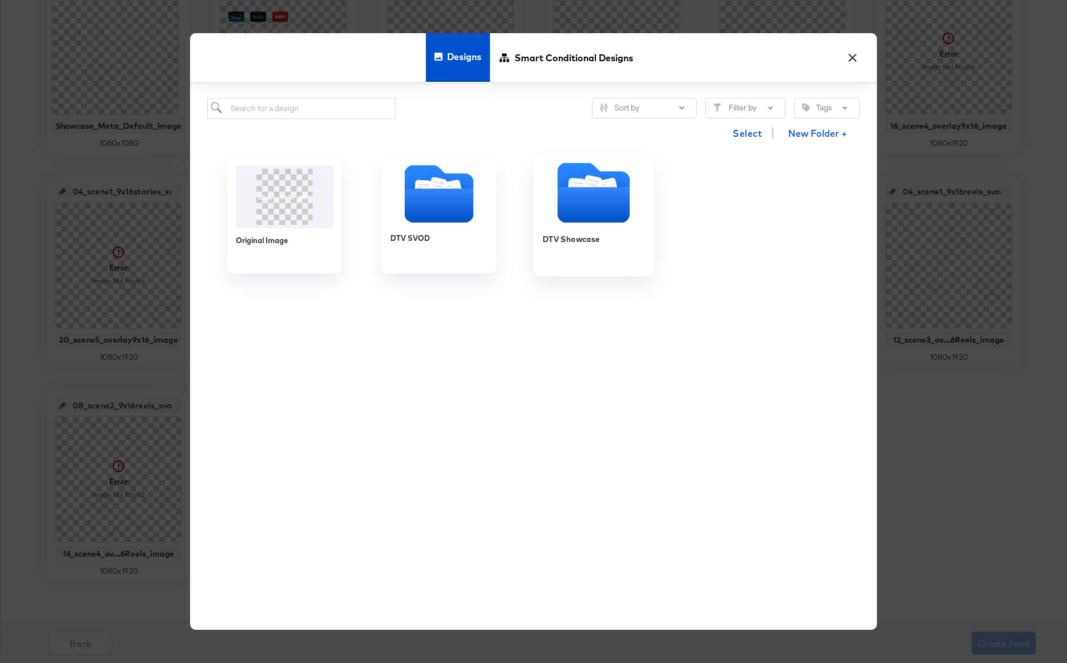
click at [568, 190] on icon "Folder" at bounding box center [593, 205] width 72 height 35
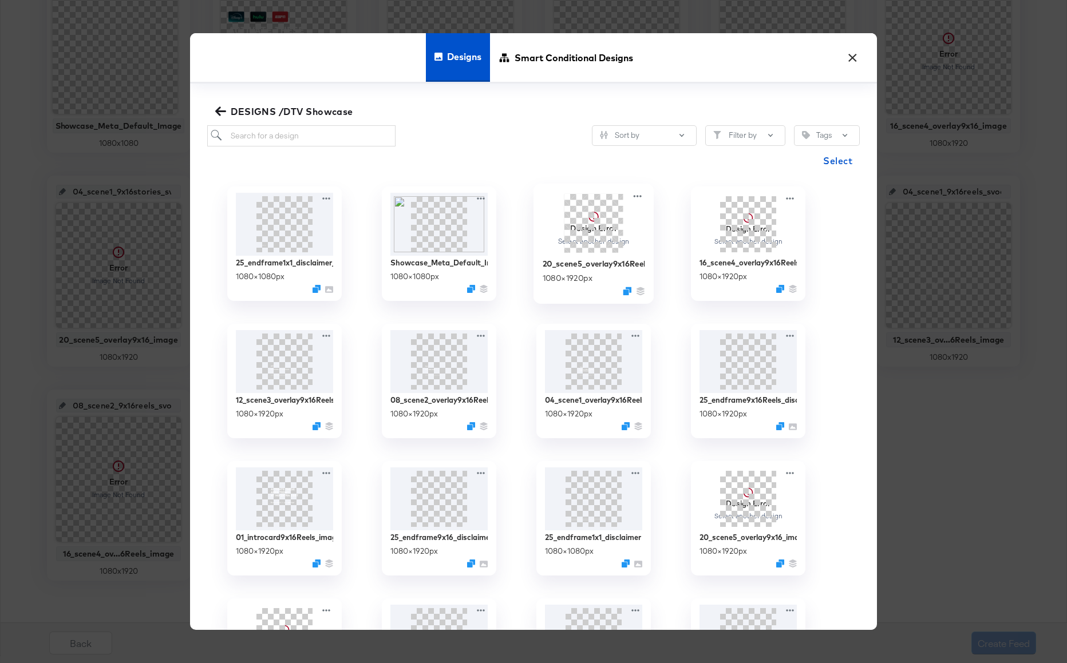
click at [587, 229] on span at bounding box center [593, 222] width 59 height 59
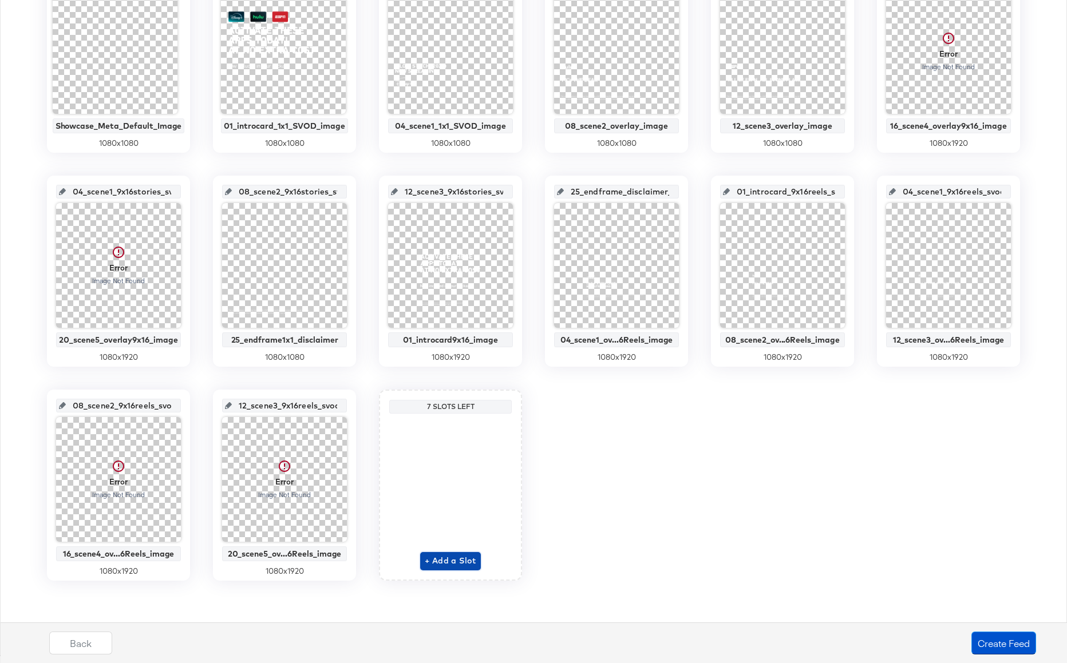
click at [437, 562] on span "+ Add a Slot" at bounding box center [450, 561] width 51 height 14
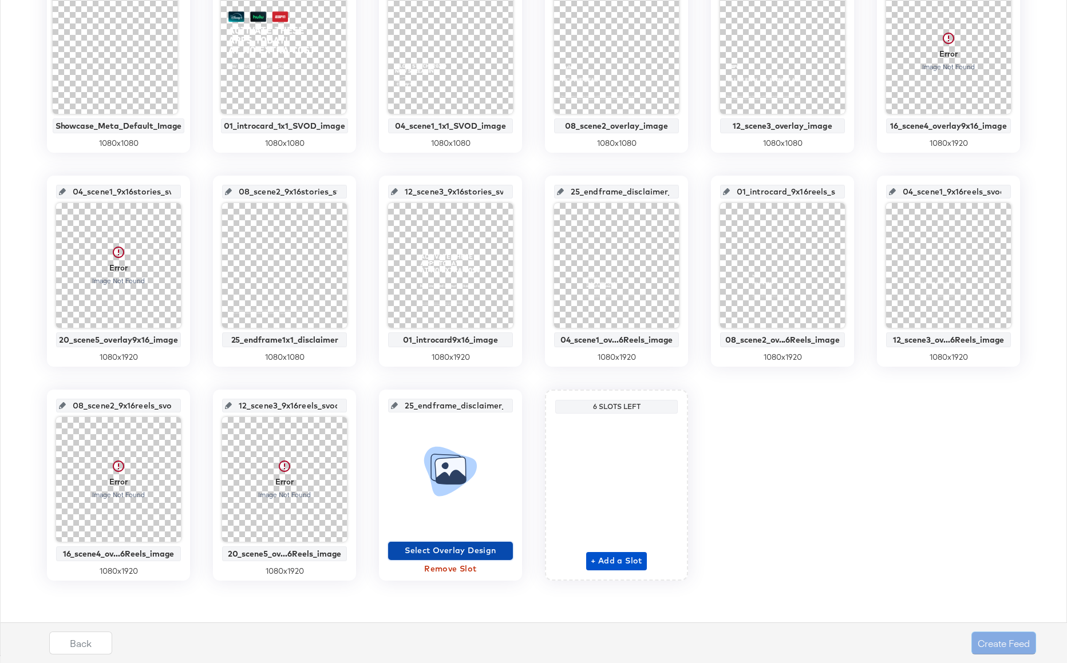
click at [444, 542] on button "Select Overlay Design" at bounding box center [450, 551] width 125 height 18
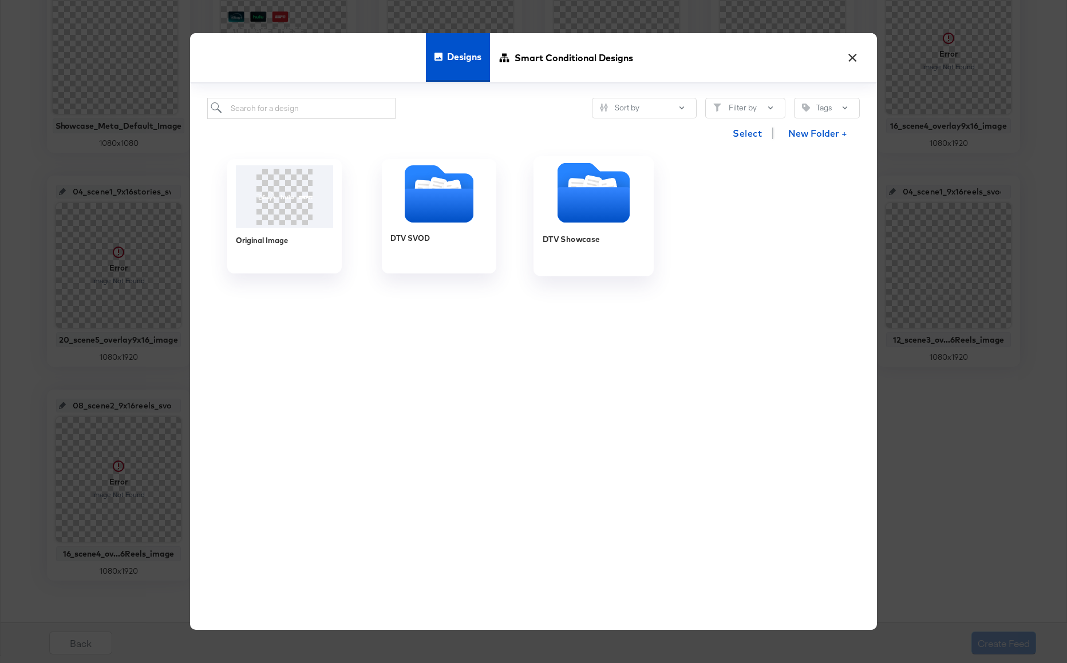
click at [574, 209] on icon "Folder" at bounding box center [593, 205] width 72 height 35
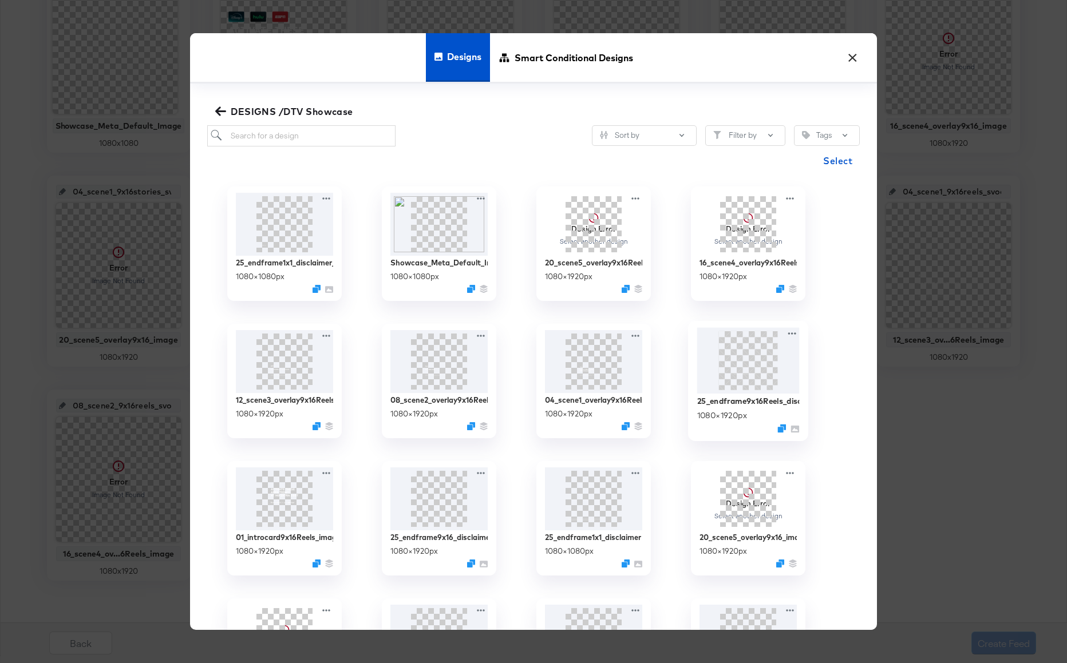
click at [730, 370] on img at bounding box center [748, 360] width 102 height 66
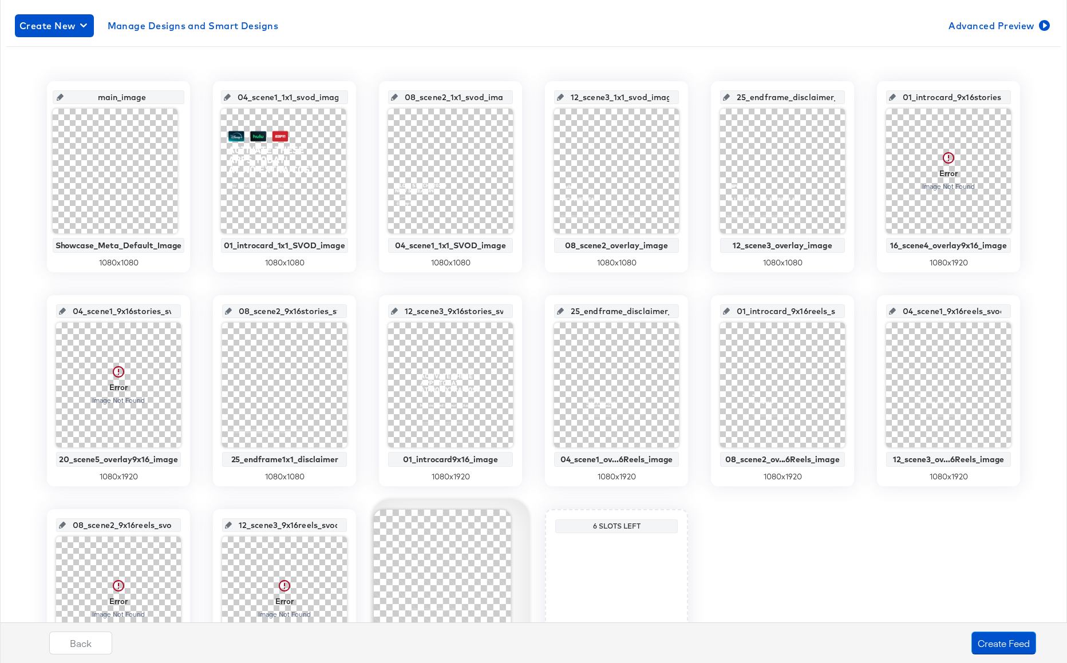
scroll to position [71, 0]
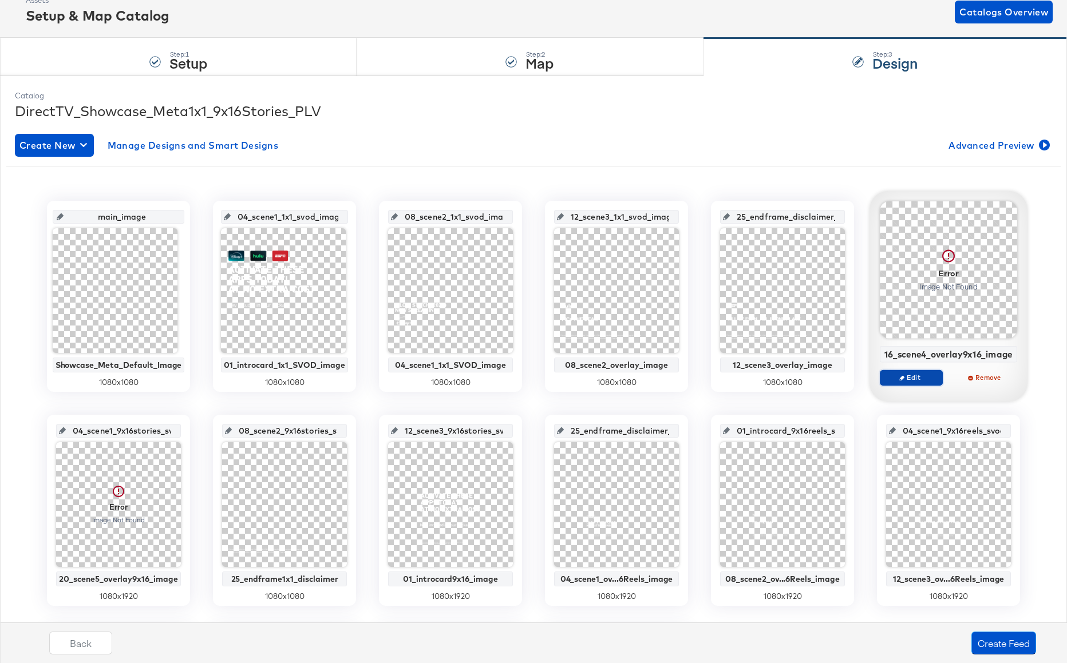
click at [907, 373] on span "Edit" at bounding box center [911, 377] width 53 height 9
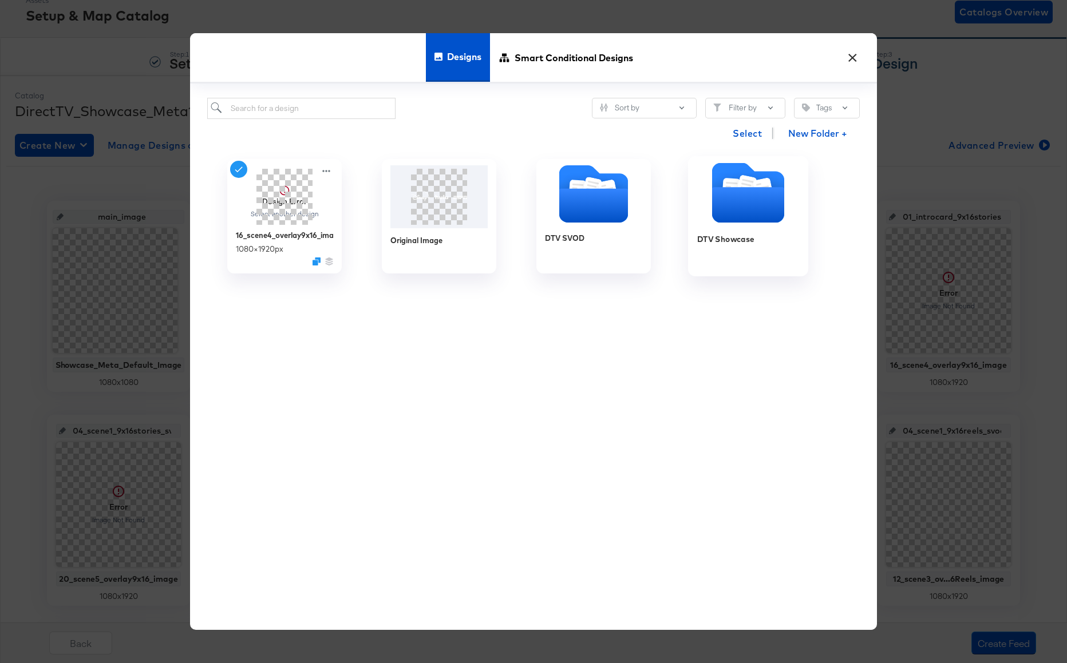
click at [750, 215] on icon "Folder" at bounding box center [748, 205] width 72 height 35
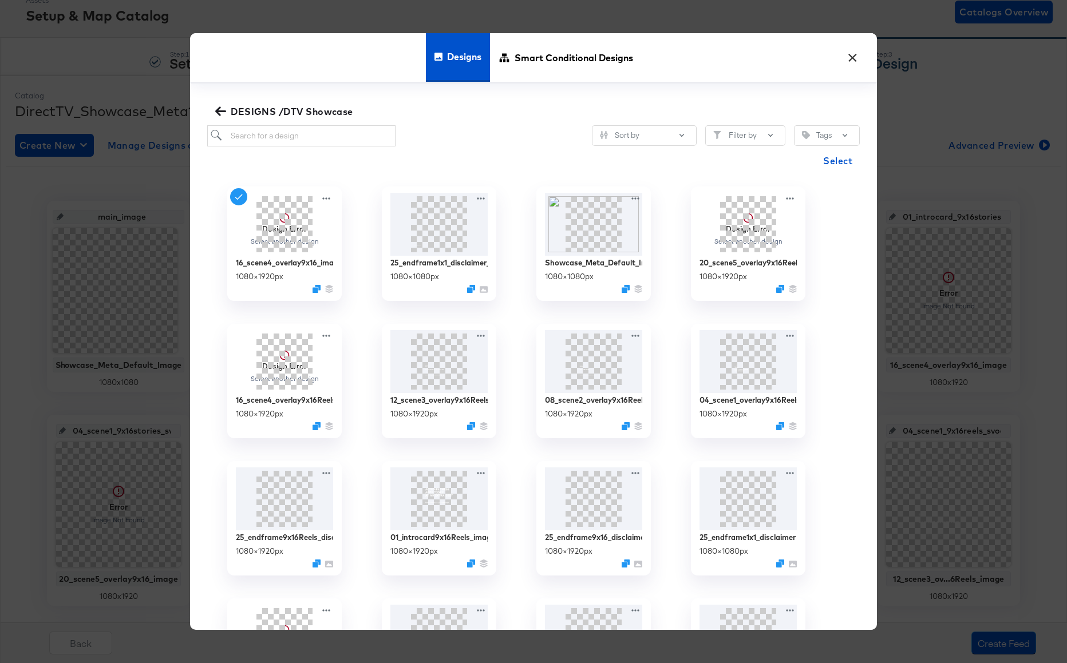
scroll to position [247, 0]
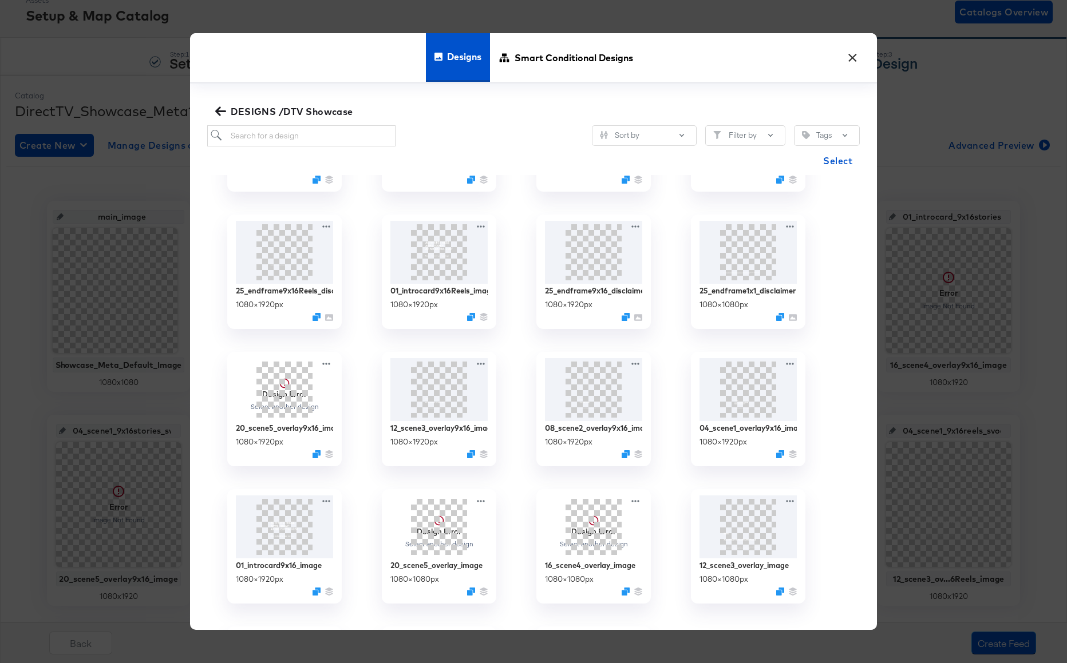
click at [847, 54] on button "×" at bounding box center [852, 55] width 21 height 21
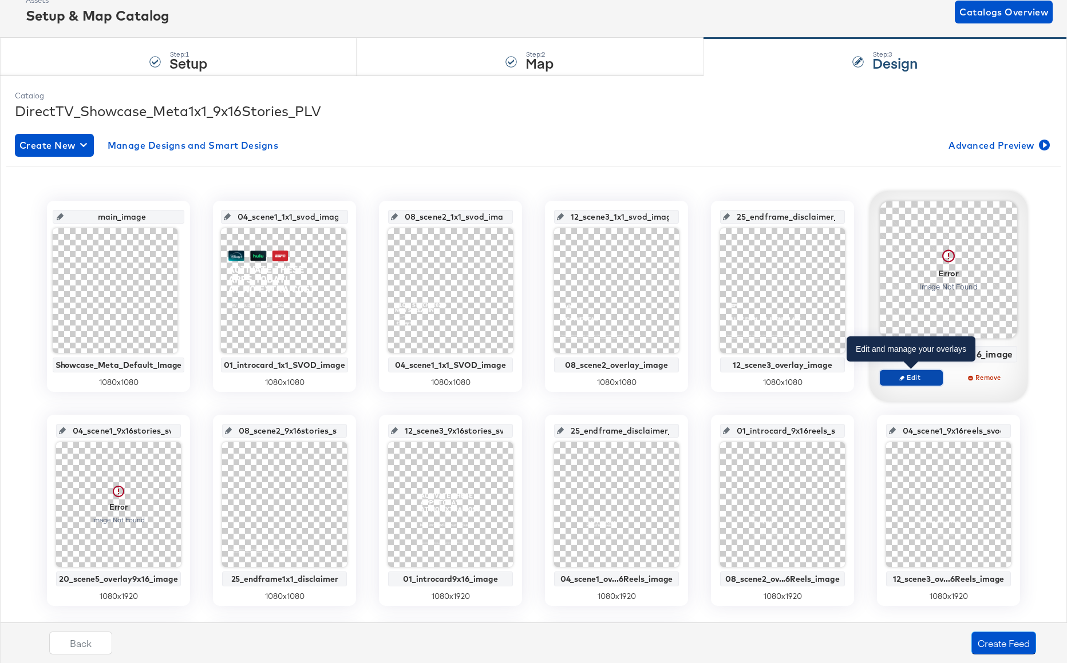
click at [908, 376] on span "Edit" at bounding box center [911, 377] width 53 height 9
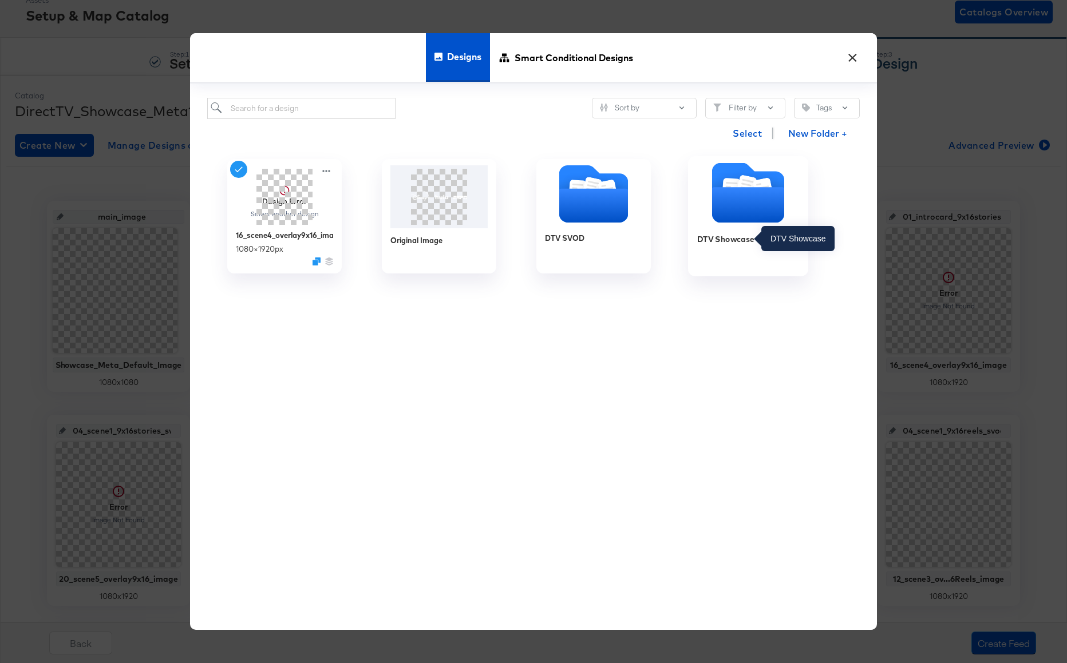
click at [738, 207] on icon "Folder" at bounding box center [748, 205] width 72 height 35
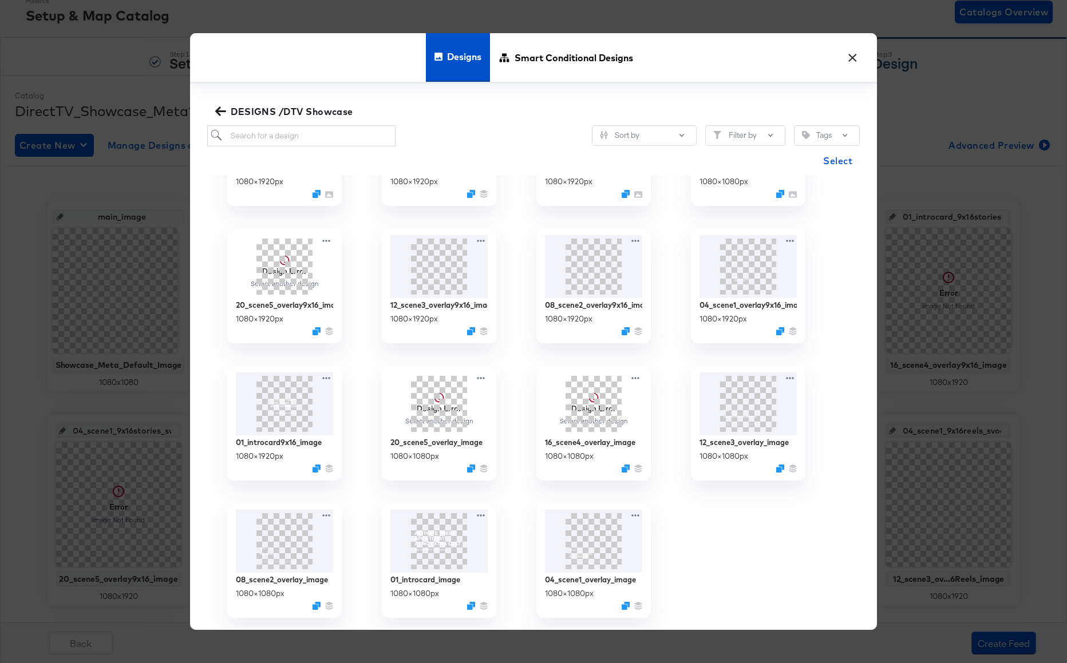
scroll to position [93, 0]
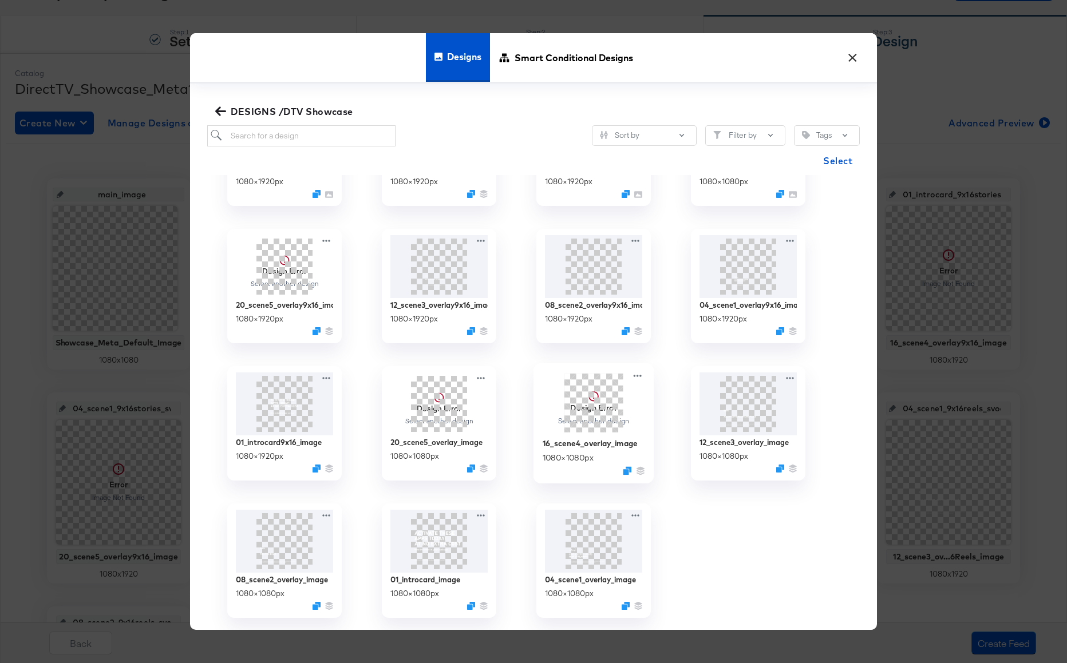
click at [590, 415] on span at bounding box center [593, 402] width 59 height 59
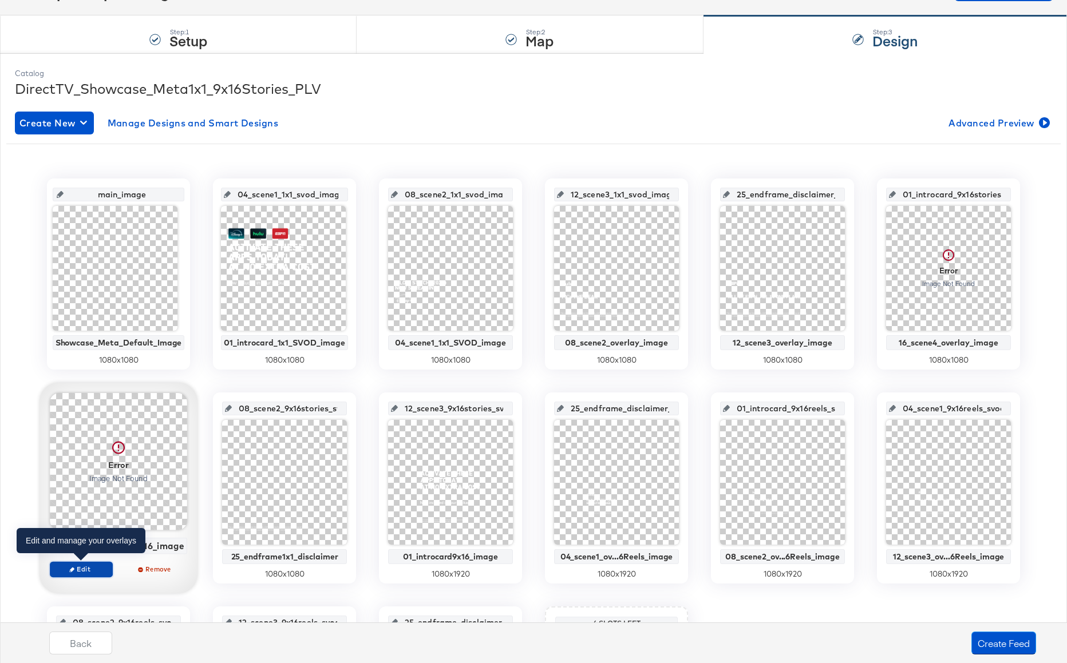
click at [80, 570] on span "Edit" at bounding box center [81, 569] width 53 height 9
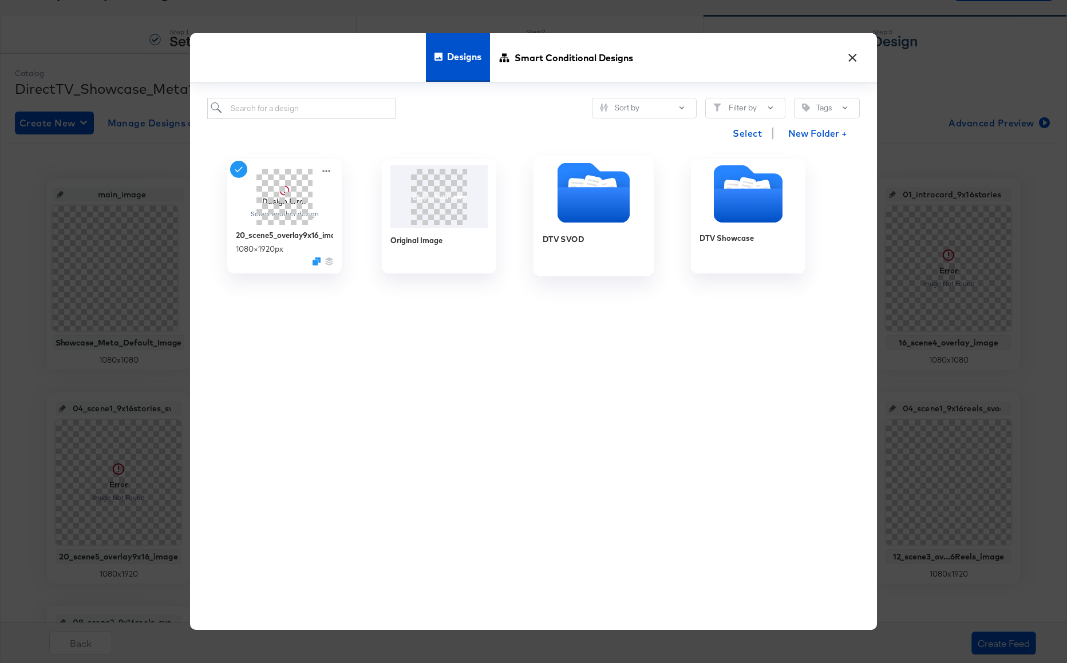
click at [645, 238] on div "DTV SVOD" at bounding box center [593, 216] width 120 height 120
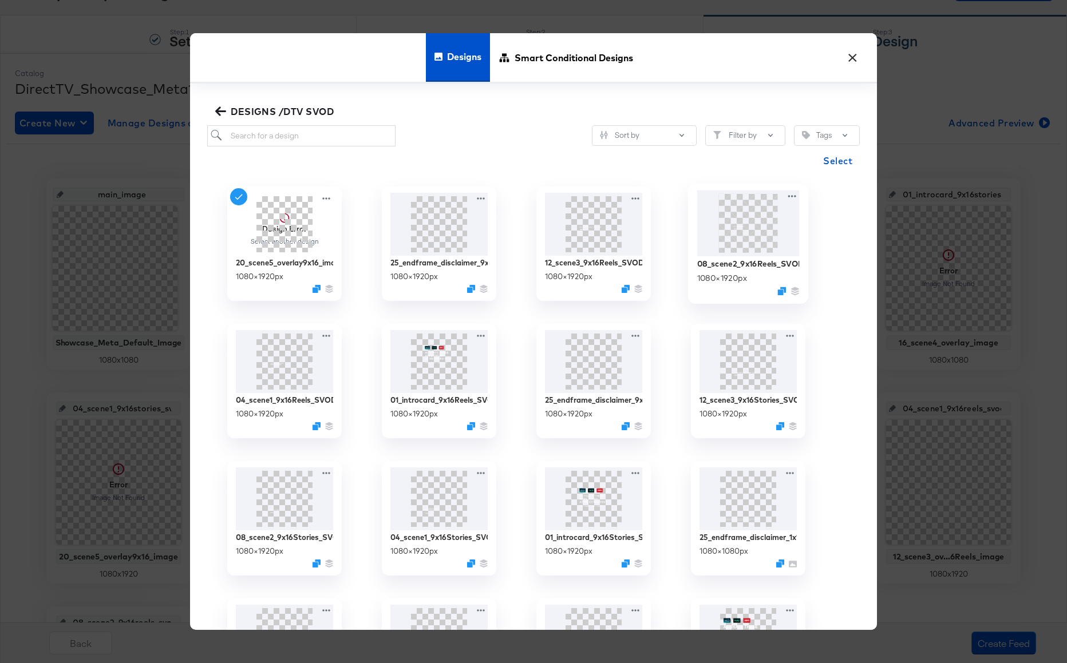
click at [737, 223] on img at bounding box center [748, 223] width 102 height 66
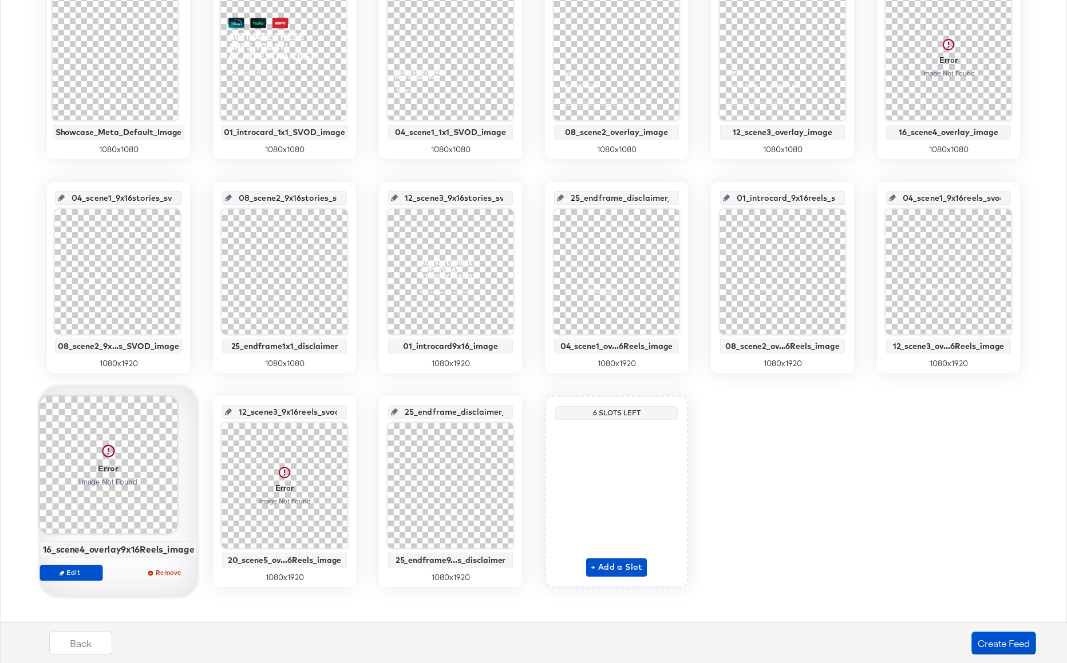
scroll to position [288, 0]
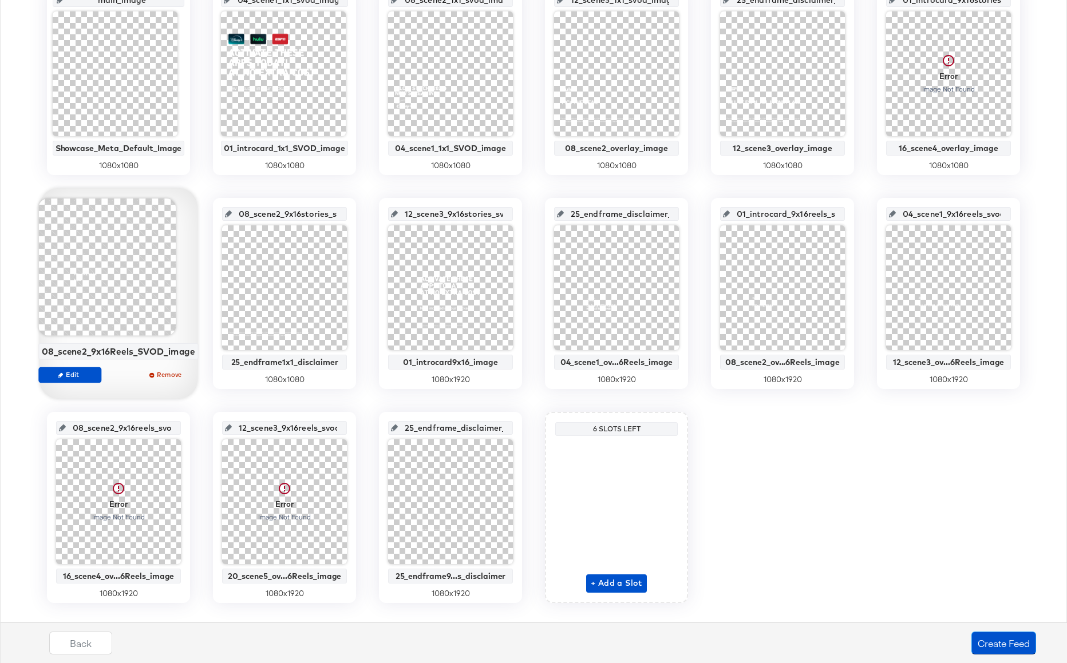
click at [120, 302] on div at bounding box center [106, 267] width 137 height 137
click at [83, 370] on span "Edit" at bounding box center [69, 374] width 53 height 9
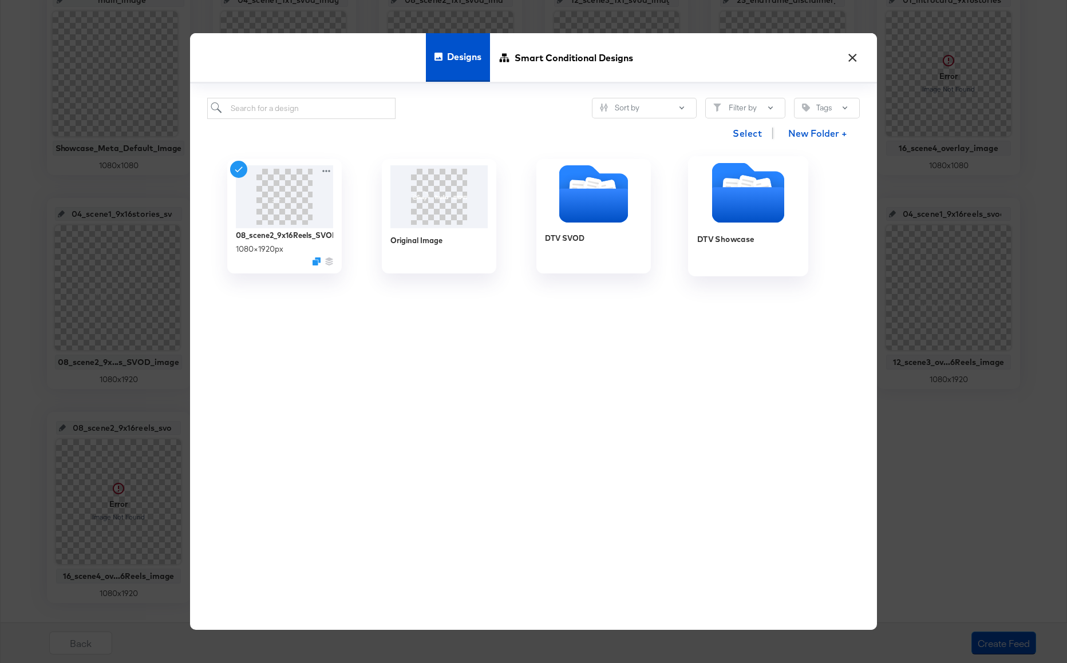
click at [723, 217] on icon "Folder" at bounding box center [748, 205] width 72 height 35
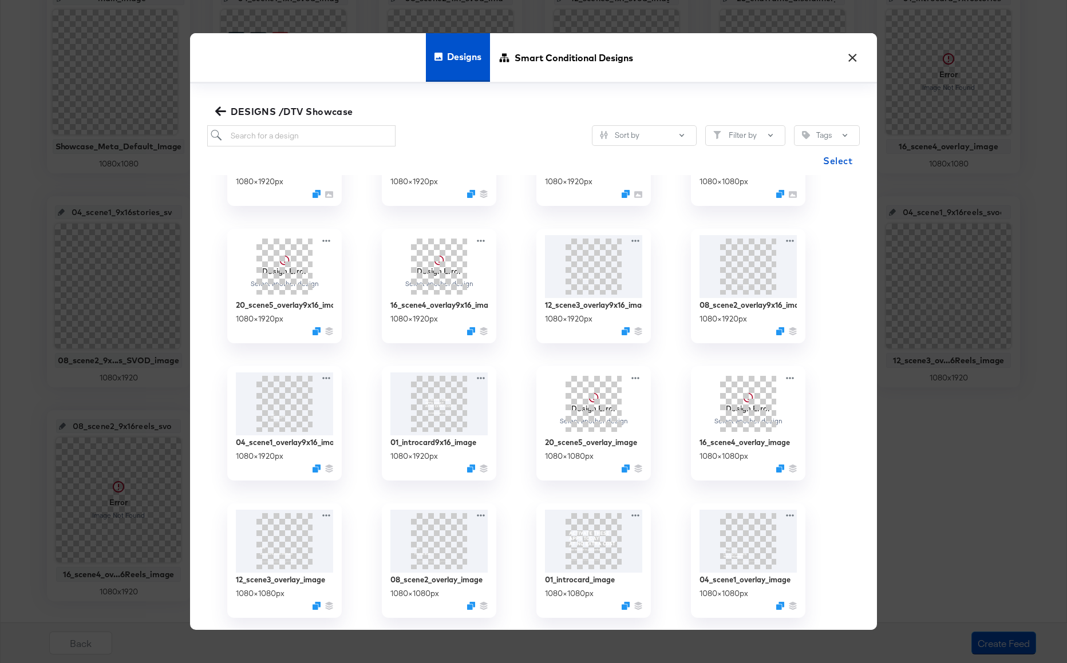
scroll to position [290, 0]
click at [586, 413] on span at bounding box center [593, 402] width 59 height 59
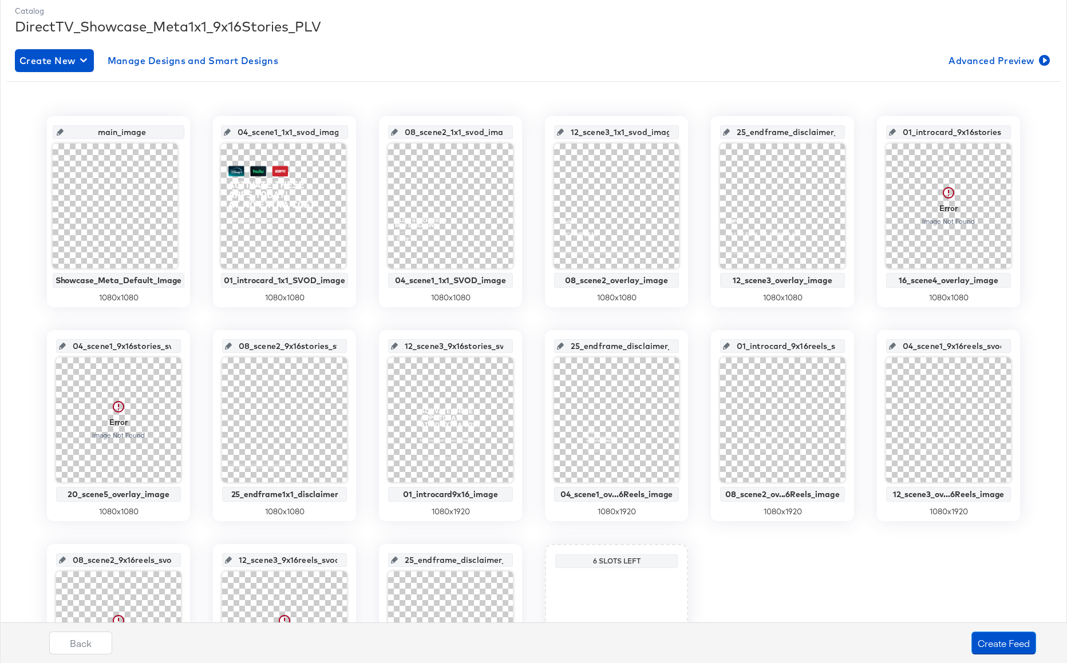
scroll to position [148, 0]
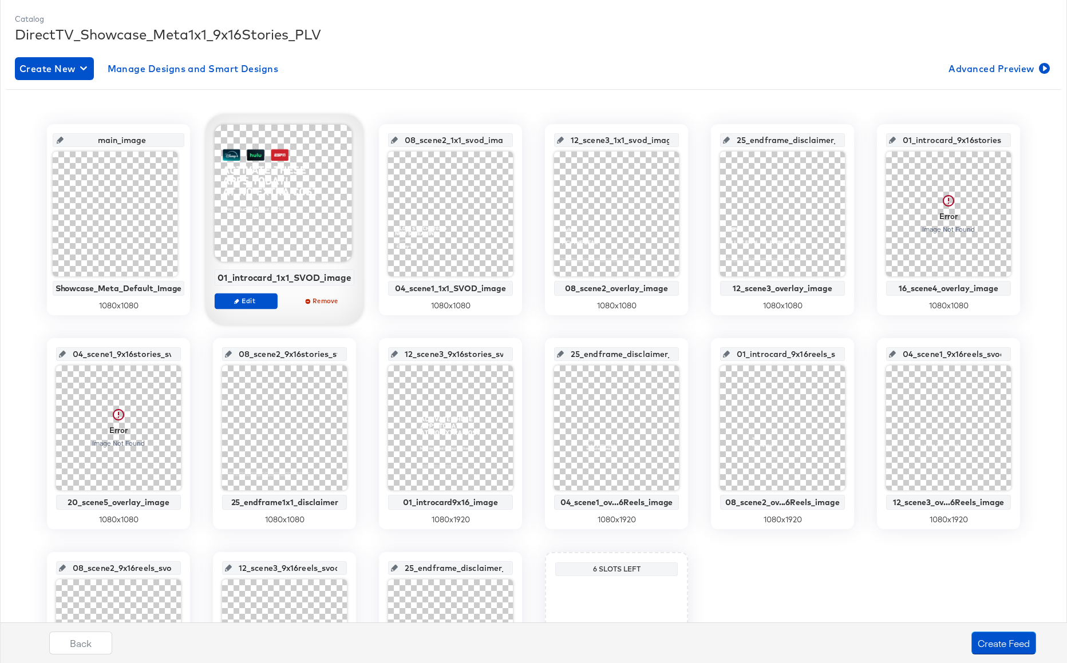
click at [303, 245] on div at bounding box center [283, 193] width 137 height 137
click at [264, 304] on span "Edit" at bounding box center [246, 300] width 53 height 9
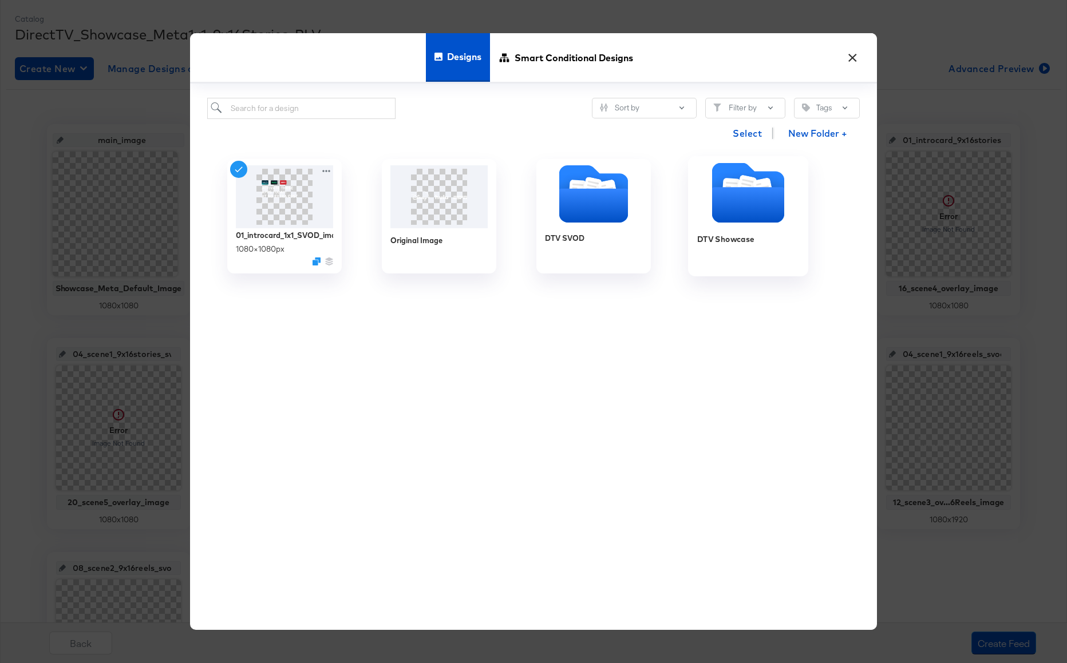
click at [744, 205] on icon "Folder" at bounding box center [748, 205] width 72 height 35
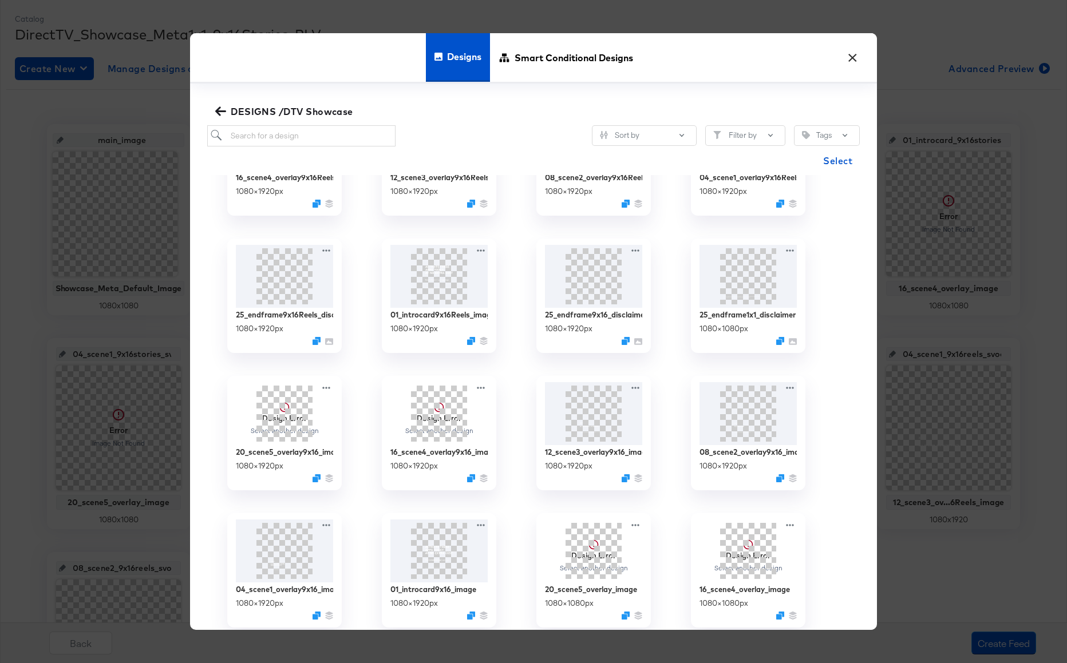
scroll to position [370, 0]
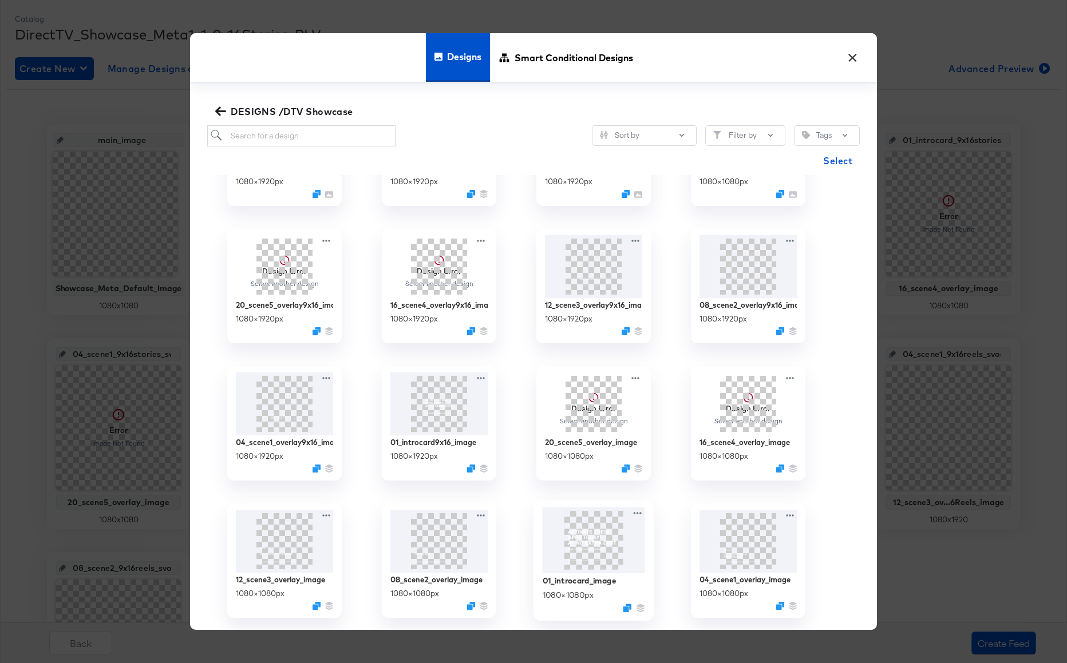
click at [570, 531] on img at bounding box center [593, 540] width 102 height 66
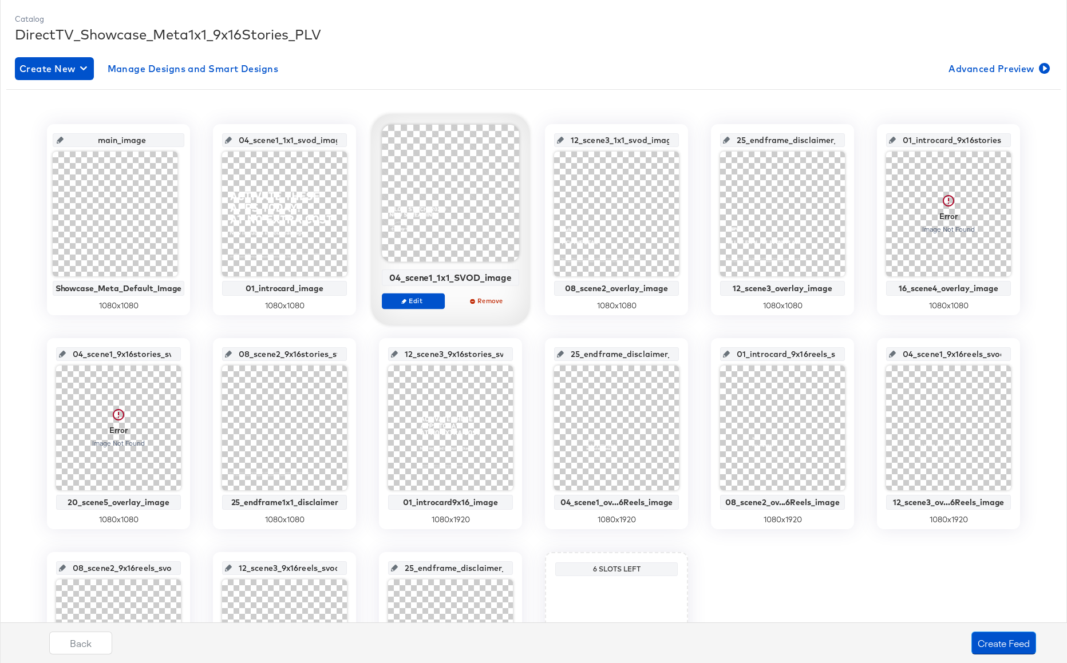
click at [437, 232] on div at bounding box center [450, 193] width 137 height 137
click at [415, 301] on span "Edit" at bounding box center [413, 300] width 53 height 9
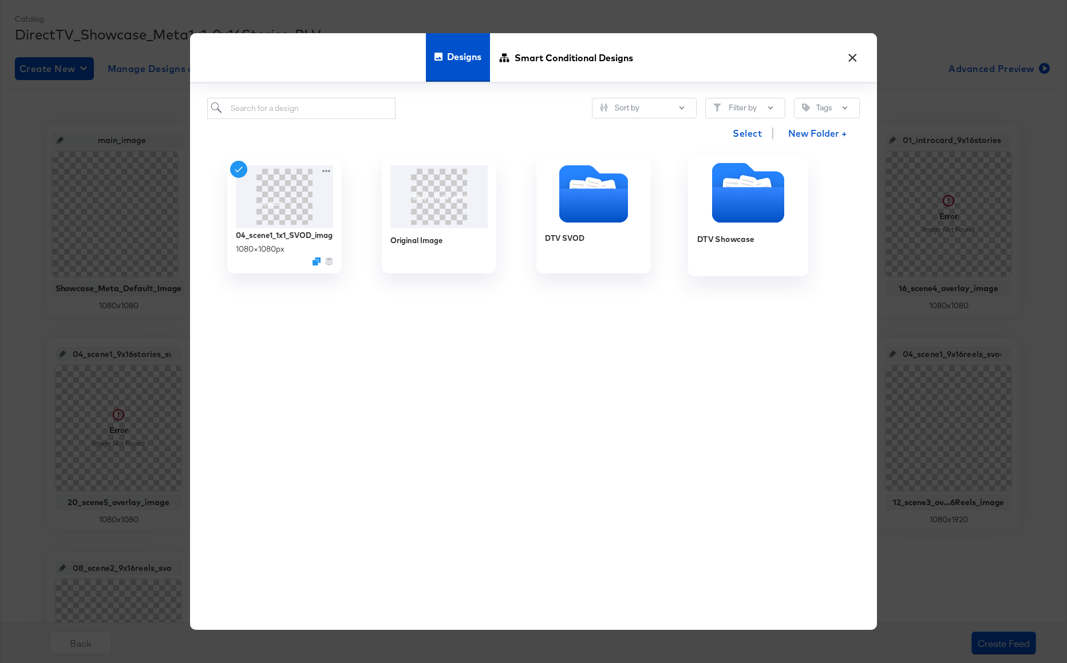
click at [716, 187] on icon "Folder" at bounding box center [748, 193] width 72 height 60
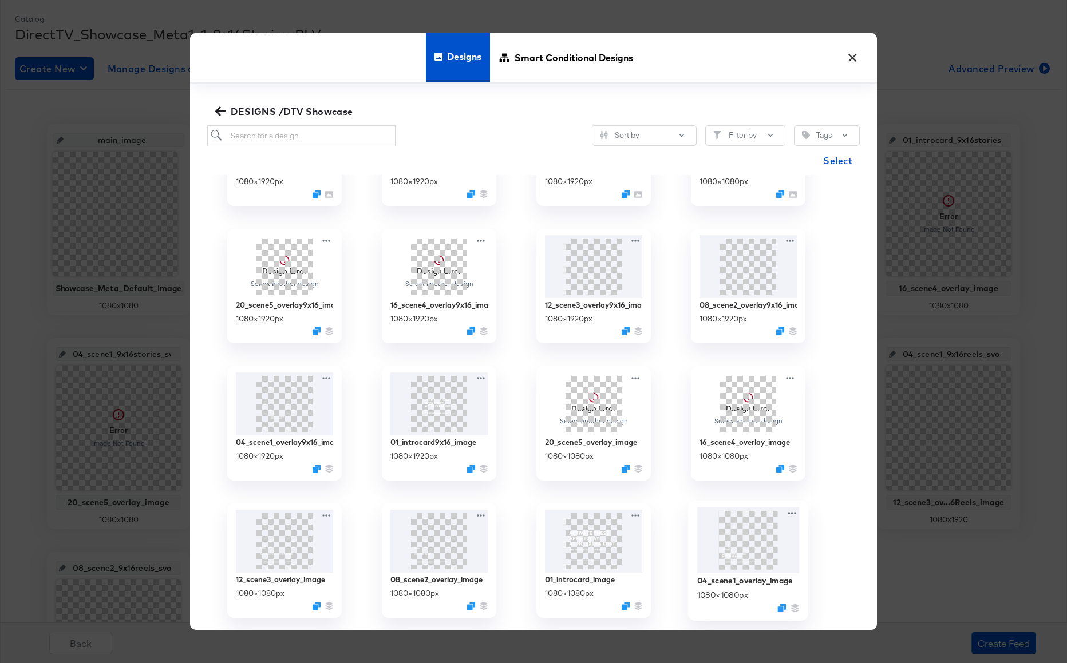
click at [736, 541] on img at bounding box center [748, 540] width 102 height 66
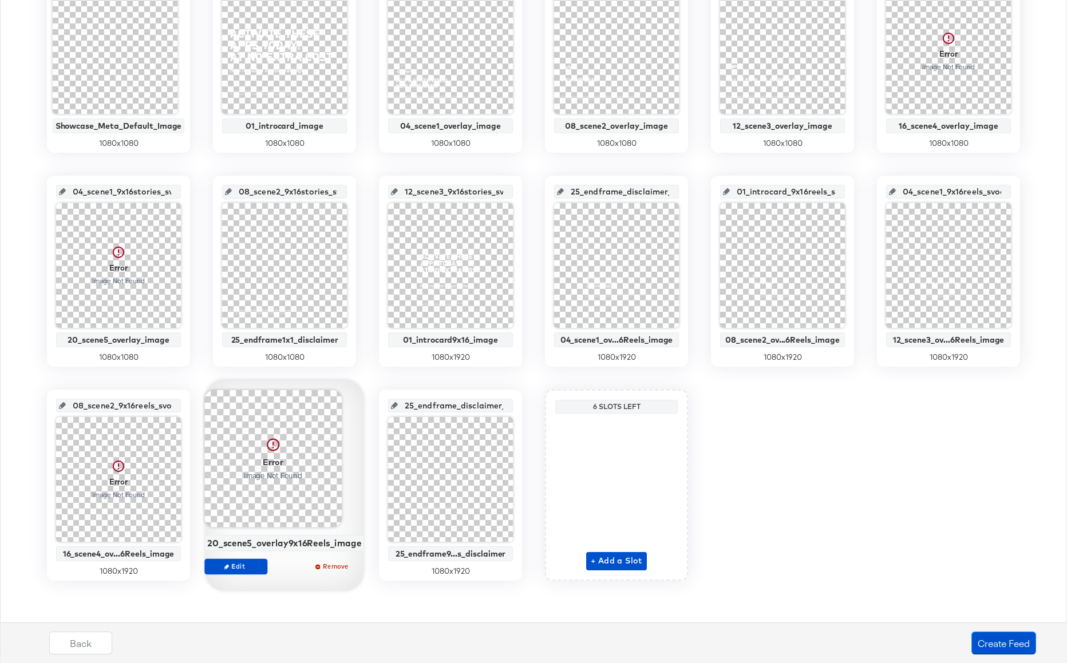
scroll to position [103, 0]
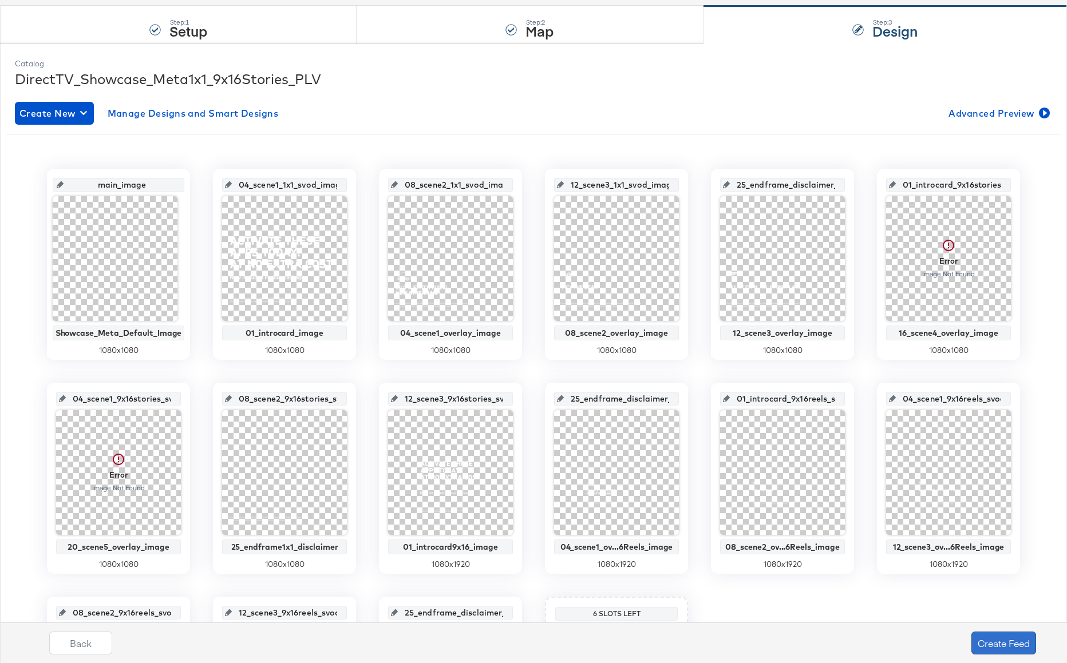
click at [991, 645] on button "Create Feed" at bounding box center [1003, 643] width 65 height 23
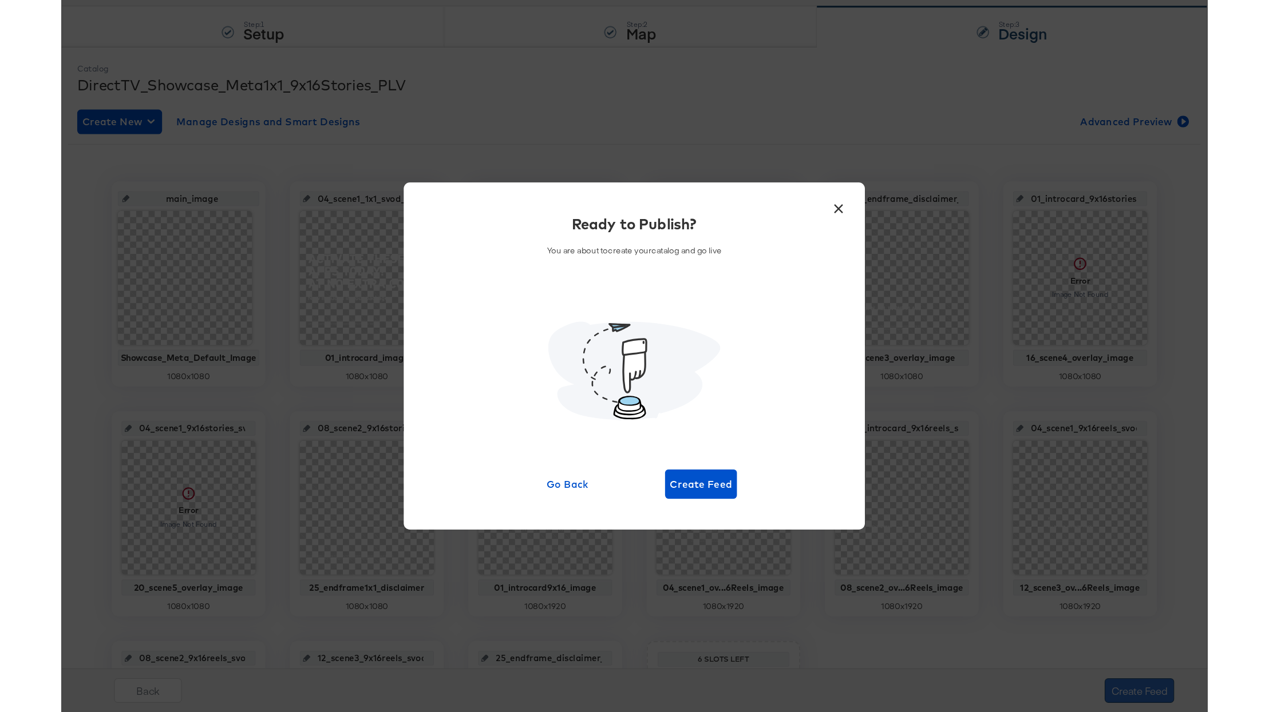
scroll to position [0, 0]
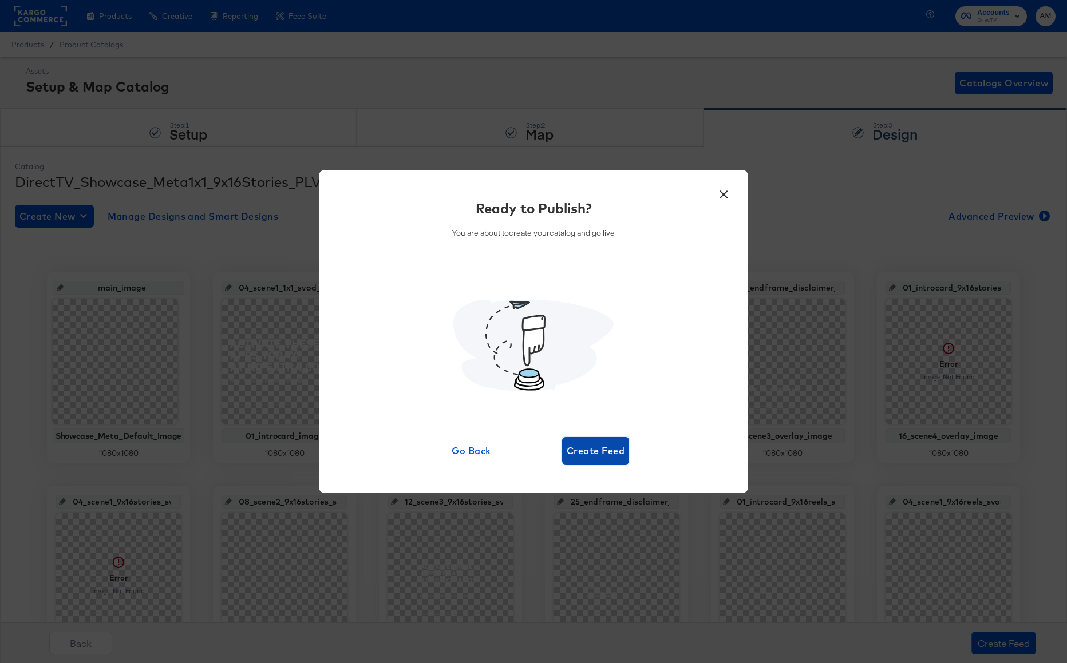
click at [600, 454] on span "Create Feed" at bounding box center [595, 451] width 58 height 16
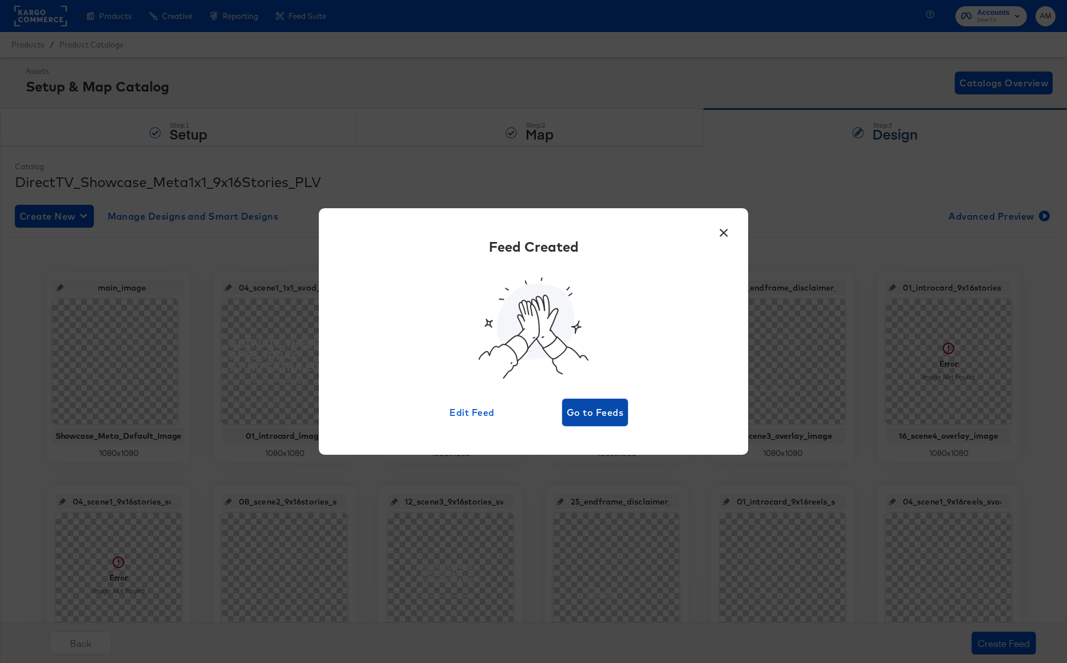
click at [586, 411] on span "Go to Feeds" at bounding box center [594, 413] width 57 height 16
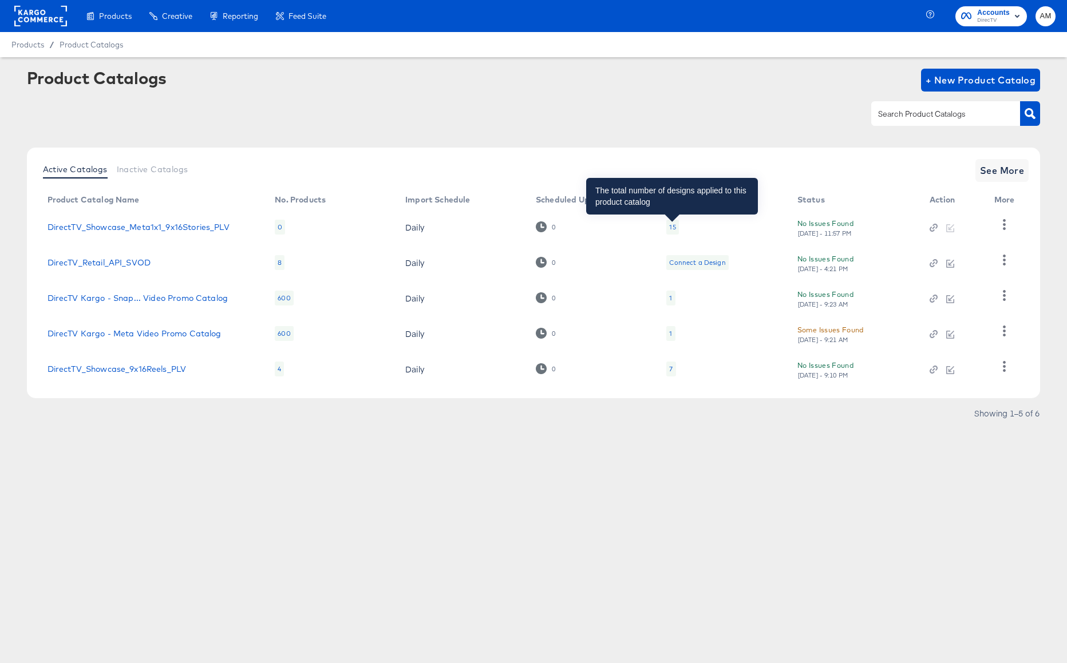
click at [669, 227] on div "15" at bounding box center [672, 227] width 6 height 9
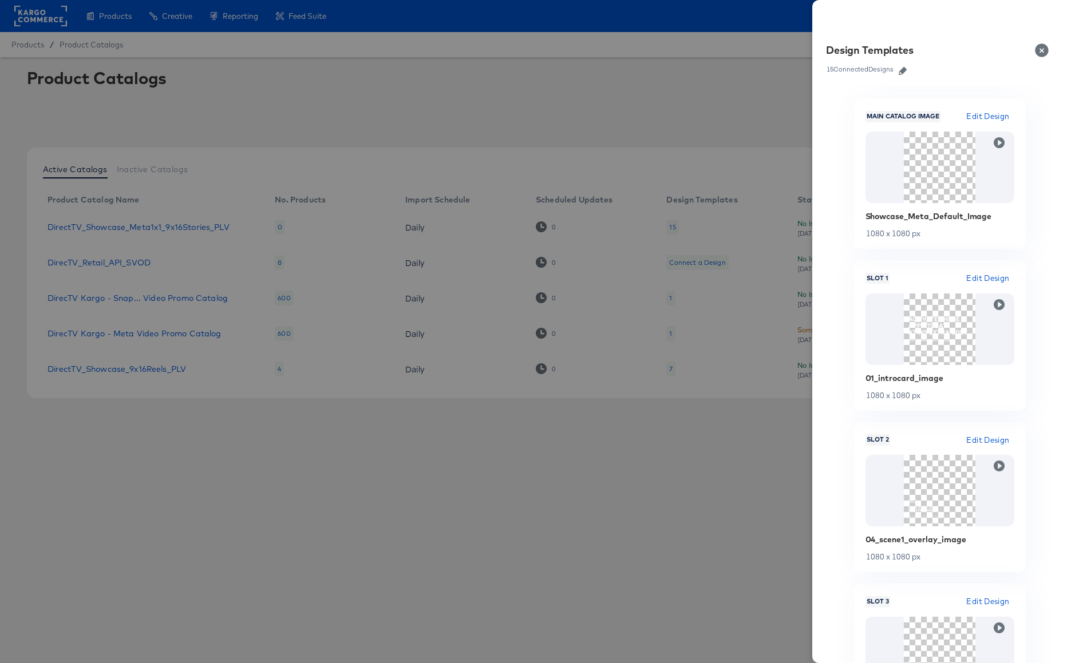
click at [903, 70] on icon "button" at bounding box center [902, 71] width 8 height 8
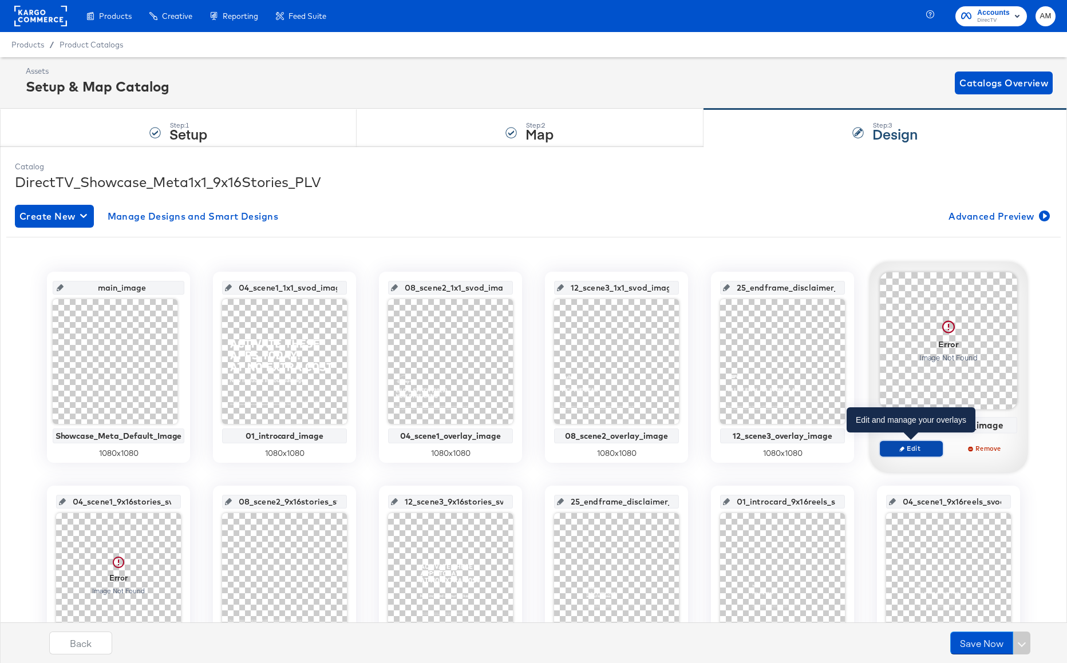
click at [913, 446] on span "Edit" at bounding box center [911, 448] width 53 height 9
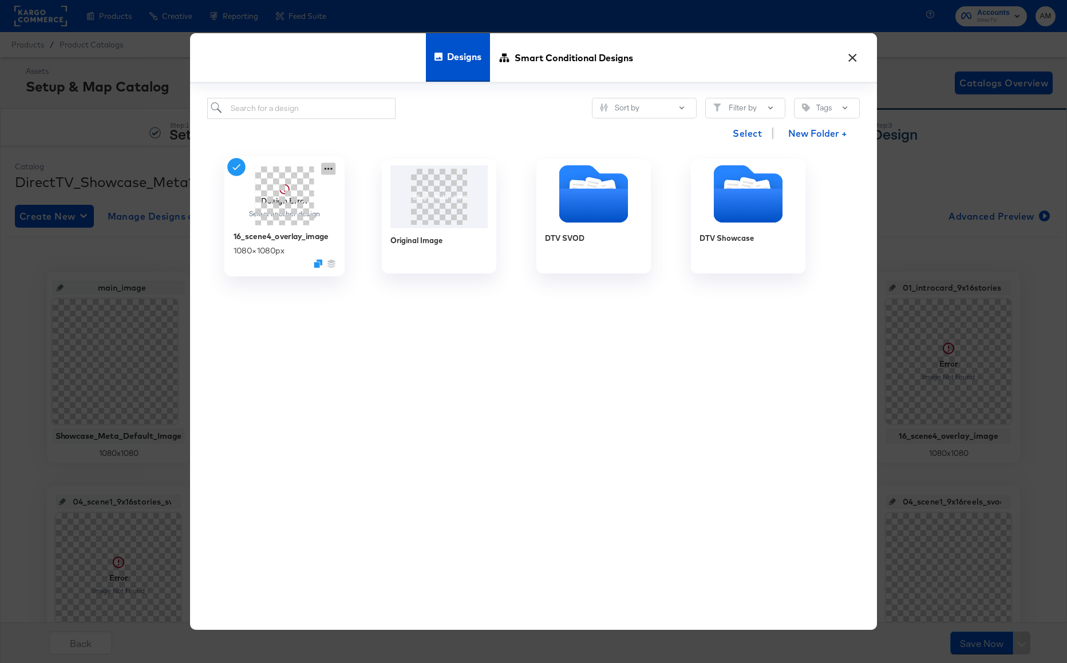
click at [330, 169] on icon at bounding box center [328, 169] width 14 height 12
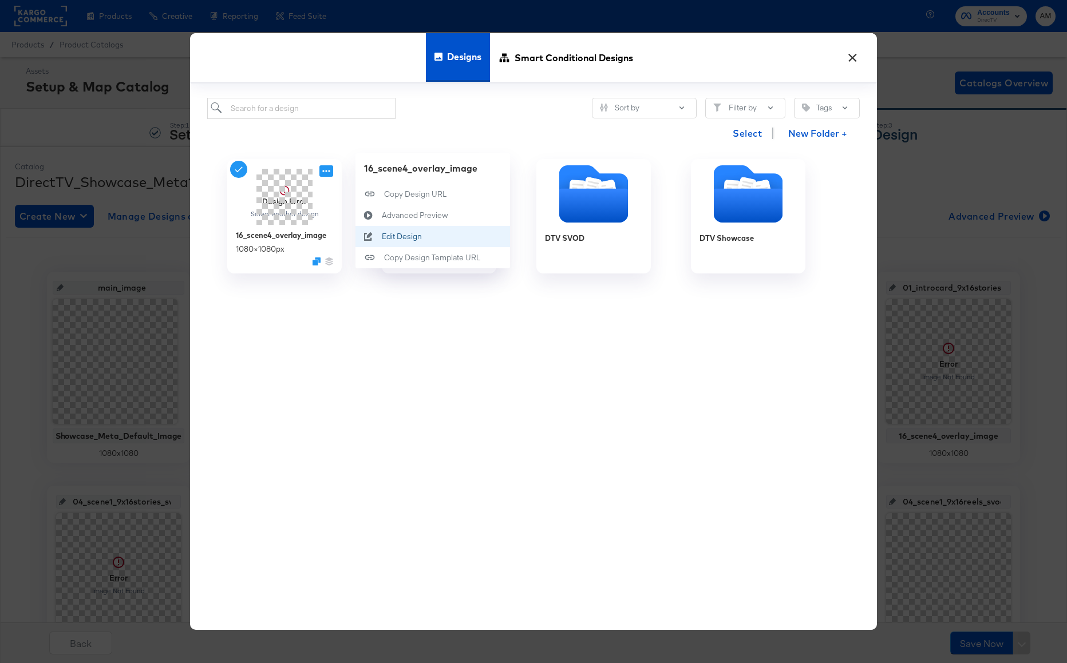
click at [382, 237] on div "Edit Design Edit Design" at bounding box center [382, 237] width 0 height 0
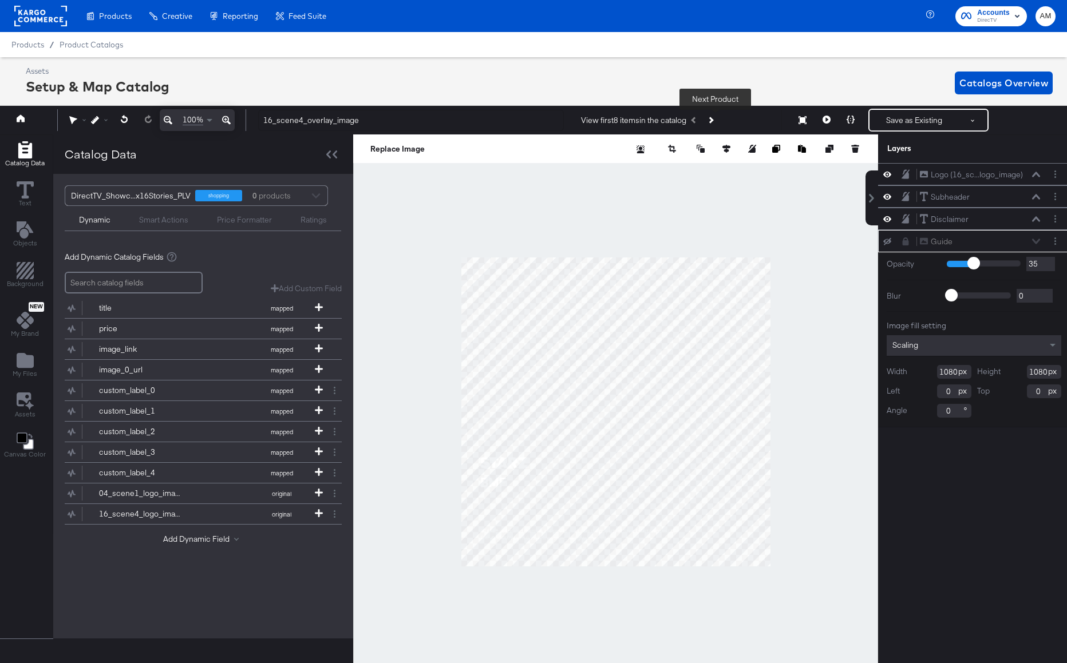
click at [713, 119] on icon "Next Product" at bounding box center [710, 120] width 6 height 6
click at [697, 120] on icon "Previous Product" at bounding box center [694, 120] width 6 height 6
click at [887, 172] on icon at bounding box center [887, 174] width 8 height 10
click at [887, 172] on icon at bounding box center [887, 174] width 8 height 7
click at [317, 512] on icon at bounding box center [319, 513] width 8 height 8
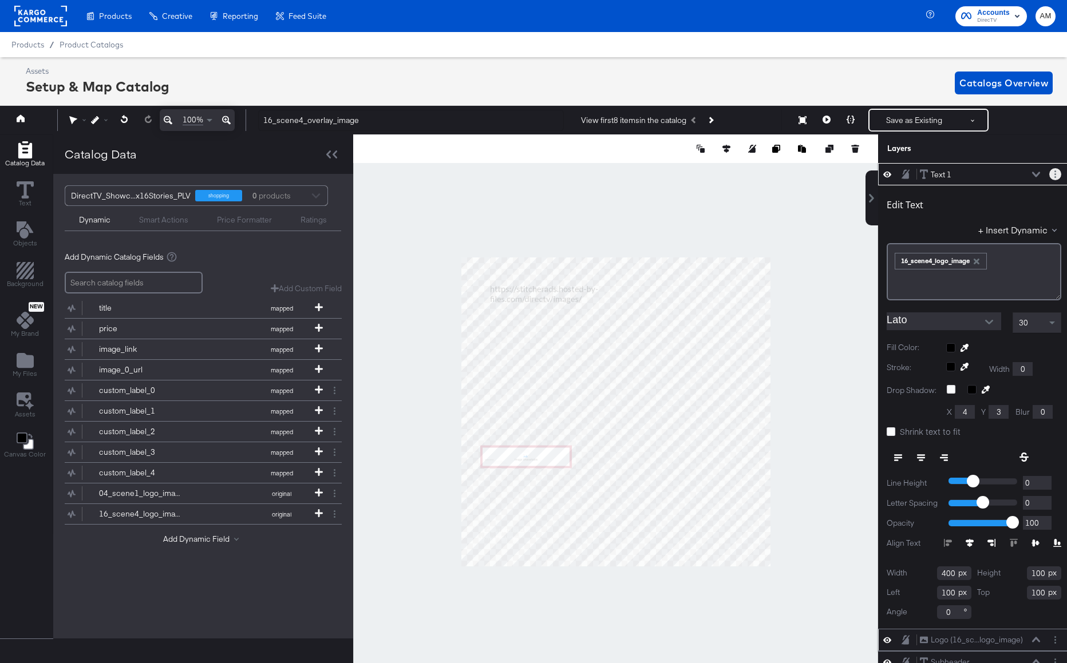
click at [1052, 173] on button "Layer Options" at bounding box center [1055, 174] width 12 height 12
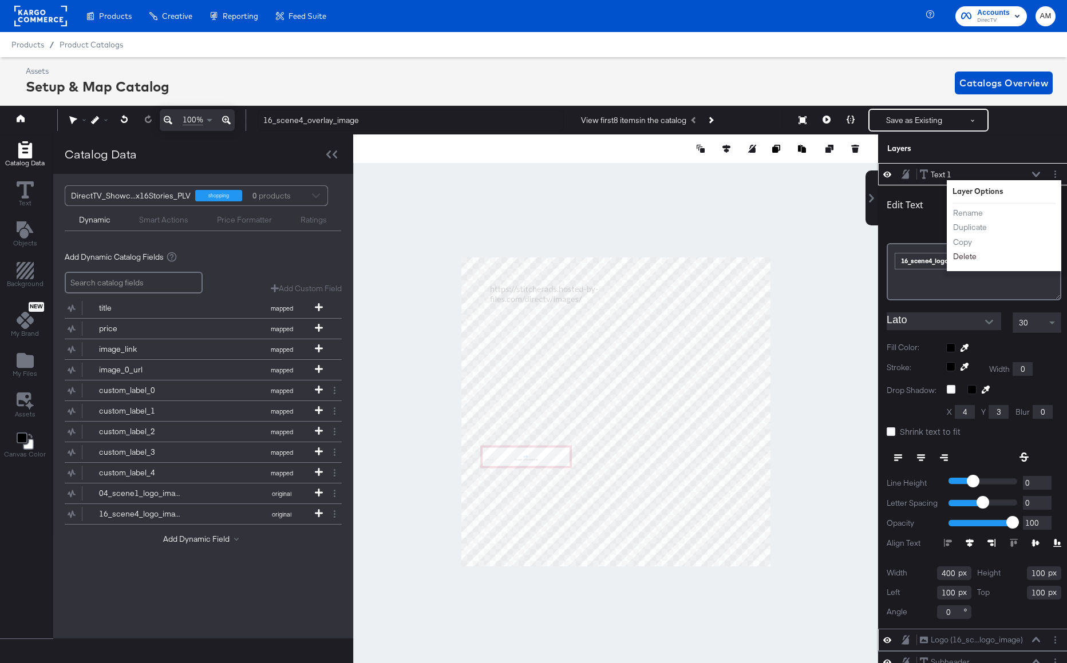
click at [965, 254] on button "Delete" at bounding box center [964, 257] width 25 height 12
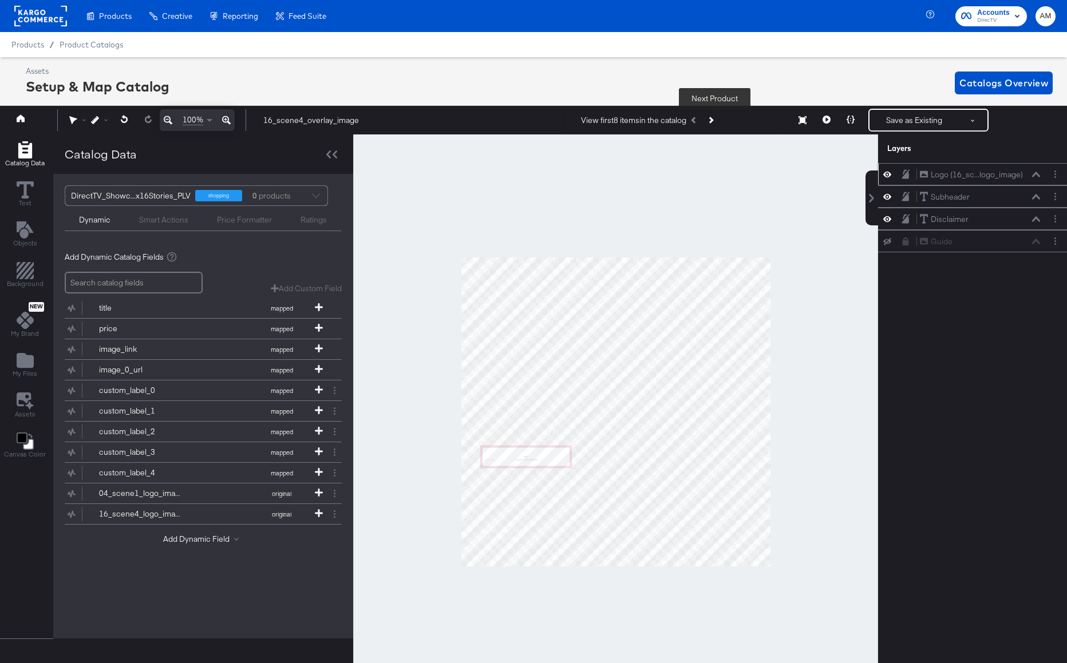
click at [713, 122] on icon "Next Product" at bounding box center [710, 120] width 6 height 6
click at [697, 121] on icon "Previous Product" at bounding box center [694, 120] width 6 height 6
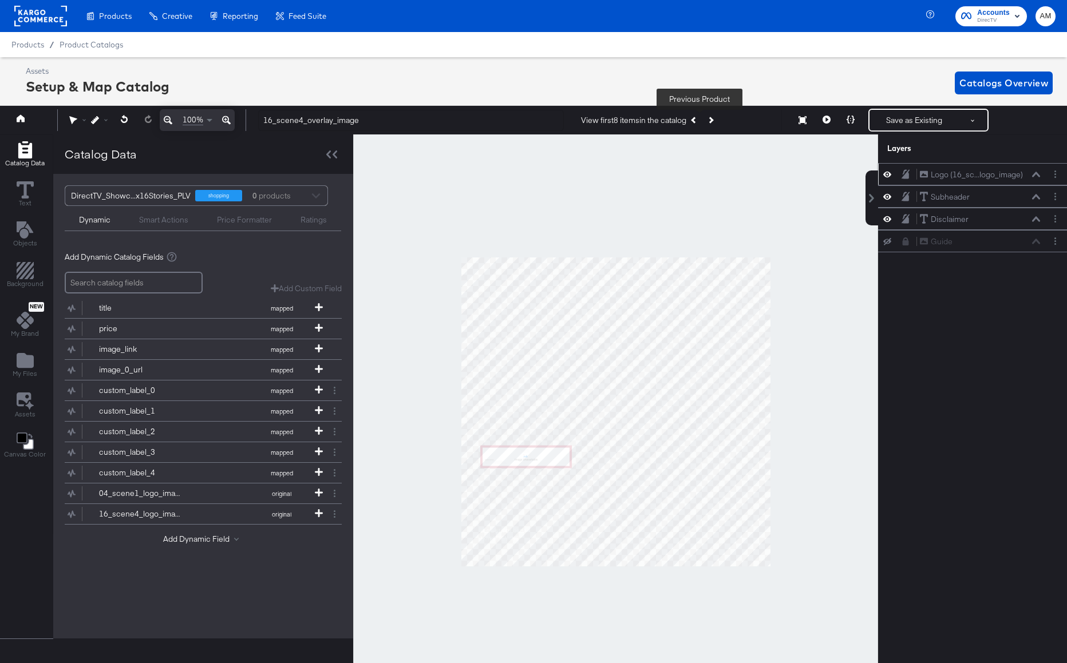
click at [697, 121] on icon "Previous Product" at bounding box center [694, 120] width 6 height 6
click at [700, 121] on button "Previous Product" at bounding box center [694, 120] width 16 height 21
click at [700, 121] on div "View first 8 items in the catalog Previous Product" at bounding box center [649, 120] width 137 height 21
click at [316, 513] on icon at bounding box center [319, 513] width 8 height 8
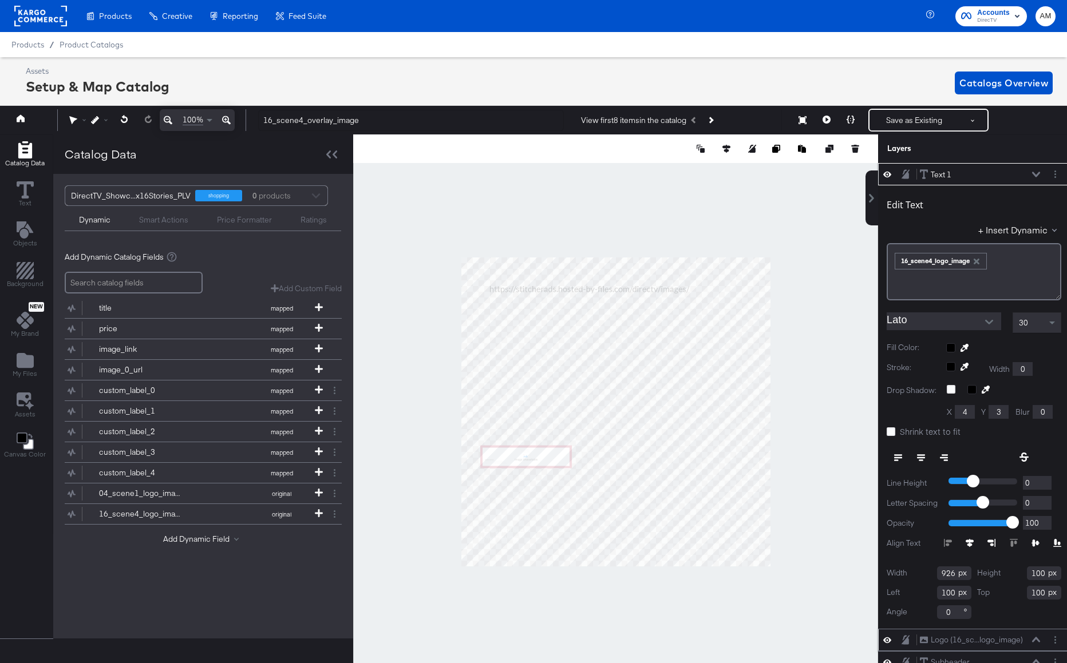
click at [769, 295] on div at bounding box center [615, 411] width 525 height 554
type input "980"
click at [713, 120] on icon "Next Product" at bounding box center [710, 120] width 6 height 6
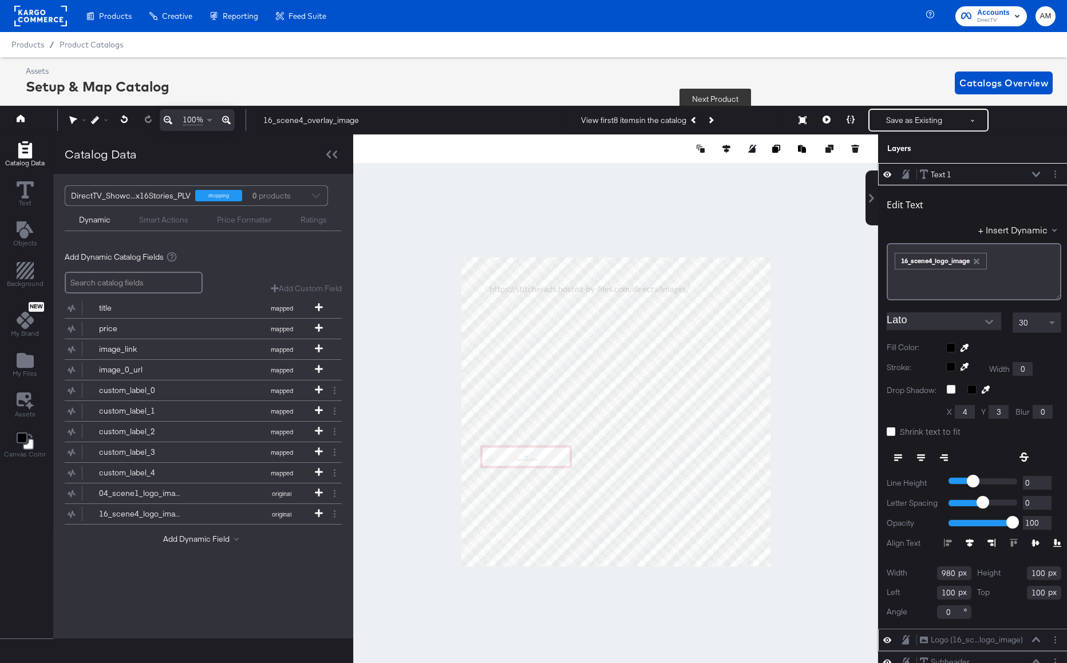
click at [713, 120] on icon "Next Product" at bounding box center [710, 120] width 6 height 6
click at [79, 45] on span "Product Catalogs" at bounding box center [92, 44] width 64 height 9
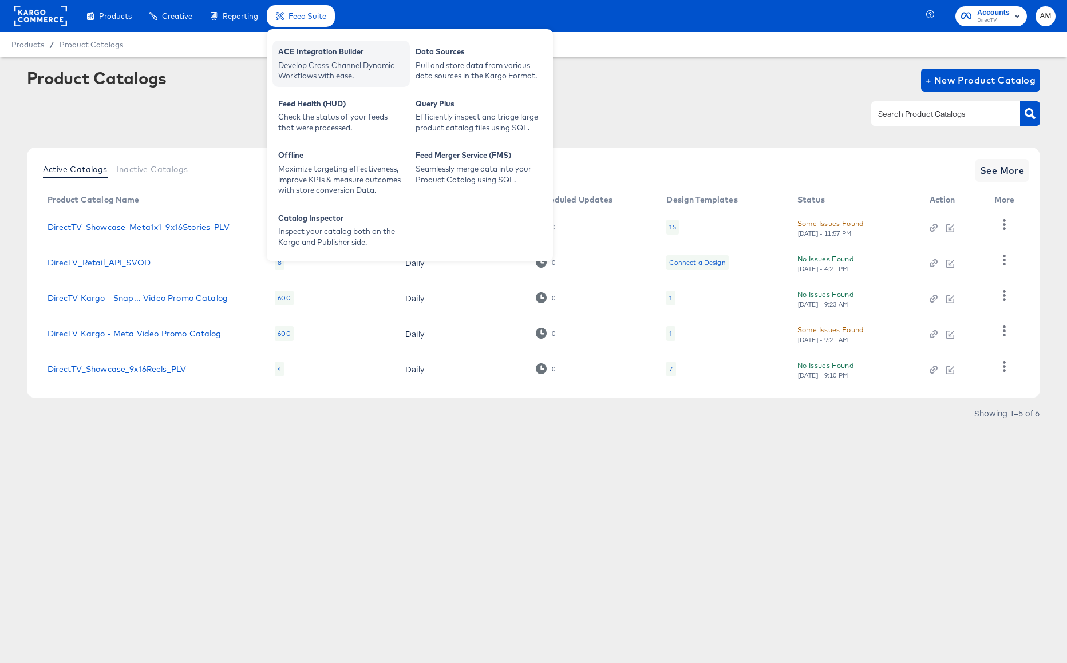
click at [303, 57] on div "ACE Integration Builder" at bounding box center [341, 53] width 126 height 14
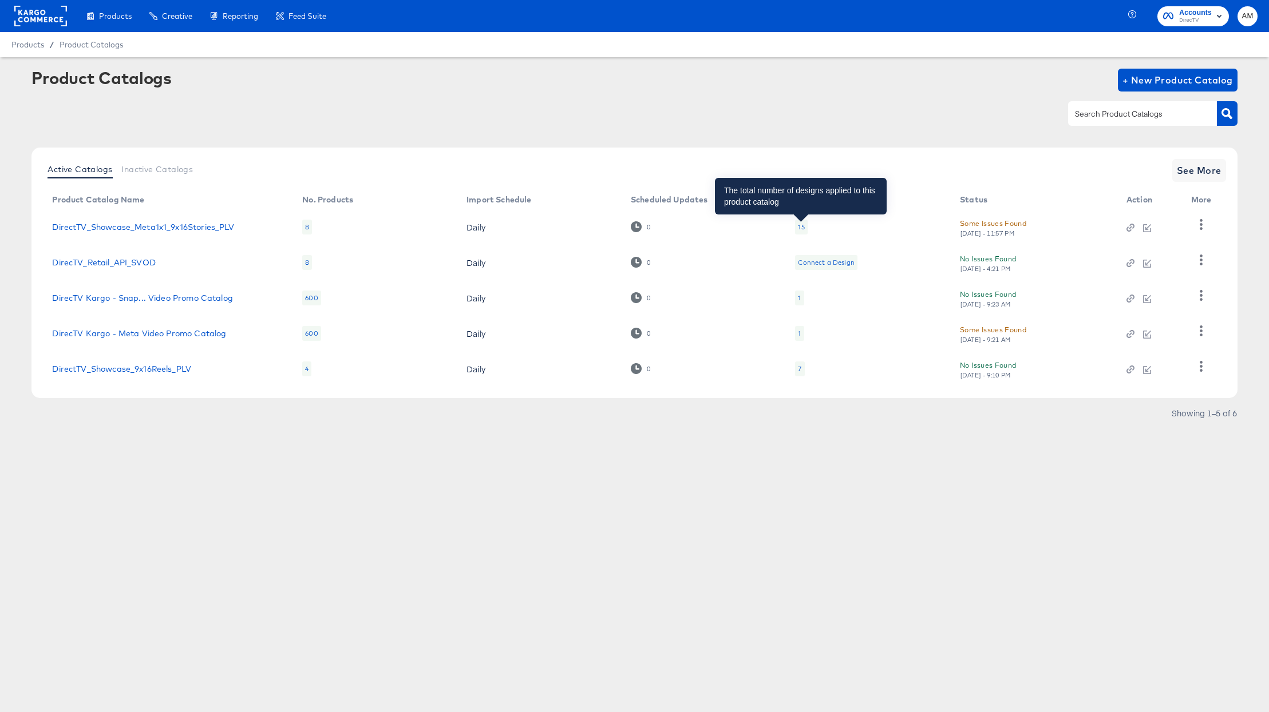
click at [800, 228] on div "15" at bounding box center [801, 227] width 6 height 9
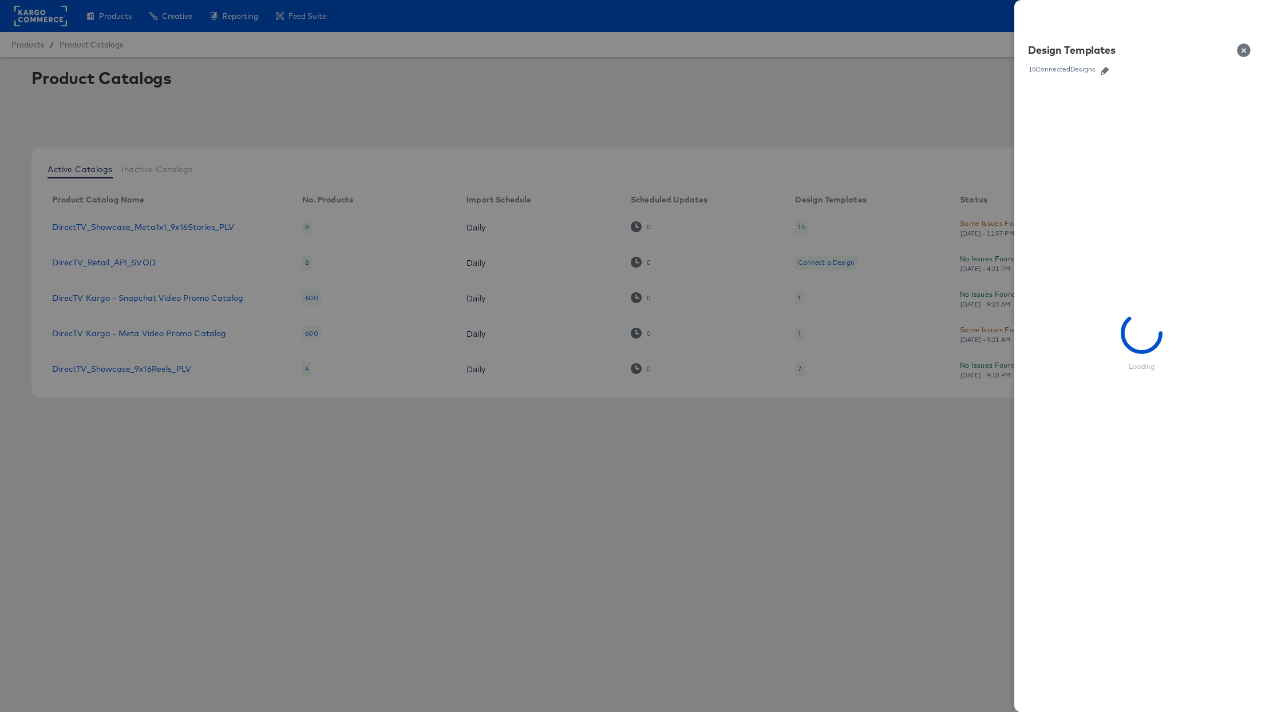
click at [1066, 70] on icon "button" at bounding box center [1104, 71] width 8 height 8
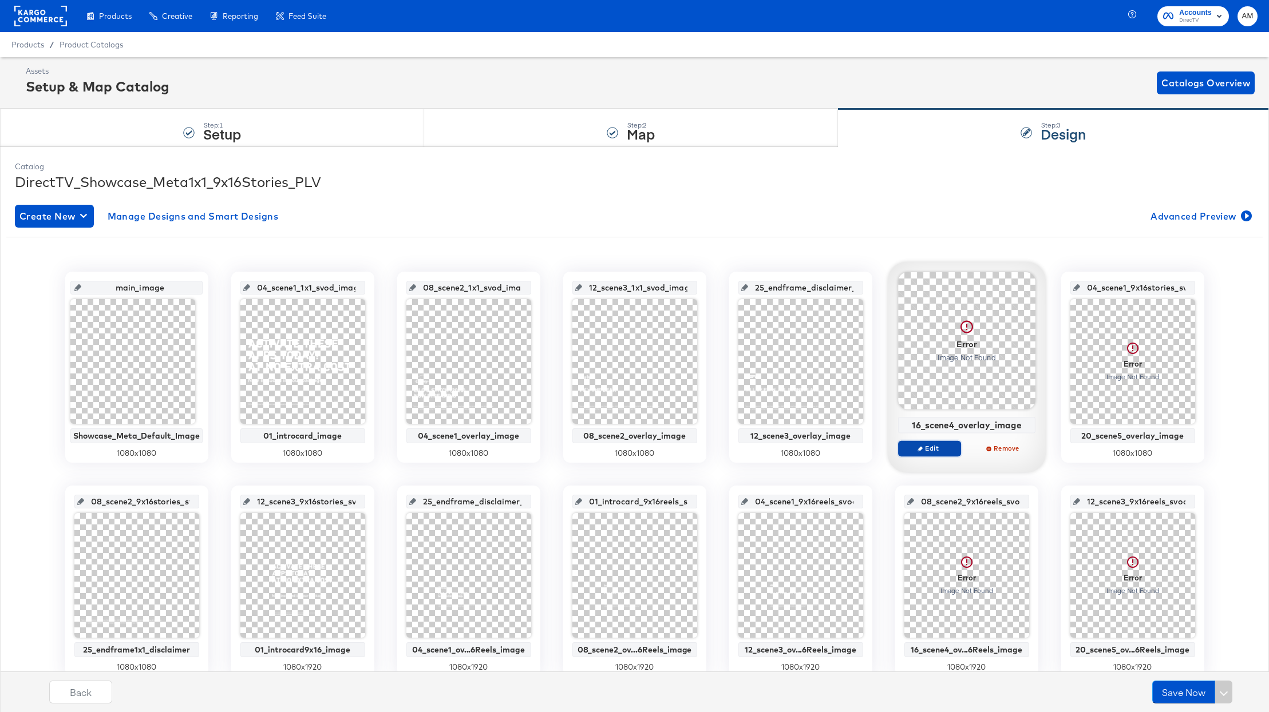
click at [936, 449] on span "Edit" at bounding box center [928, 448] width 53 height 9
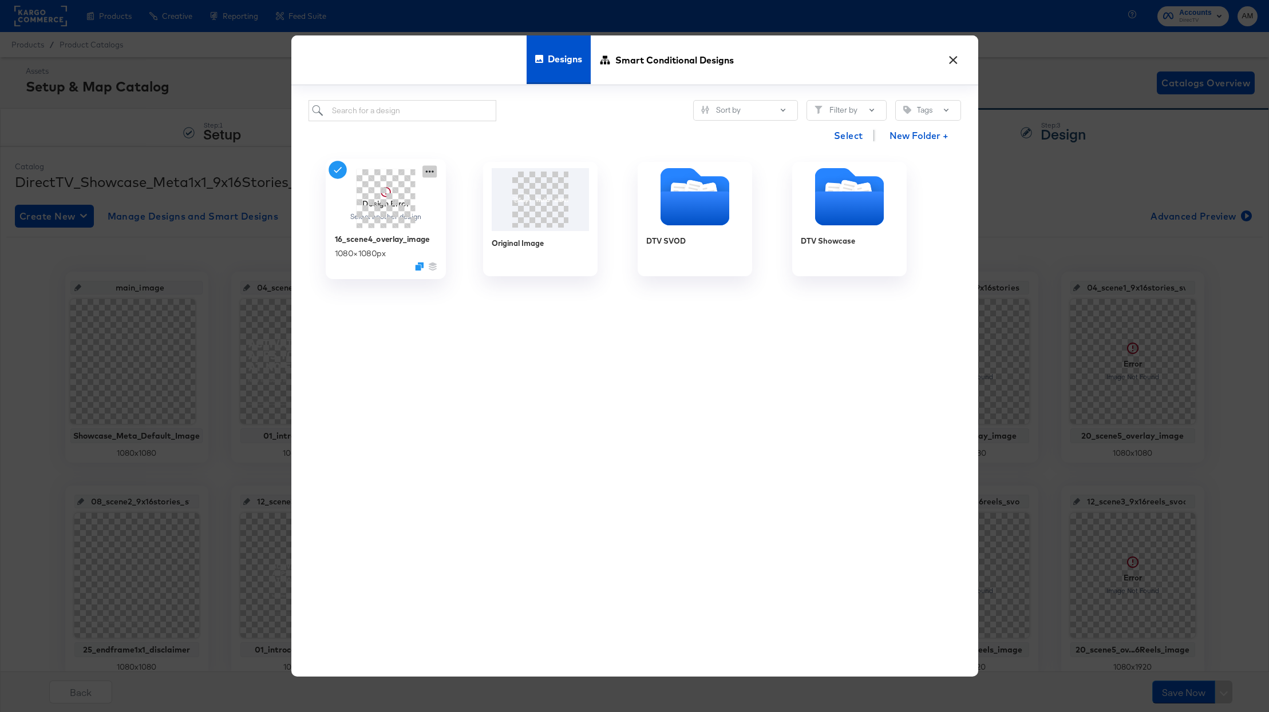
click at [431, 170] on icon at bounding box center [429, 171] width 14 height 12
click at [482, 239] on div "Edit Design Edit Design" at bounding box center [482, 239] width 0 height 0
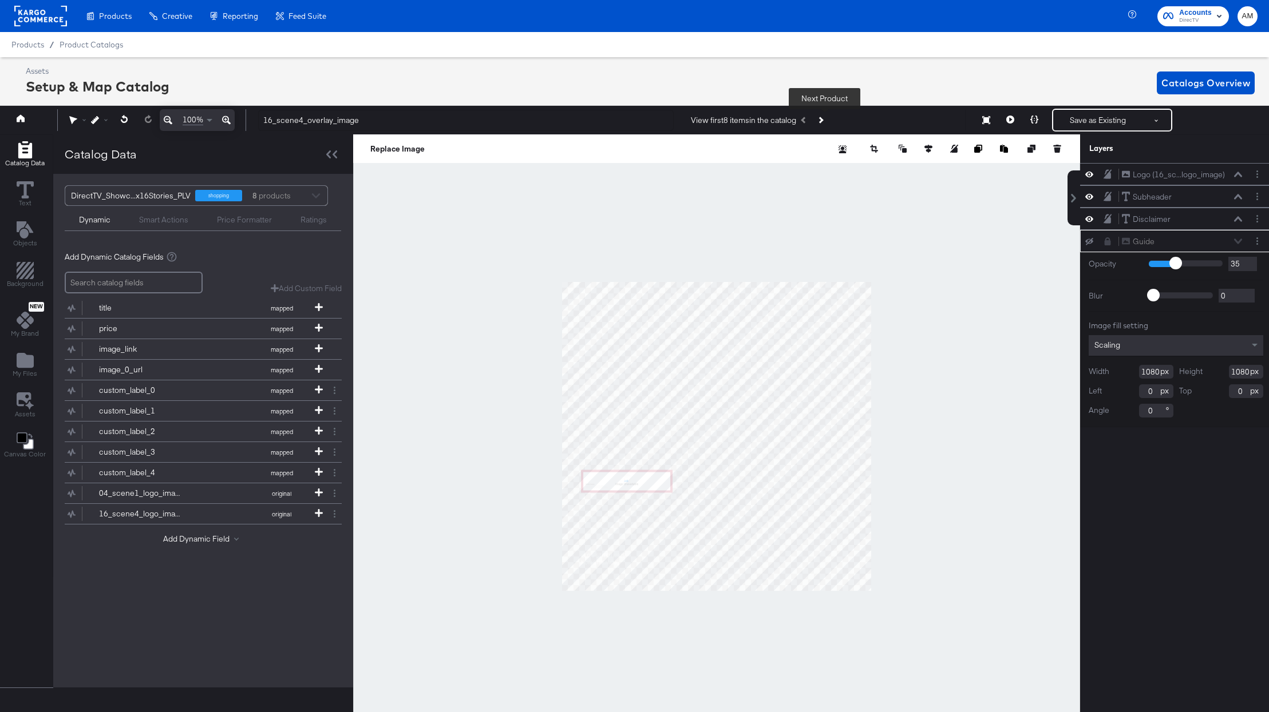
click at [823, 121] on icon "Next Product" at bounding box center [820, 120] width 6 height 6
click at [807, 121] on icon "Previous Product" at bounding box center [804, 120] width 6 height 6
click at [318, 513] on icon at bounding box center [319, 513] width 8 height 8
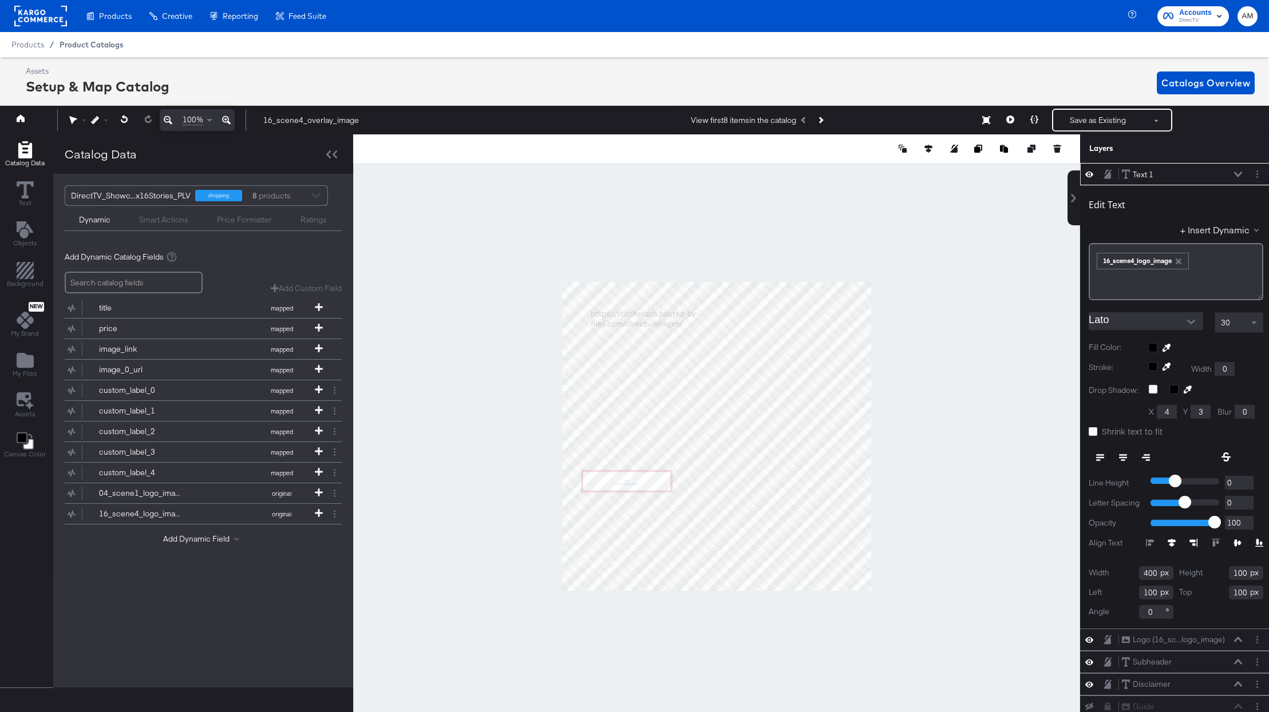
click at [96, 45] on span "Product Catalogs" at bounding box center [92, 44] width 64 height 9
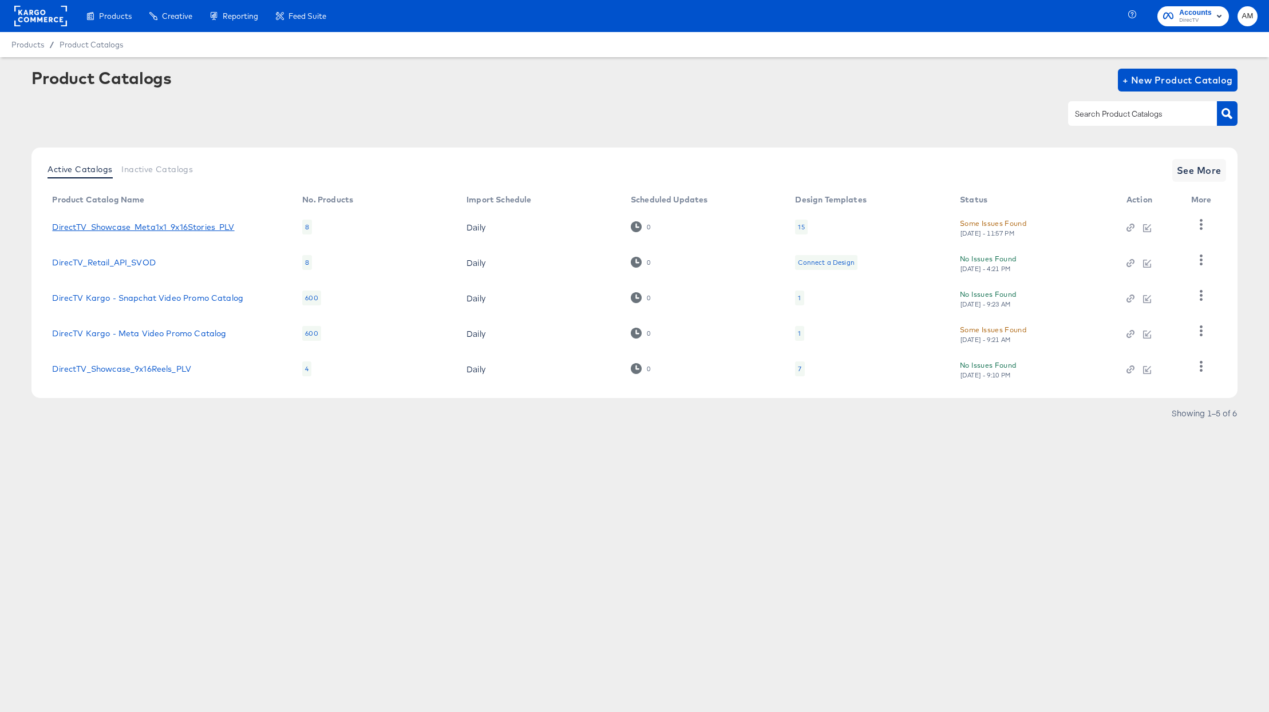
click at [195, 228] on link "DirectTV_Showcase_Meta1x1_9x16Stories_PLV" at bounding box center [143, 227] width 182 height 9
click at [113, 368] on link "DirectTV_Showcase_9x16Reels_PLV" at bounding box center [121, 368] width 139 height 9
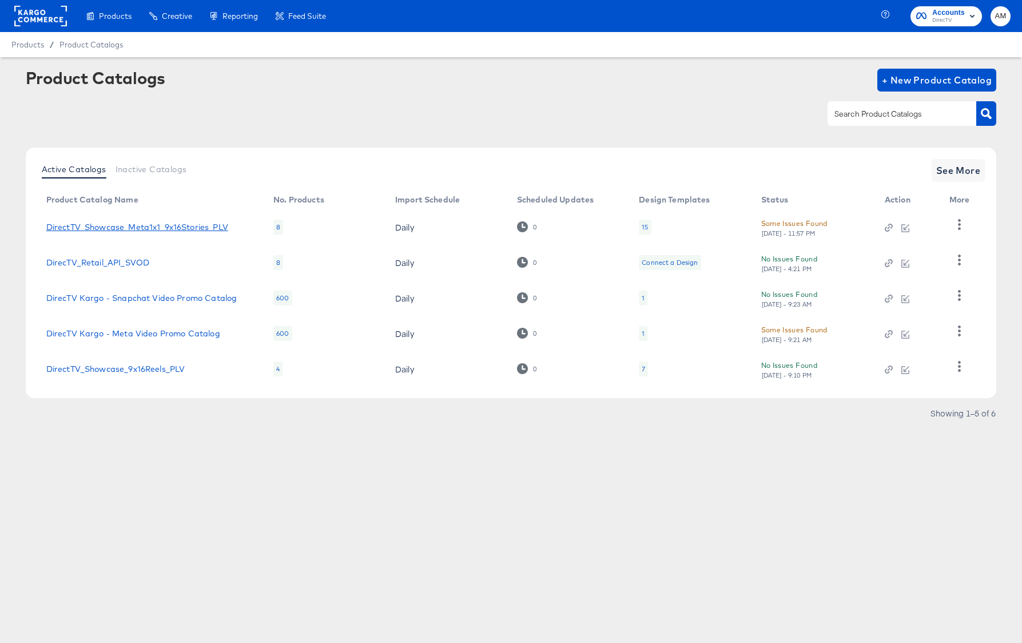
click at [179, 225] on link "DirectTV_Showcase_Meta1x1_9x16Stories_PLV" at bounding box center [137, 227] width 182 height 9
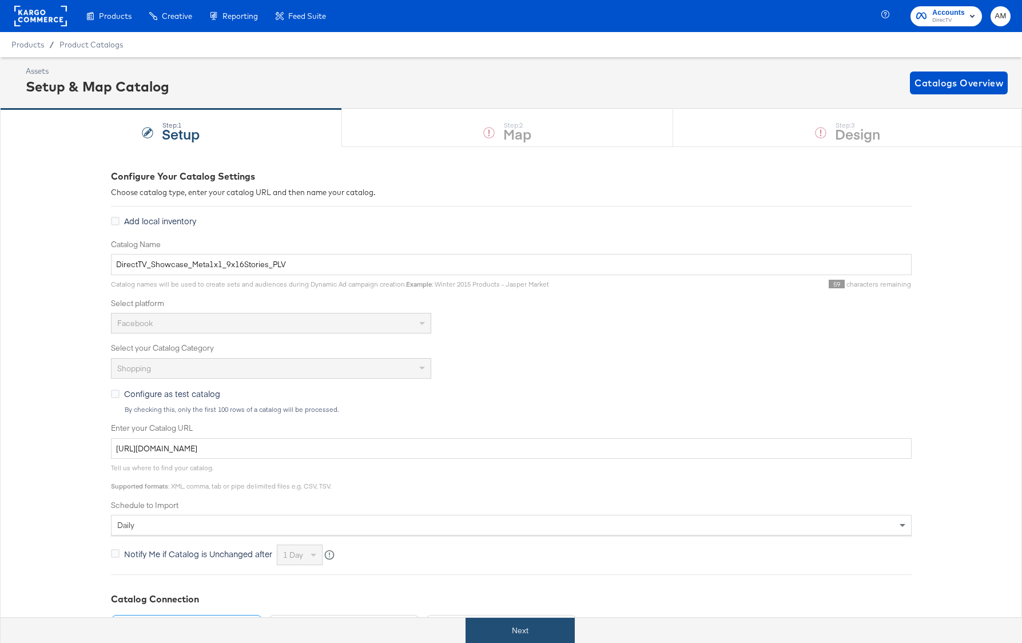
click at [544, 633] on button "Next" at bounding box center [520, 631] width 109 height 26
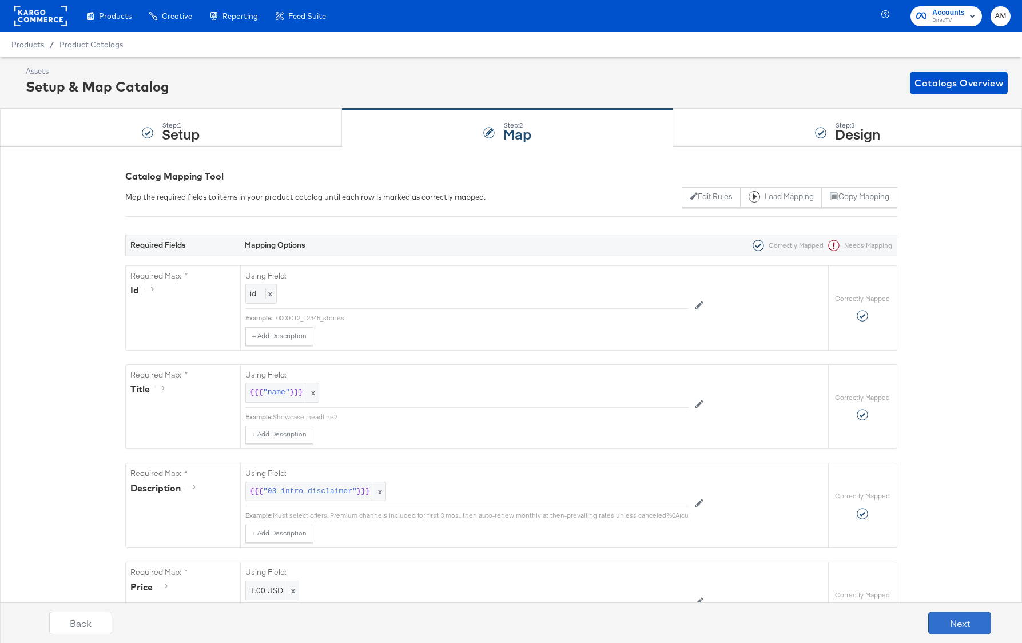
click at [942, 625] on button "Next" at bounding box center [960, 623] width 63 height 23
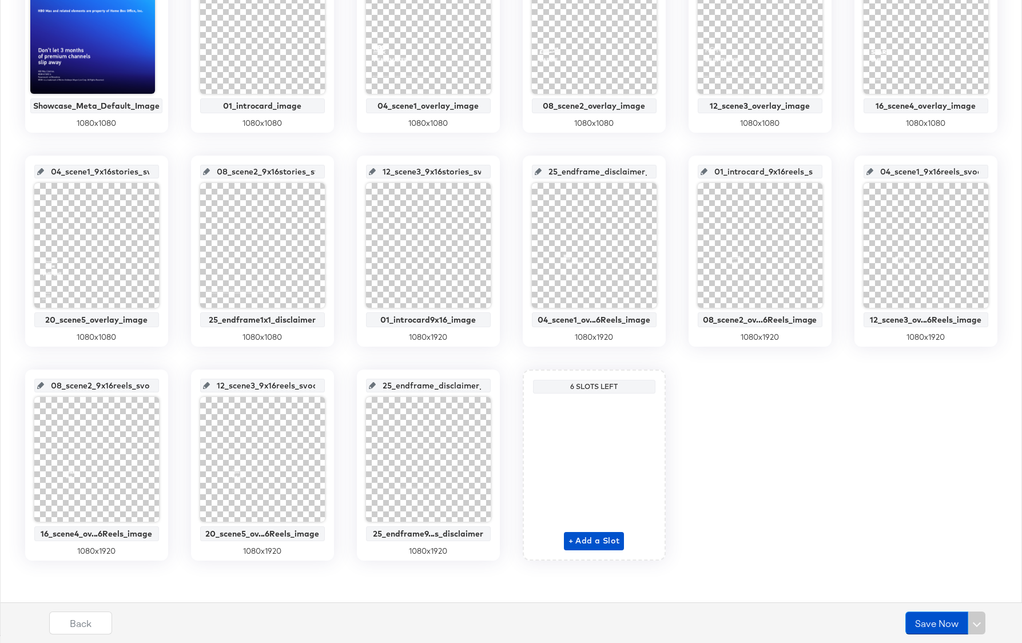
scroll to position [328, 0]
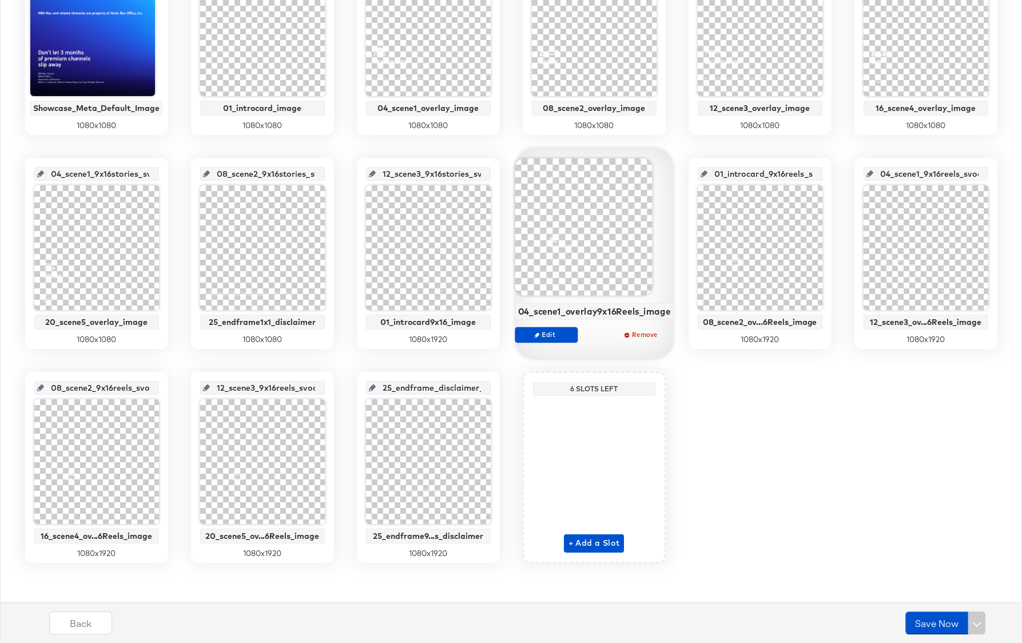
click at [597, 278] on div at bounding box center [583, 226] width 137 height 137
click at [543, 335] on span "Edit" at bounding box center [546, 334] width 53 height 9
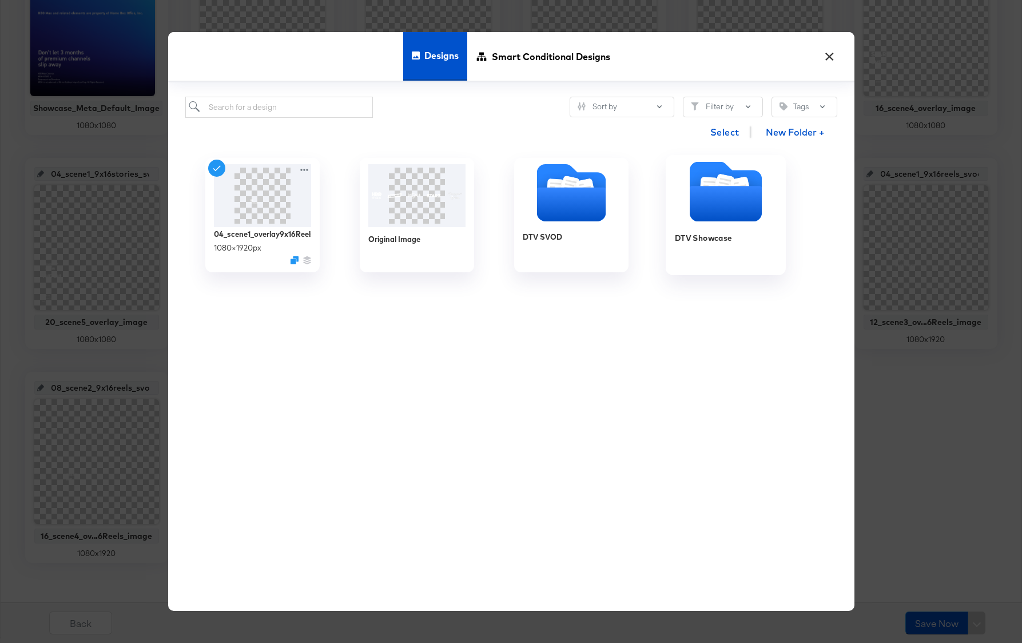
click at [709, 214] on icon "Folder" at bounding box center [725, 204] width 72 height 35
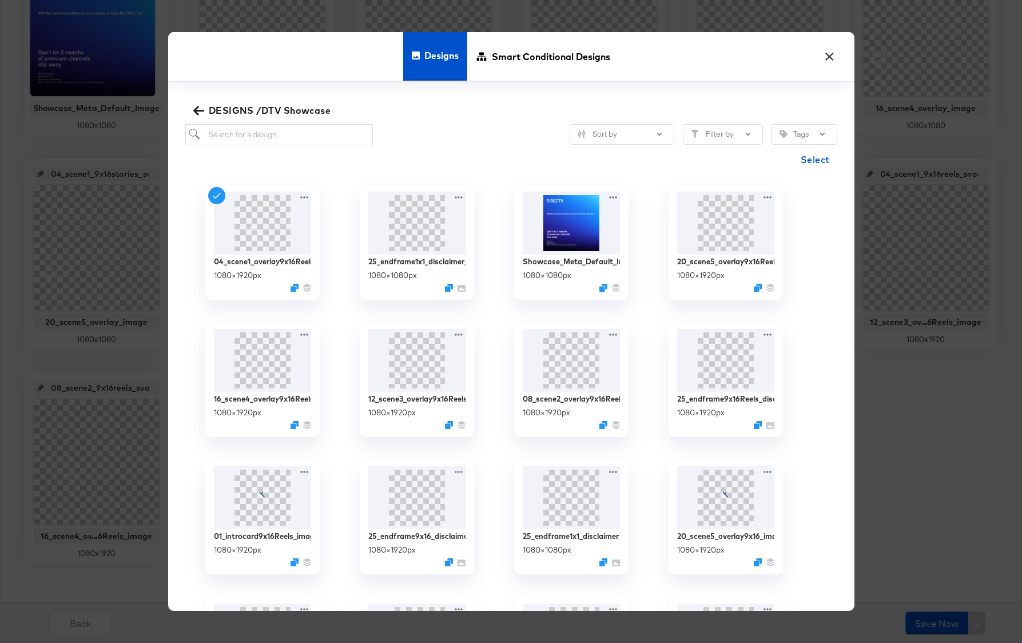
click at [822, 59] on button "×" at bounding box center [830, 53] width 21 height 21
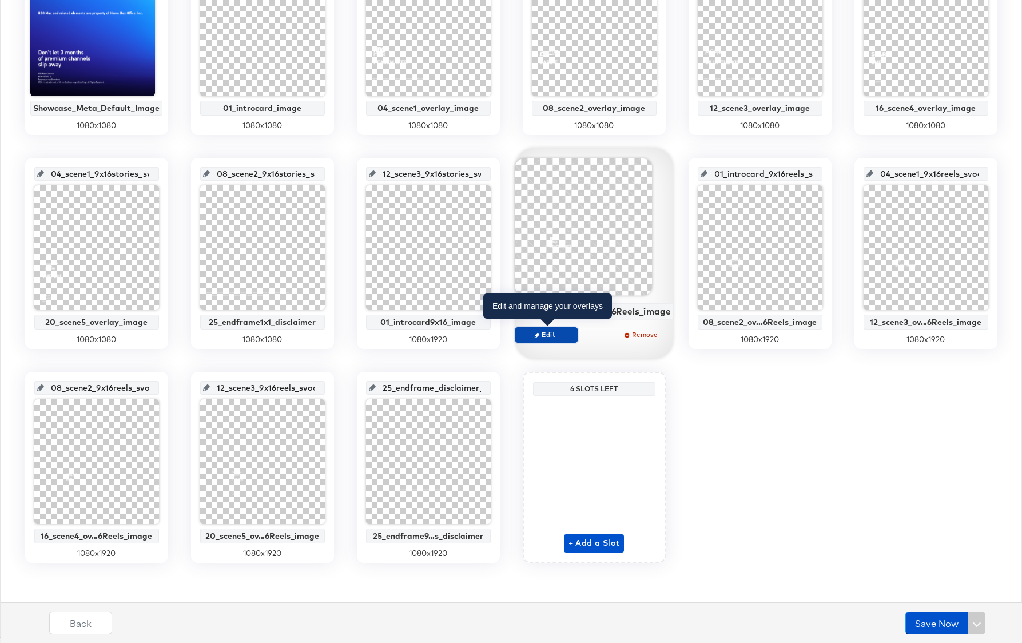
click at [572, 334] on span "Edit" at bounding box center [546, 334] width 53 height 9
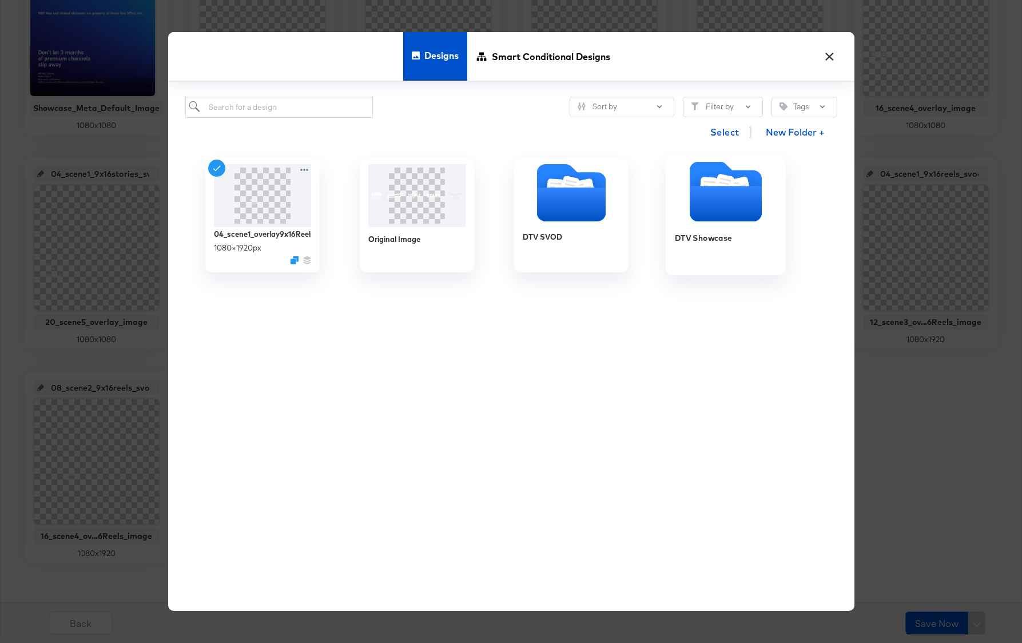
click at [721, 199] on icon "Folder" at bounding box center [725, 204] width 72 height 35
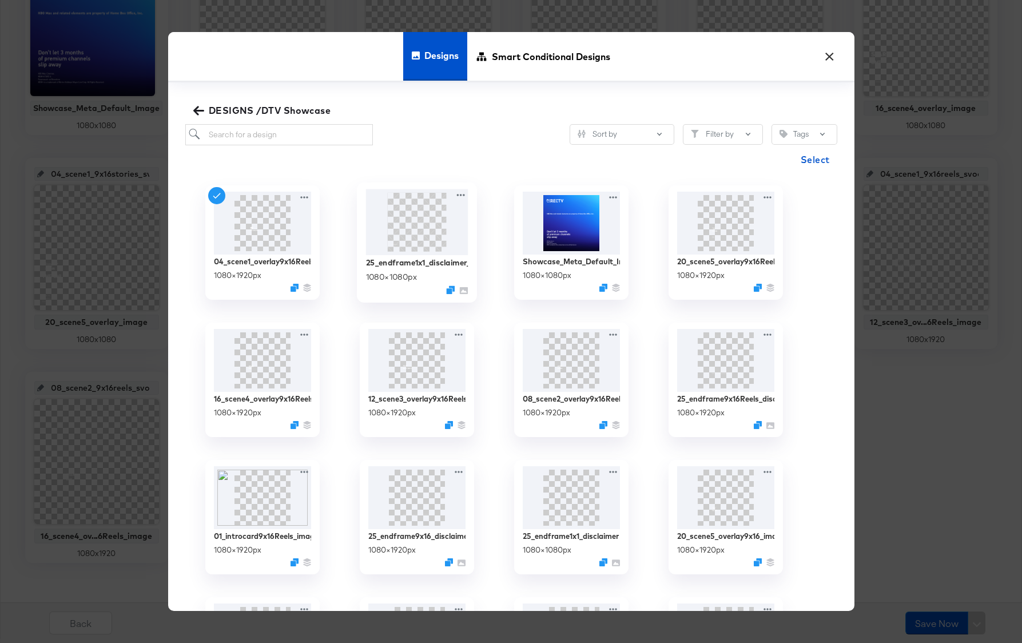
scroll to position [169, 0]
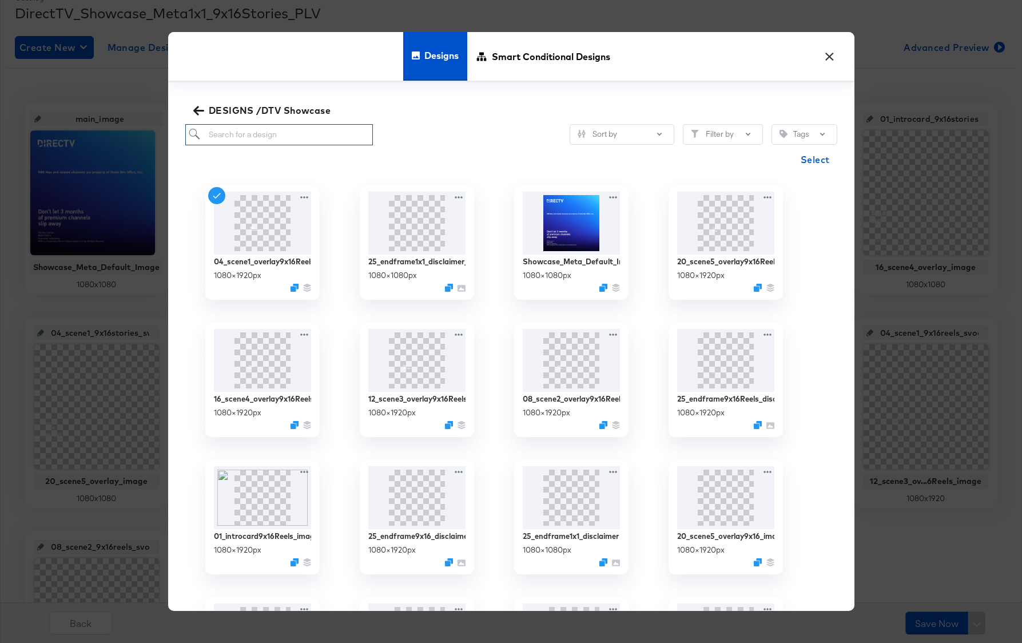
click at [250, 135] on input "search" at bounding box center [279, 134] width 188 height 21
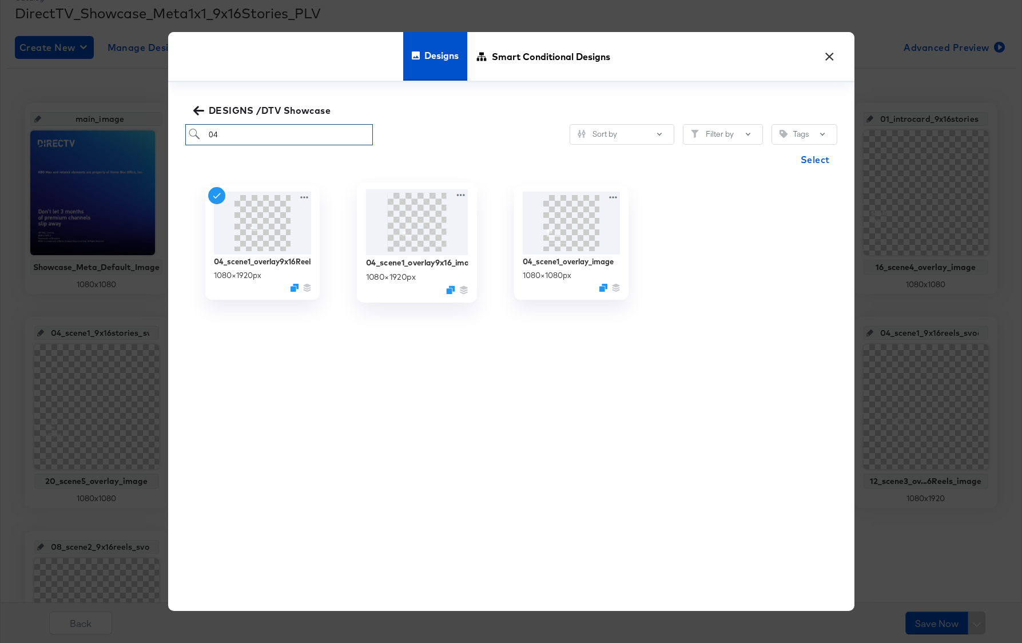
type input "04"
click at [418, 236] on img at bounding box center [417, 222] width 102 height 66
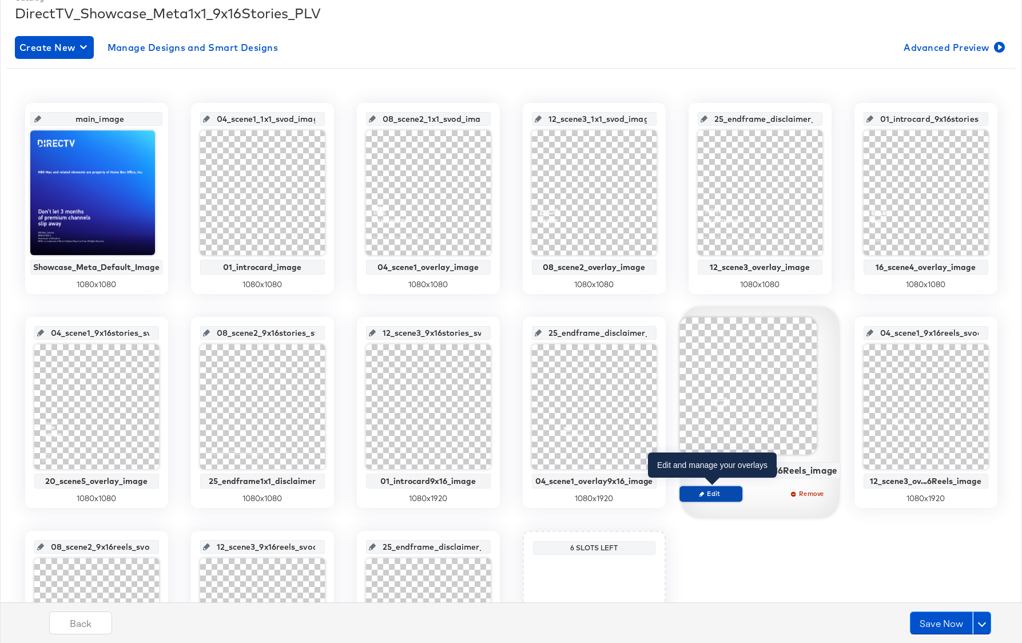
click at [714, 493] on span "Edit" at bounding box center [711, 493] width 53 height 9
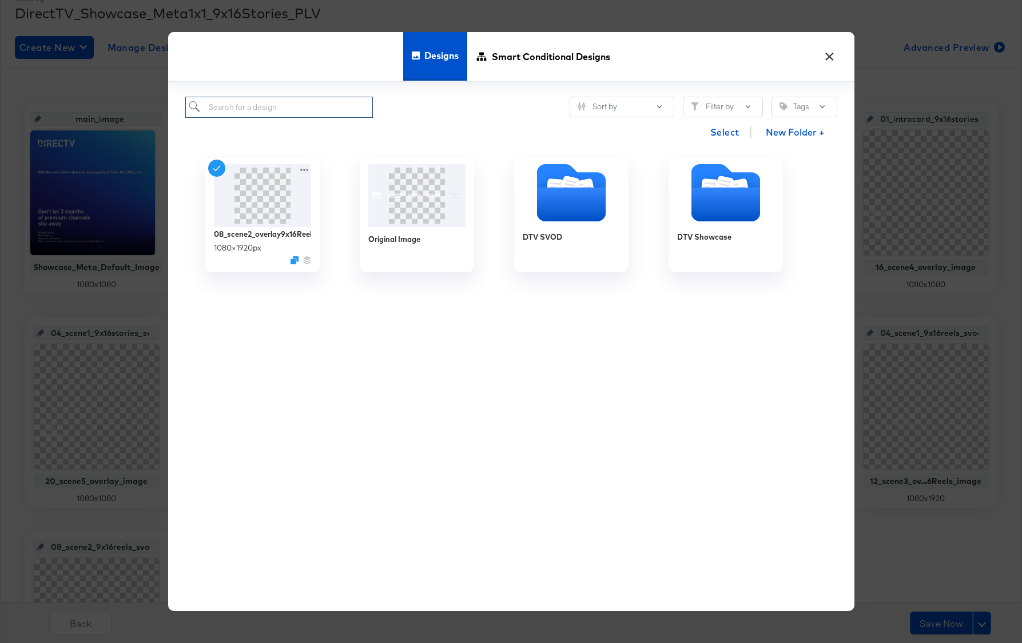
click at [247, 109] on input "search" at bounding box center [279, 107] width 188 height 21
click at [723, 221] on icon "Folder" at bounding box center [725, 204] width 72 height 35
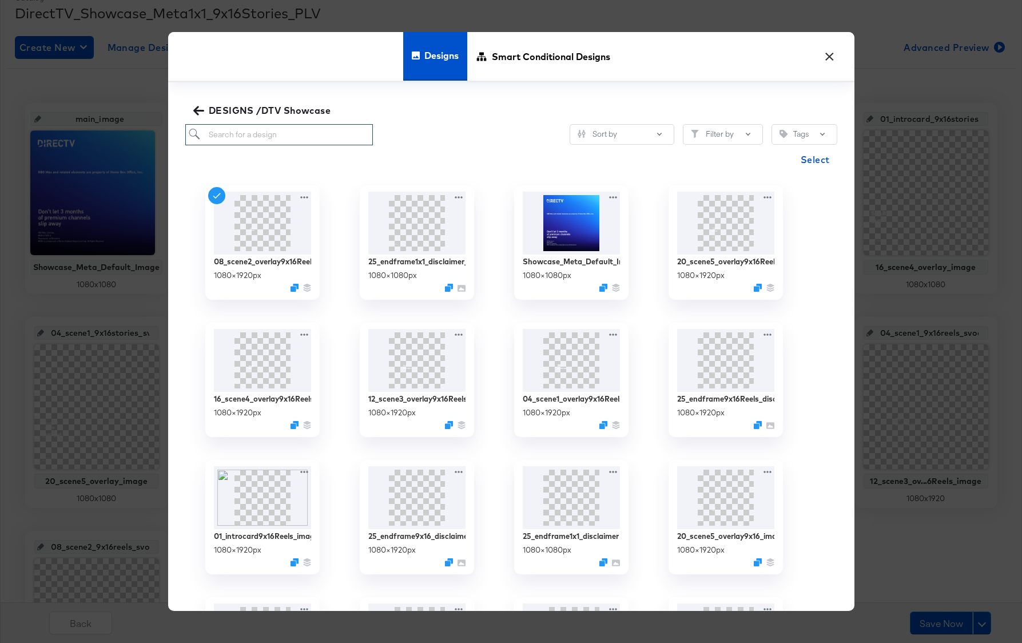
click at [330, 139] on input "search" at bounding box center [279, 134] width 188 height 21
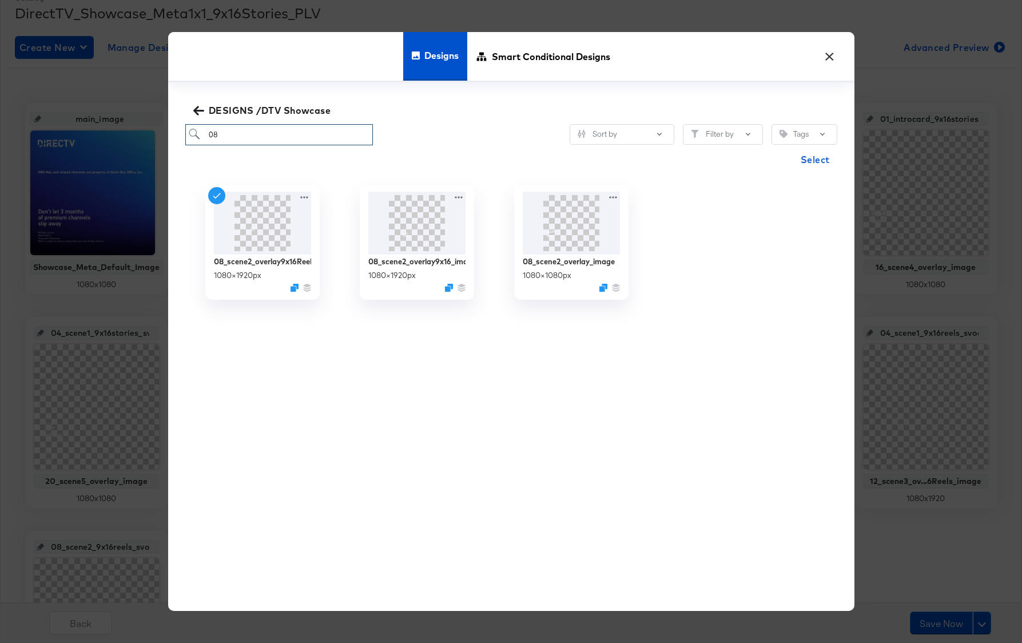
type input "08"
click at [407, 234] on img at bounding box center [417, 222] width 102 height 66
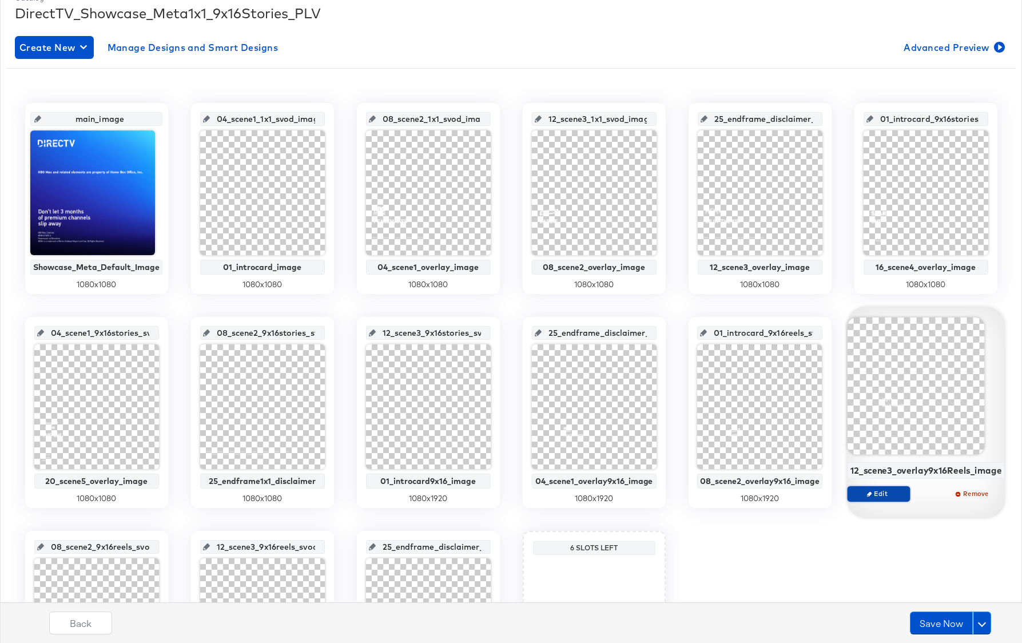
click at [887, 492] on span "Edit" at bounding box center [878, 493] width 53 height 9
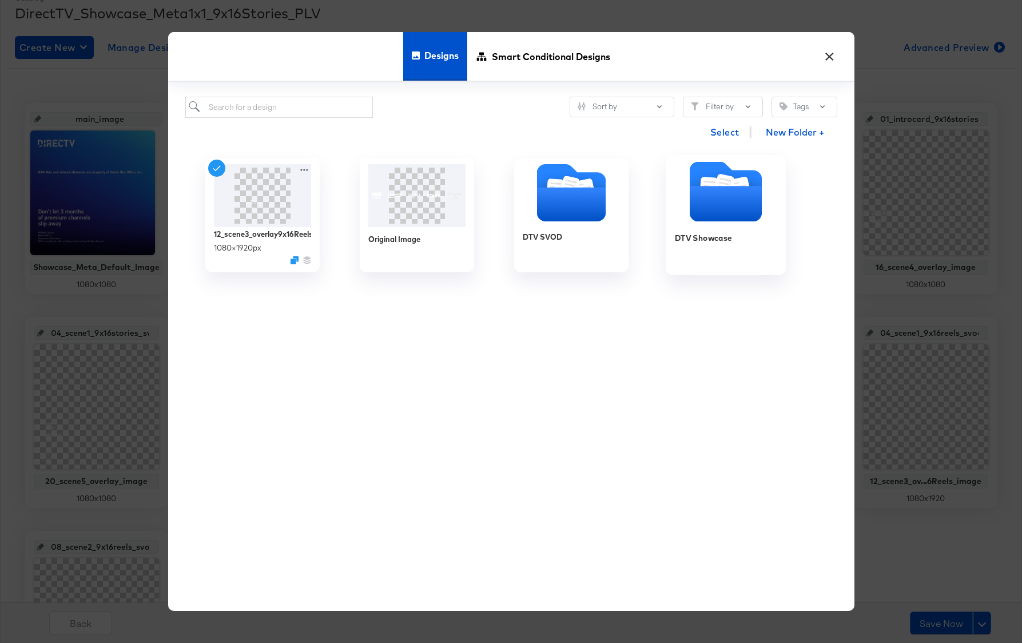
click at [681, 198] on icon "Folder" at bounding box center [726, 192] width 120 height 60
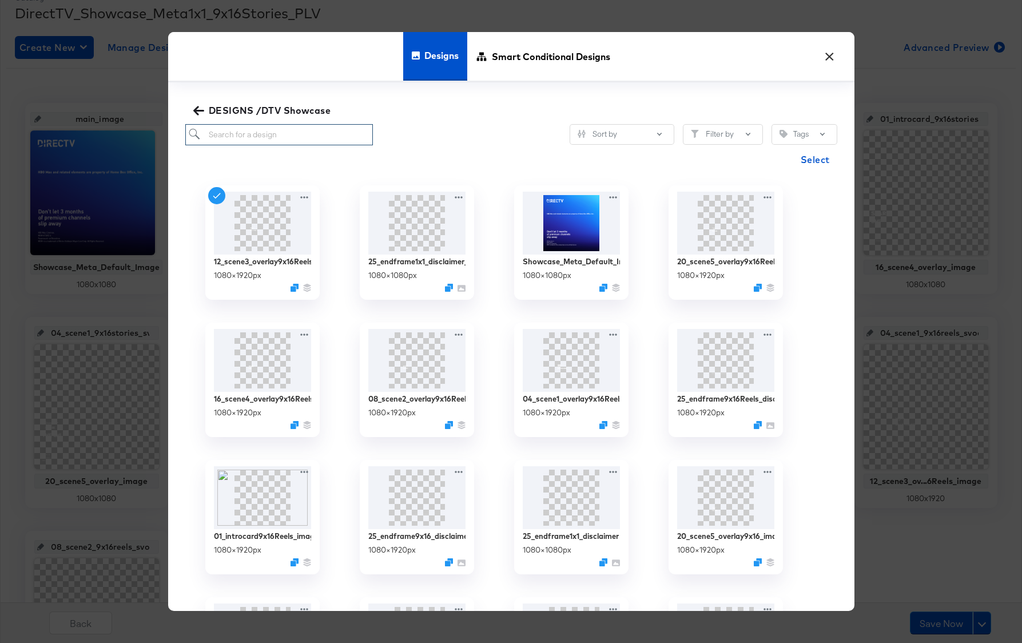
click at [255, 133] on input "search" at bounding box center [279, 134] width 188 height 21
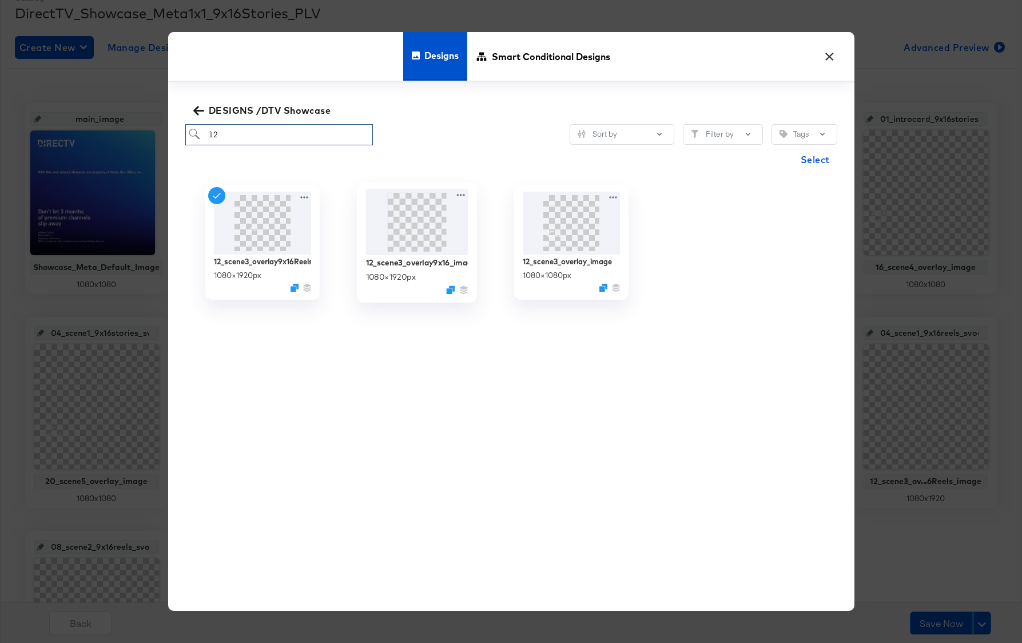
type input "12"
click at [407, 223] on img at bounding box center [417, 222] width 102 height 66
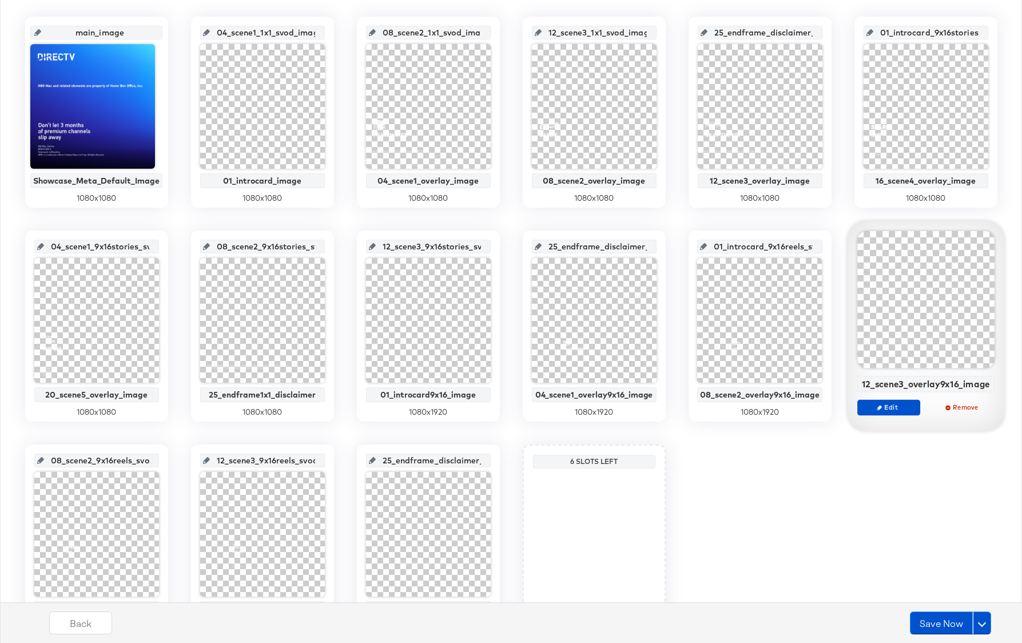
scroll to position [299, 0]
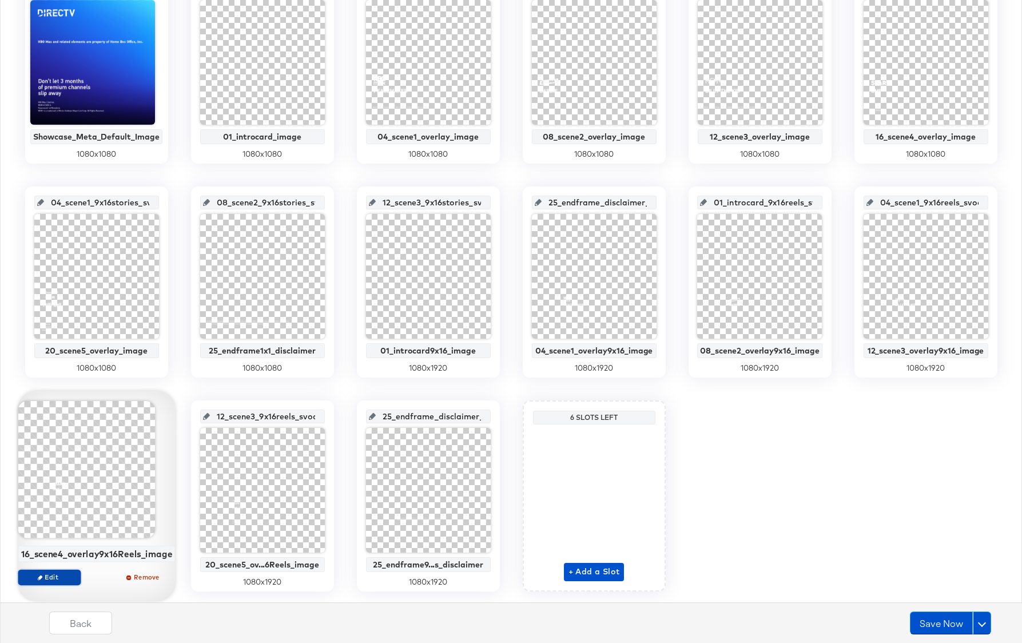
click at [64, 577] on span "Edit" at bounding box center [48, 577] width 53 height 9
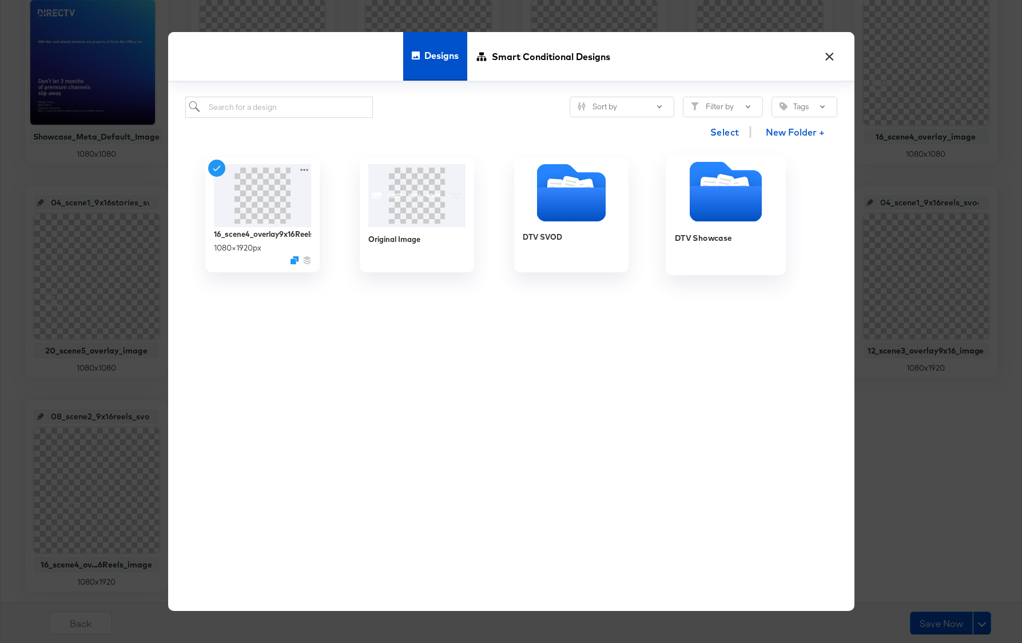
click at [724, 187] on icon "Folder" at bounding box center [725, 204] width 72 height 35
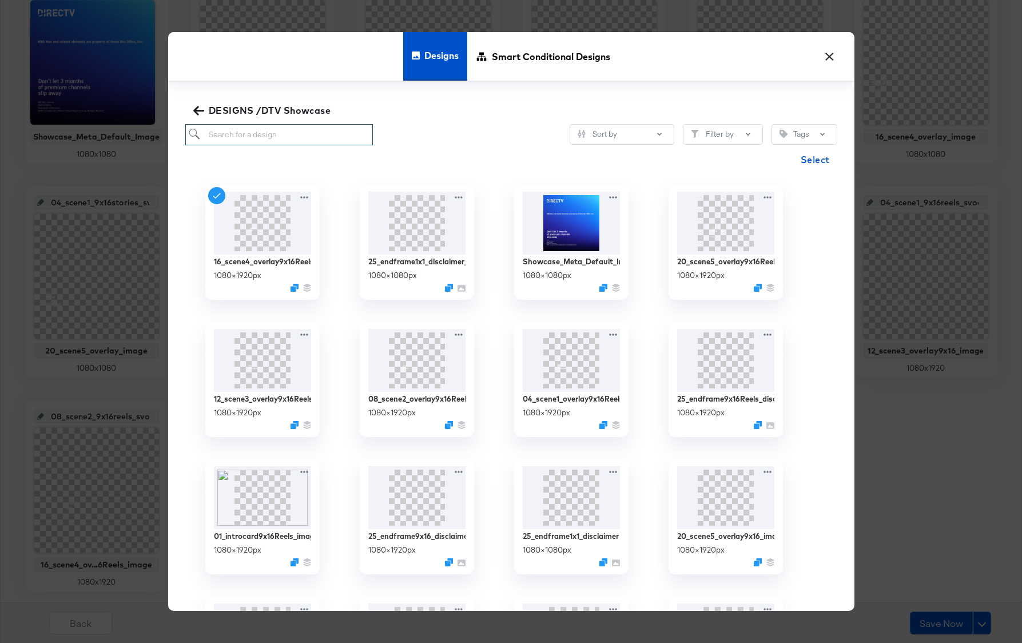
click at [273, 133] on input "search" at bounding box center [279, 134] width 188 height 21
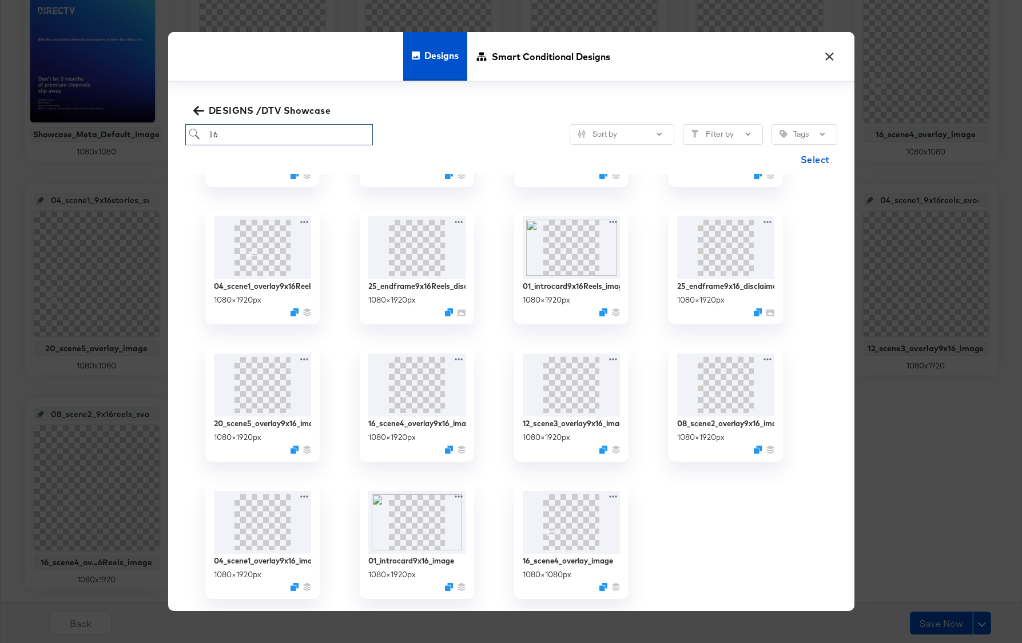
scroll to position [323, 0]
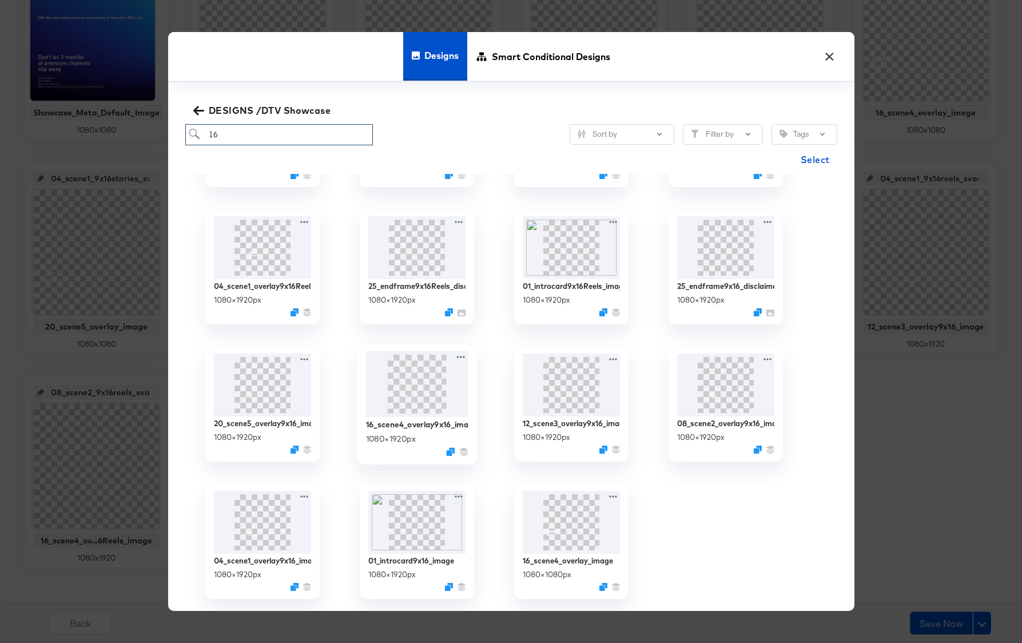
type input "16"
click at [430, 398] on img at bounding box center [417, 384] width 102 height 66
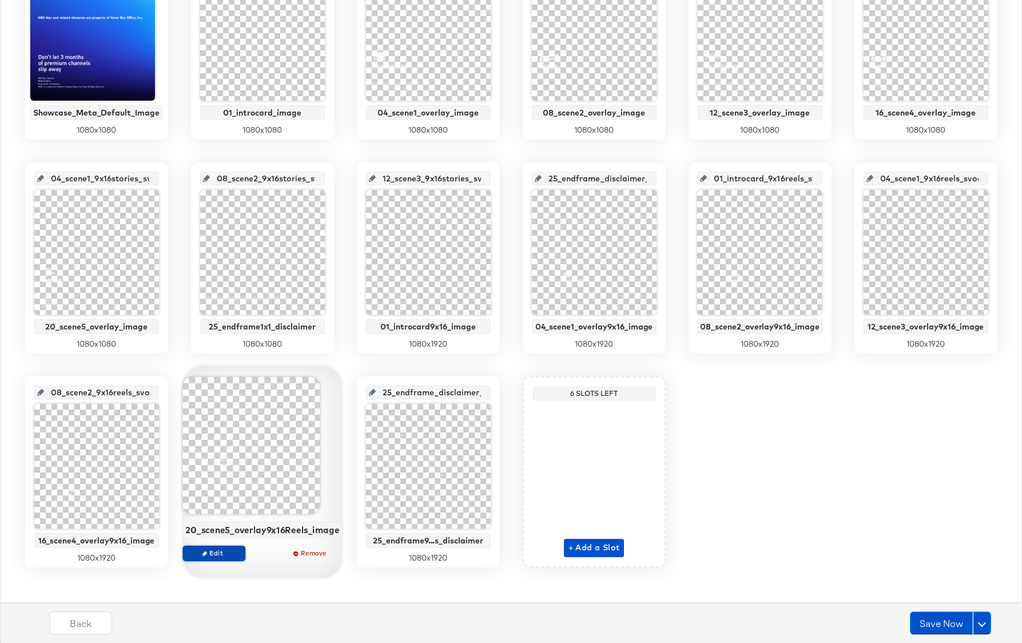
click at [218, 550] on span "Edit" at bounding box center [213, 553] width 53 height 9
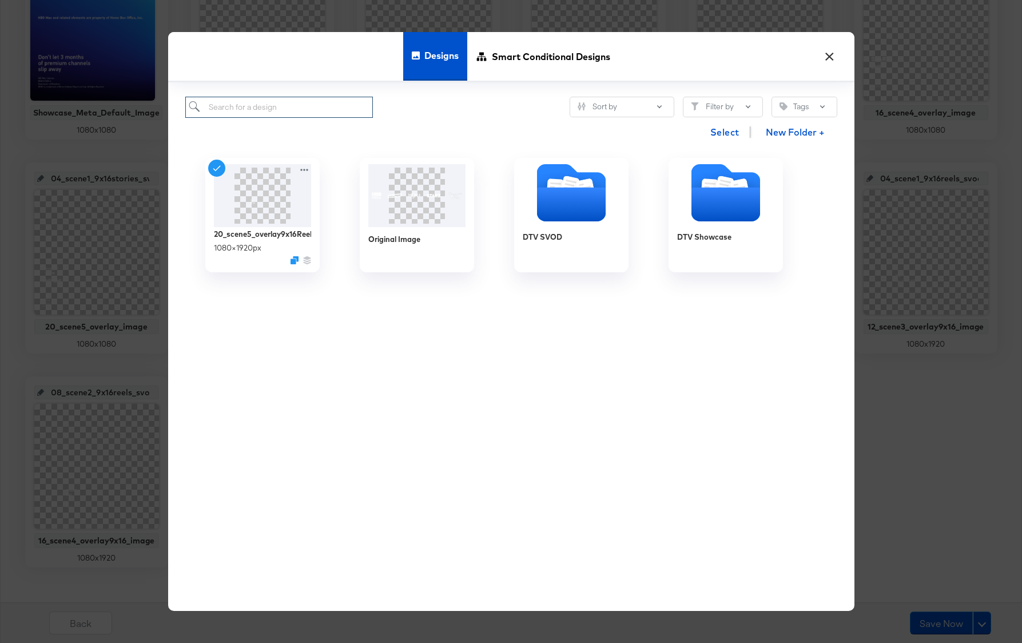
click at [234, 112] on input "search" at bounding box center [279, 107] width 188 height 21
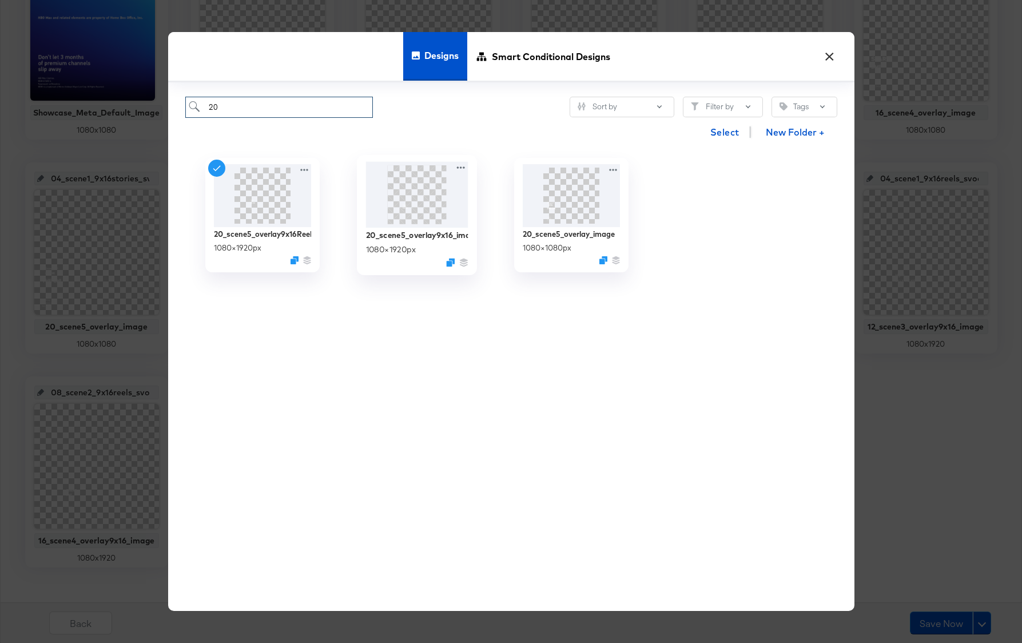
type input "20"
click at [409, 200] on img at bounding box center [417, 195] width 102 height 66
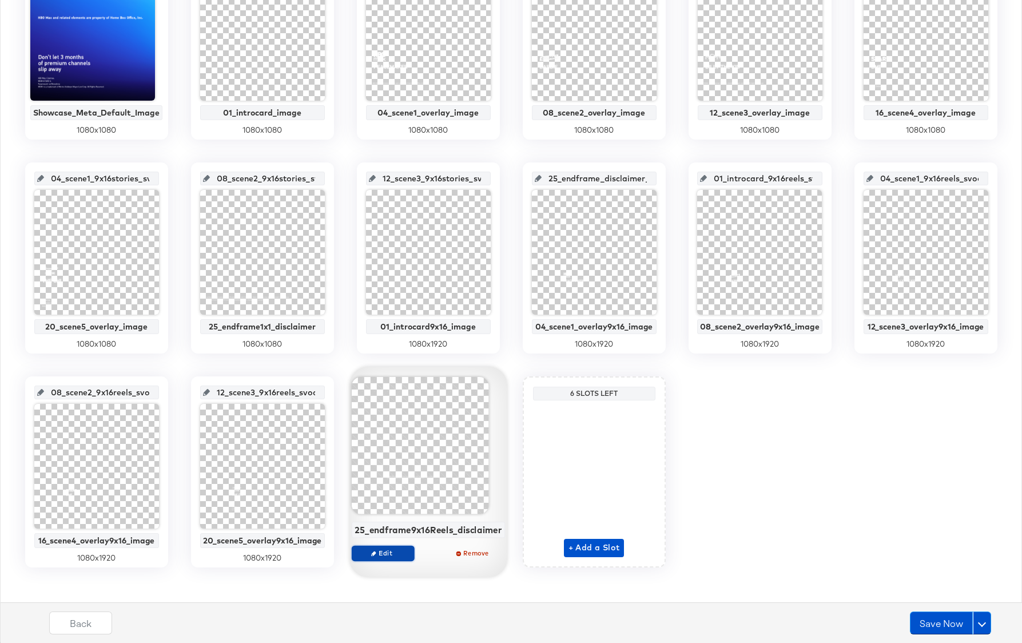
click at [390, 554] on span "Edit" at bounding box center [382, 553] width 53 height 9
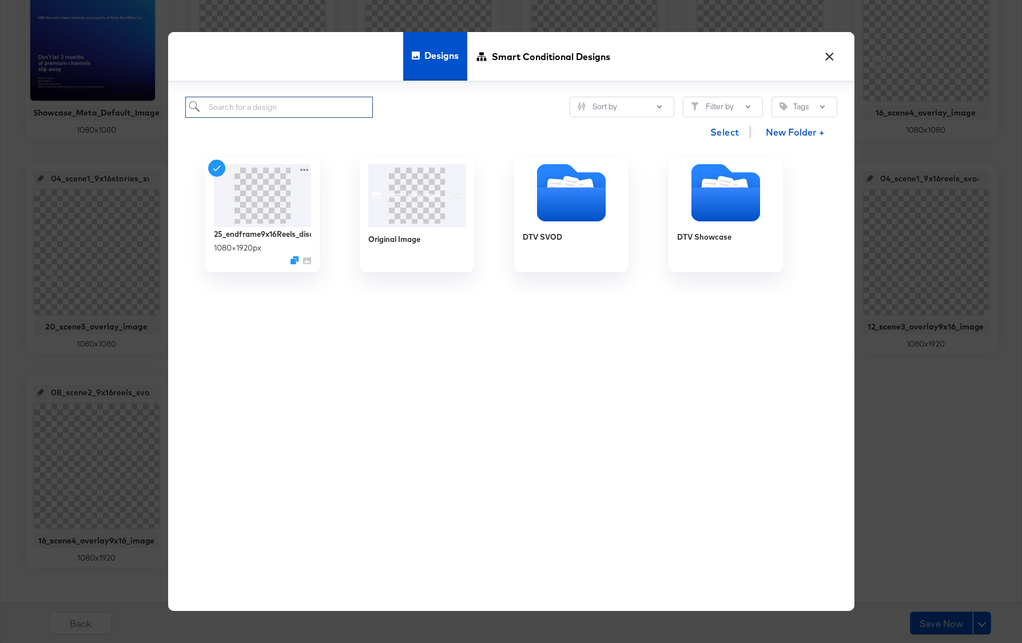
click at [274, 107] on input "search" at bounding box center [279, 107] width 188 height 21
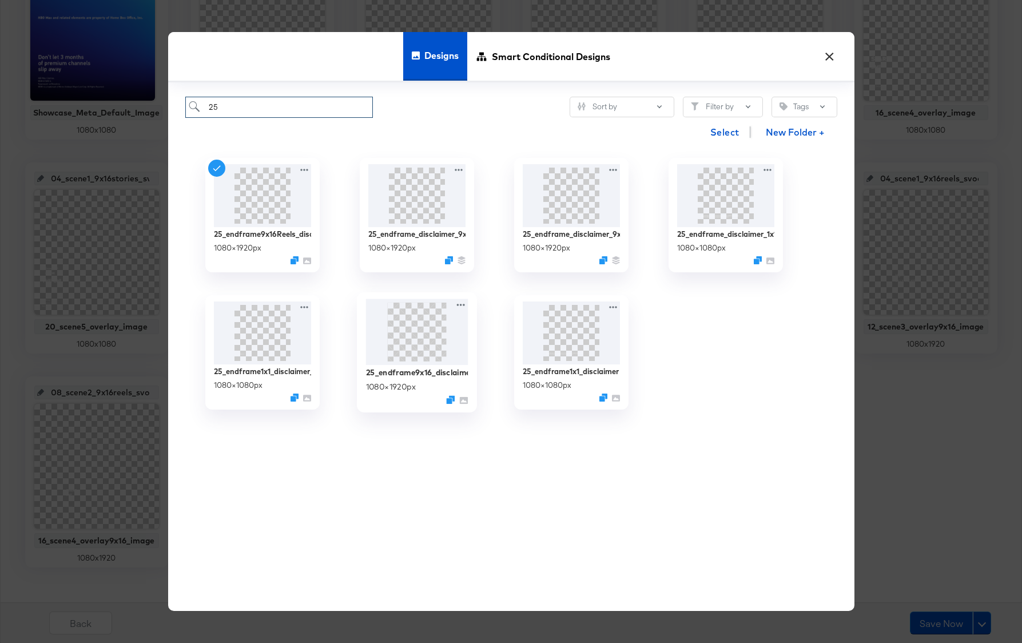
type input "25"
click at [427, 344] on img at bounding box center [417, 332] width 102 height 66
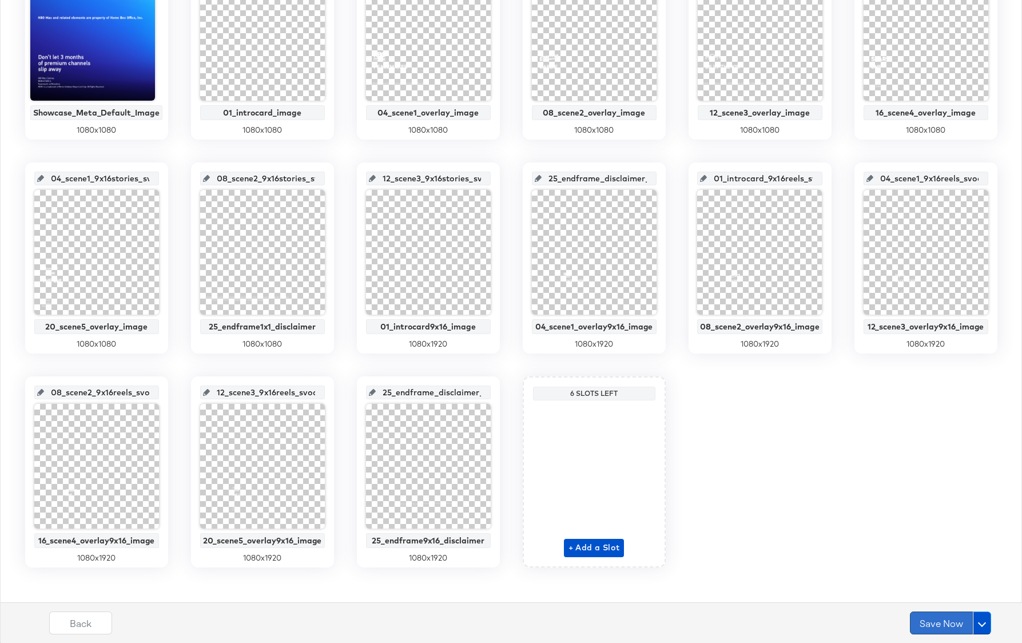
click at [944, 621] on button "Save Now" at bounding box center [941, 623] width 63 height 23
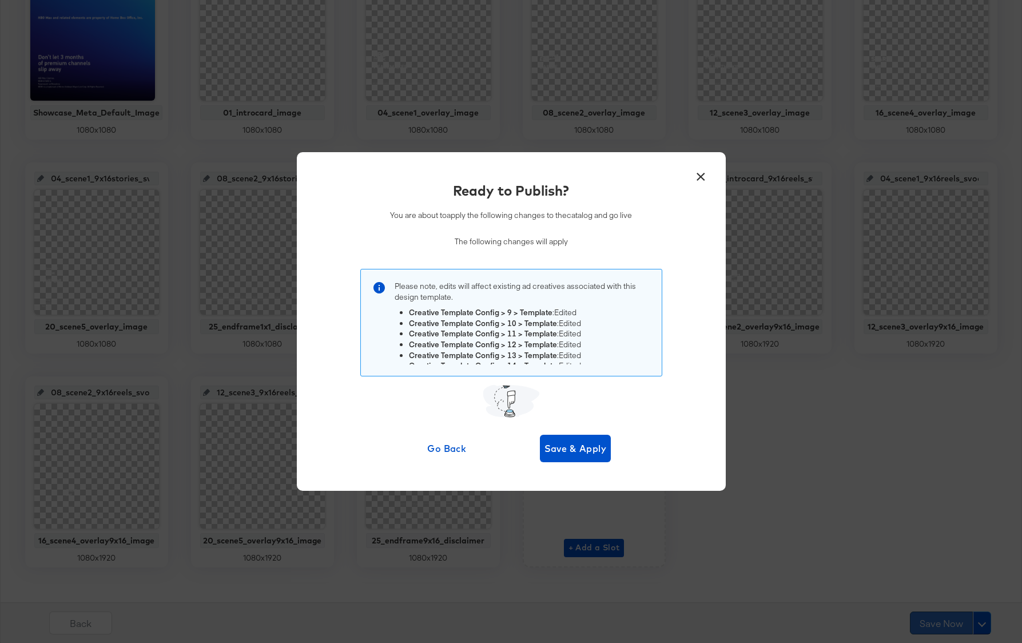
scroll to position [0, 0]
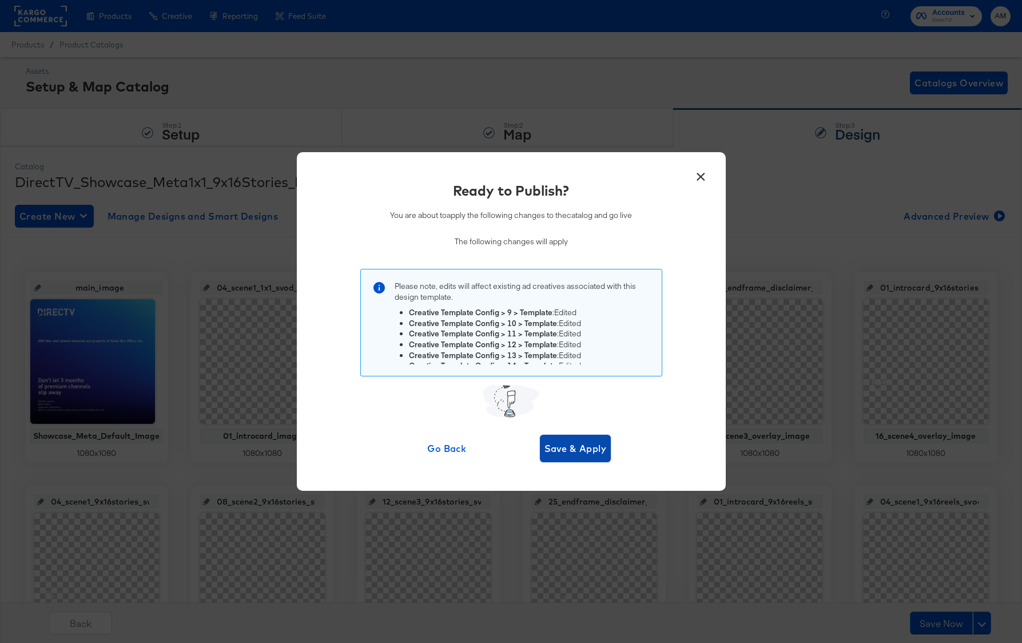
click at [565, 452] on span "Save & Apply" at bounding box center [576, 449] width 62 height 16
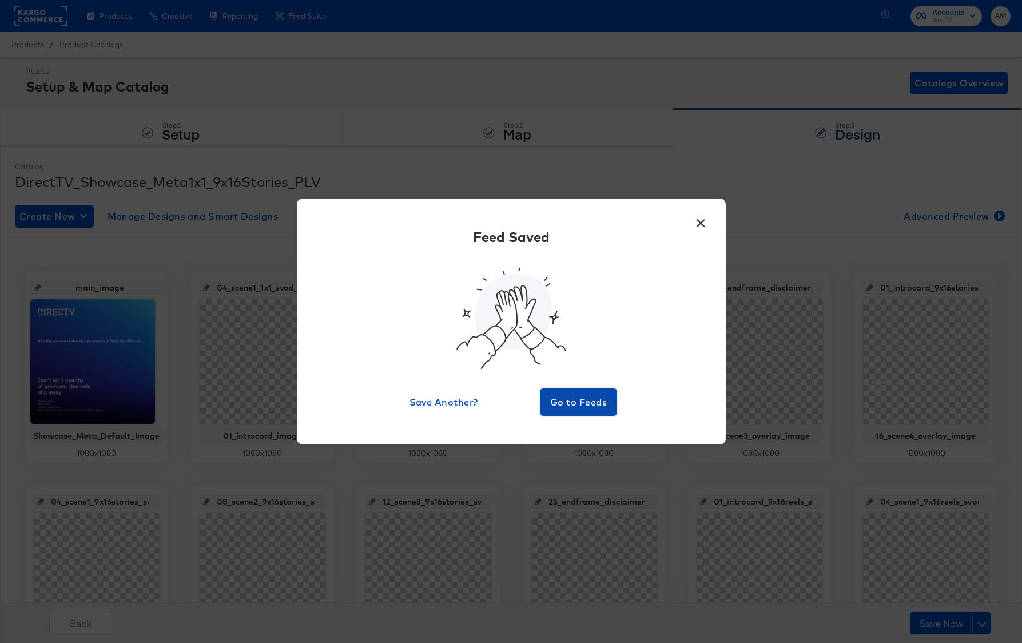
click at [572, 407] on span "Go to Feeds" at bounding box center [579, 402] width 69 height 16
